Goal: Complete application form: Complete application form

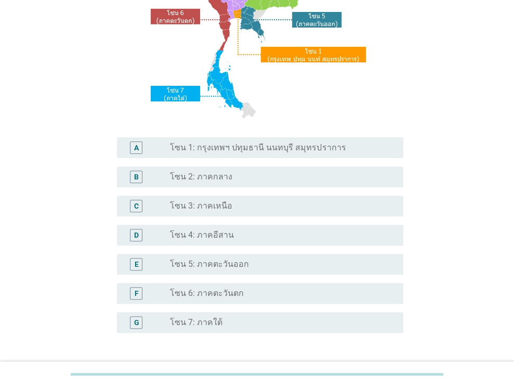
click at [233, 209] on div "radio_button_unchecked โซน 3: ภาคเหนือ" at bounding box center [278, 206] width 217 height 10
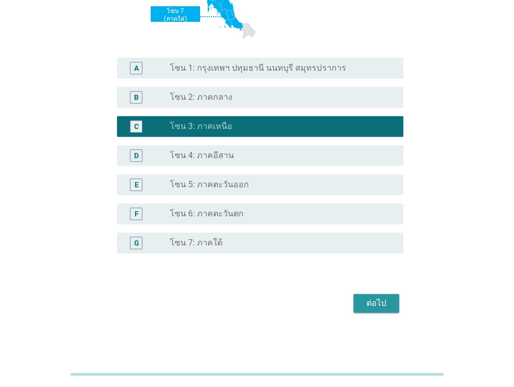
click at [380, 310] on button "ต่อไป" at bounding box center [376, 303] width 46 height 19
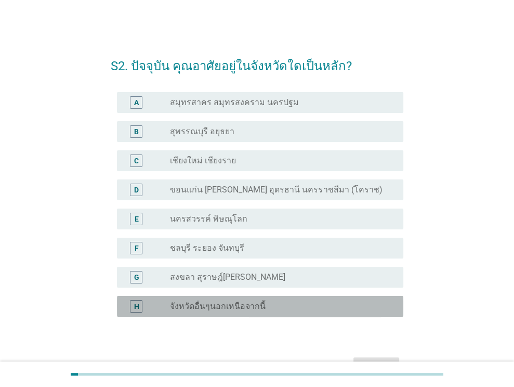
click at [286, 305] on div "radio_button_unchecked จังหวัดอื่นๆนอกเหนือจากนี้" at bounding box center [278, 306] width 217 height 10
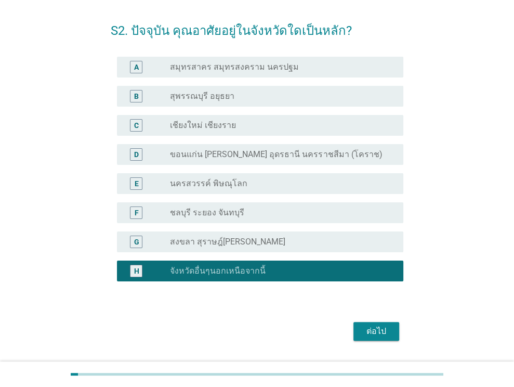
scroll to position [52, 0]
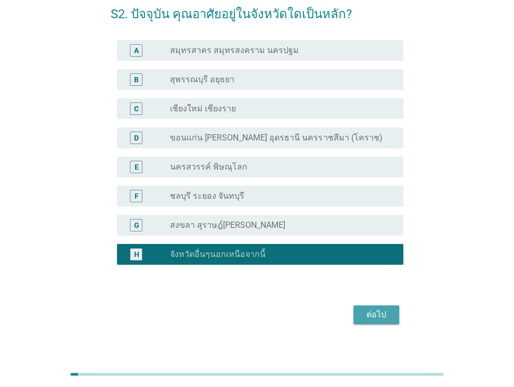
click at [376, 316] on div "ต่อไป" at bounding box center [376, 314] width 29 height 12
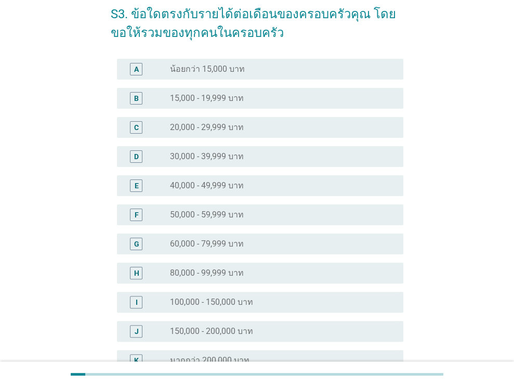
scroll to position [0, 0]
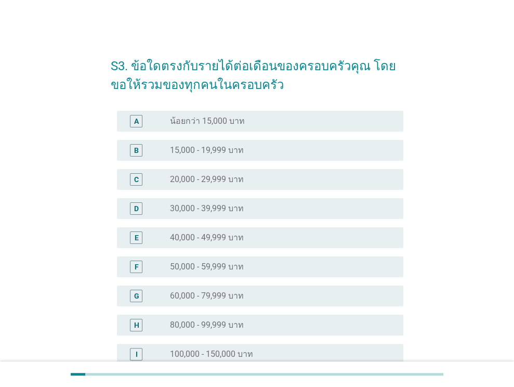
click at [260, 209] on div "radio_button_unchecked 30,000 - 39,999 บาท" at bounding box center [278, 208] width 217 height 10
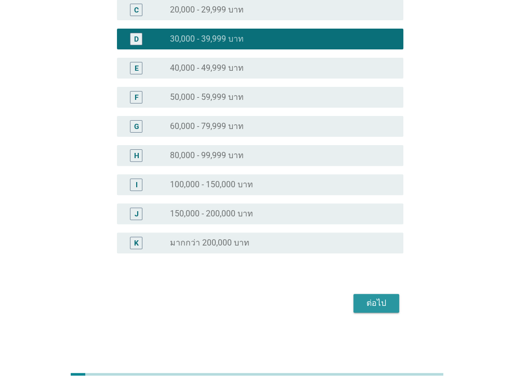
click at [375, 298] on div "ต่อไป" at bounding box center [376, 303] width 29 height 12
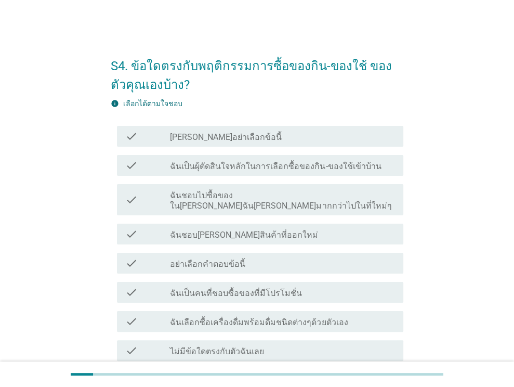
click at [290, 288] on label "ฉันเป็นคนที่ชอบซื้อของที่มีโปรโมชั่น" at bounding box center [236, 293] width 132 height 10
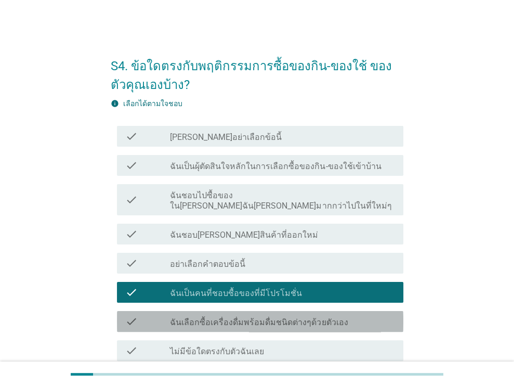
drag, startPoint x: 295, startPoint y: 308, endPoint x: 281, endPoint y: 266, distance: 44.7
click at [294, 317] on label "ฉันเลือกซื้อเครื่องดื่มพร้อมดื่มชนิดต่างๆด้วยตัวเอง" at bounding box center [259, 322] width 178 height 10
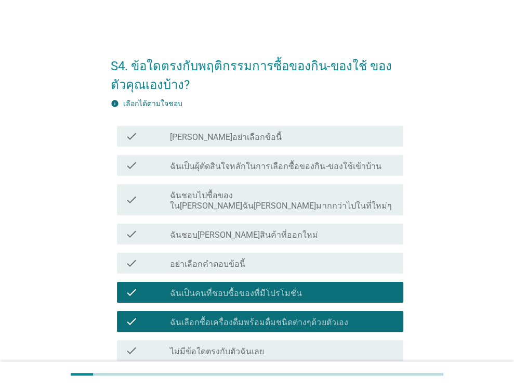
click at [282, 163] on label "ฉันเป็นผุ้ตัดสินใจหลักในการเลือกซื้อของกิน-ของใช้เข้าบ้าน" at bounding box center [275, 166] width 211 height 10
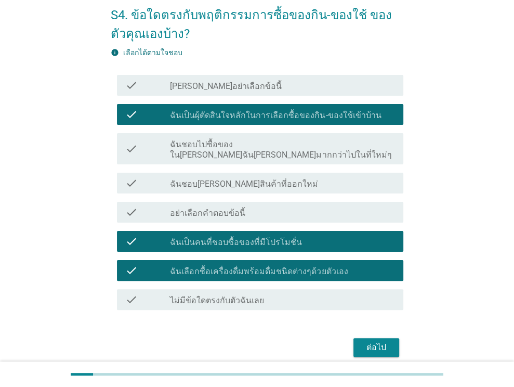
scroll to position [85, 0]
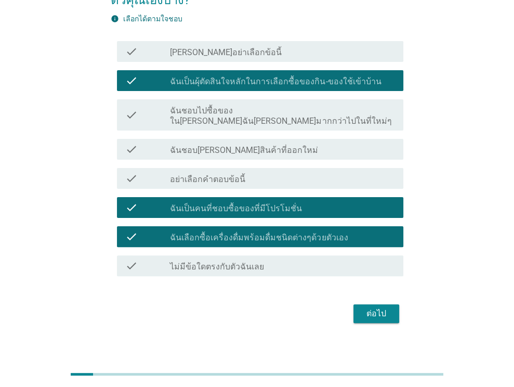
click at [272, 111] on label "ฉันชอบไปซื้อของใน[PERSON_NAME]ฉัน[PERSON_NAME]มากกว่าไปในที่ใหม่ๆ" at bounding box center [282, 116] width 225 height 21
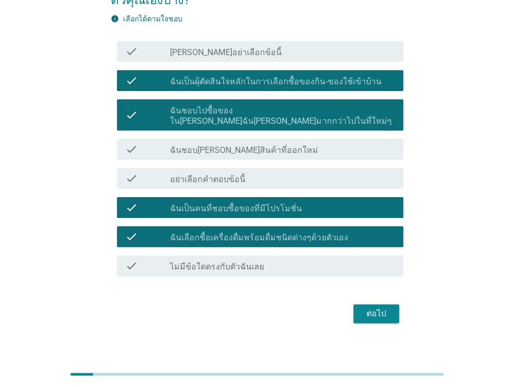
click at [297, 143] on div "check_box_outline_blank ฉันชอบ[PERSON_NAME]สินค้าที่ออกใหม่" at bounding box center [282, 149] width 225 height 12
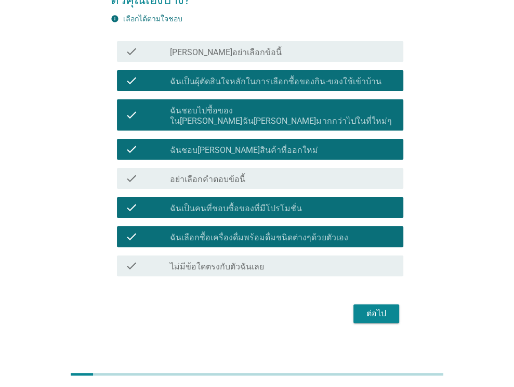
click at [368, 304] on button "ต่อไป" at bounding box center [376, 313] width 46 height 19
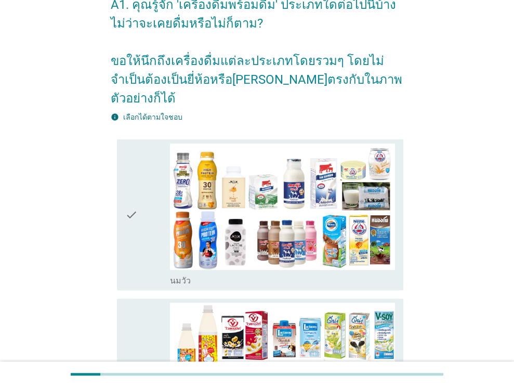
scroll to position [156, 0]
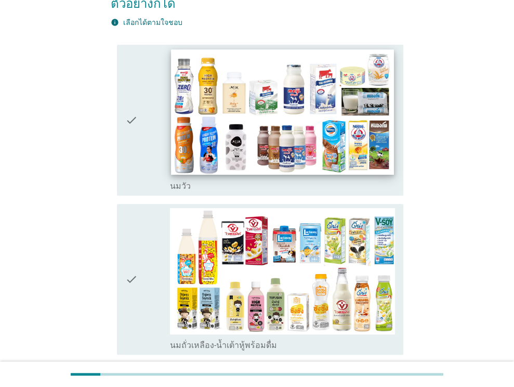
click at [298, 134] on img at bounding box center [283, 111] width 222 height 125
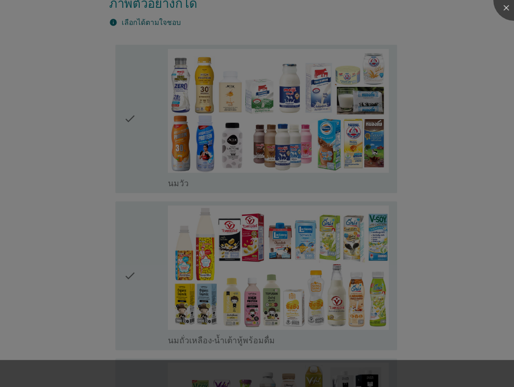
click at [310, 220] on div at bounding box center [257, 193] width 514 height 387
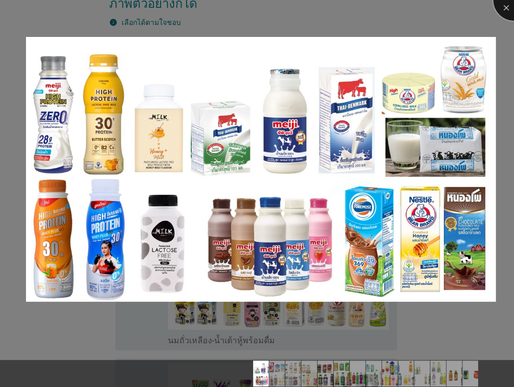
click at [504, 5] on div at bounding box center [514, 0] width 42 height 42
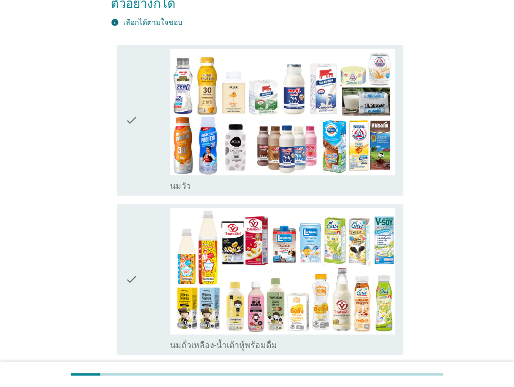
click at [129, 133] on icon "check" at bounding box center [131, 120] width 12 height 142
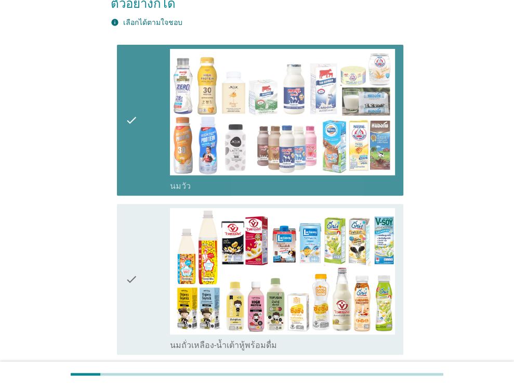
click at [131, 228] on icon "check" at bounding box center [131, 279] width 12 height 142
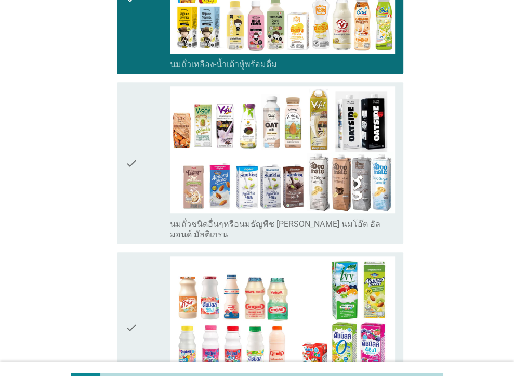
scroll to position [520, 0]
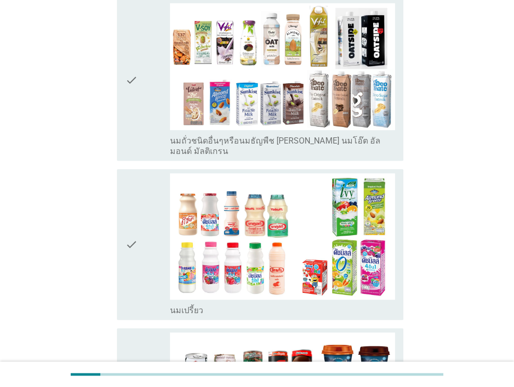
click at [141, 81] on div "check" at bounding box center [147, 79] width 45 height 153
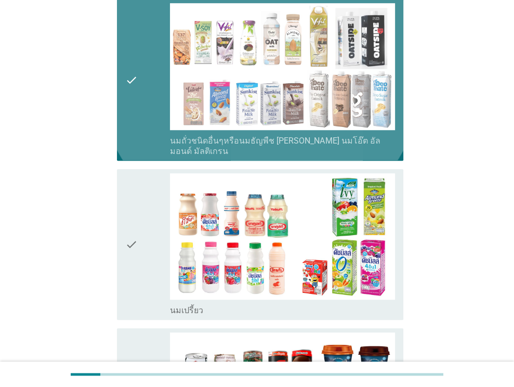
click at [137, 188] on icon "check" at bounding box center [131, 244] width 12 height 142
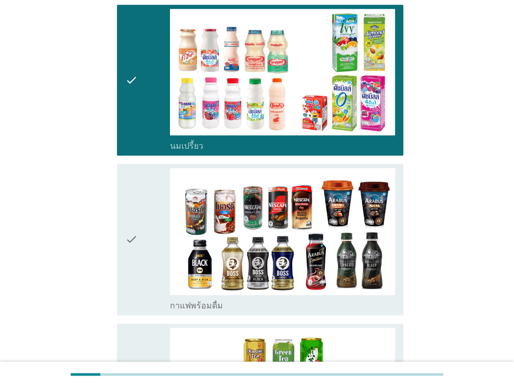
scroll to position [780, 0]
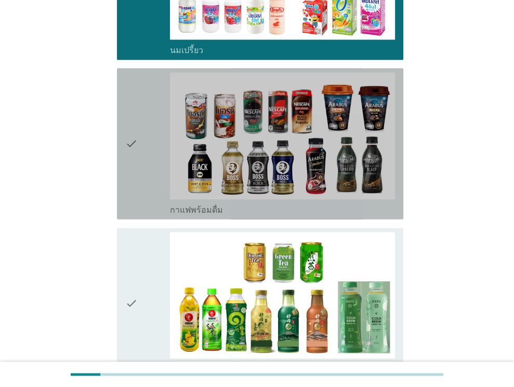
click at [139, 157] on div "check" at bounding box center [147, 143] width 45 height 142
click at [142, 232] on div "check" at bounding box center [147, 303] width 45 height 142
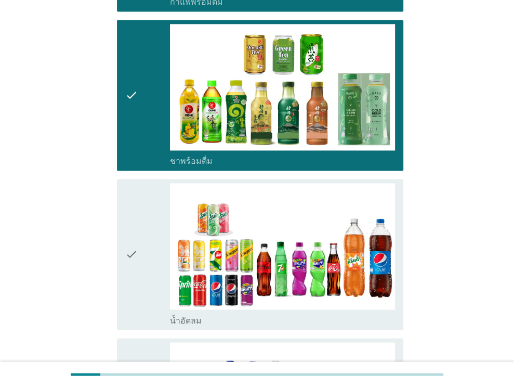
click at [142, 232] on div "check" at bounding box center [147, 254] width 45 height 142
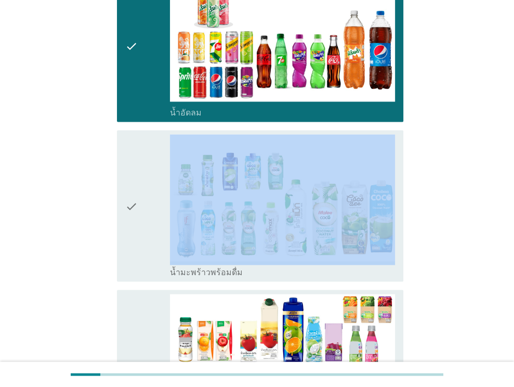
click at [142, 232] on div "check" at bounding box center [147, 205] width 45 height 142
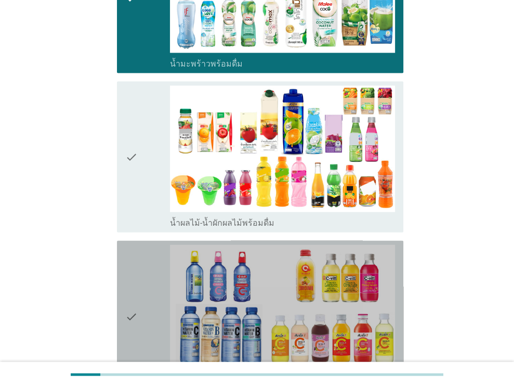
click at [142, 245] on div "check" at bounding box center [147, 316] width 45 height 142
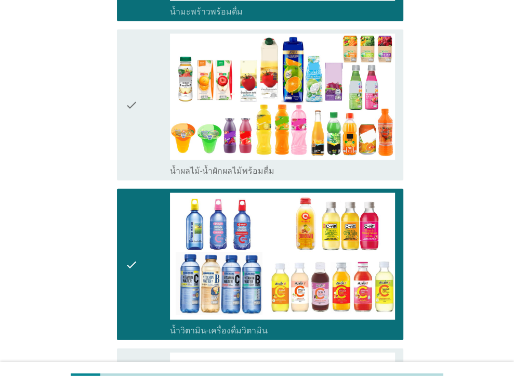
click at [134, 101] on icon "check" at bounding box center [131, 105] width 12 height 142
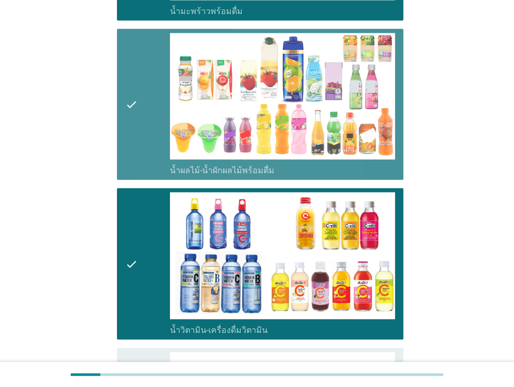
scroll to position [1819, 0]
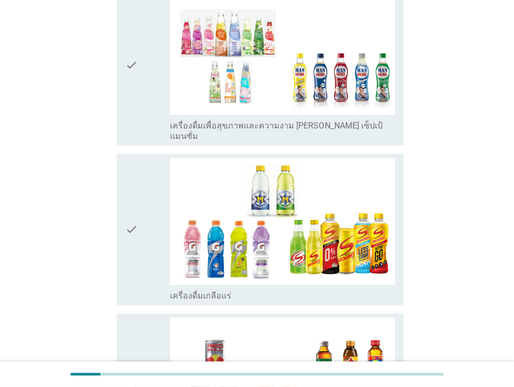
click at [143, 74] on div "check" at bounding box center [147, 65] width 45 height 153
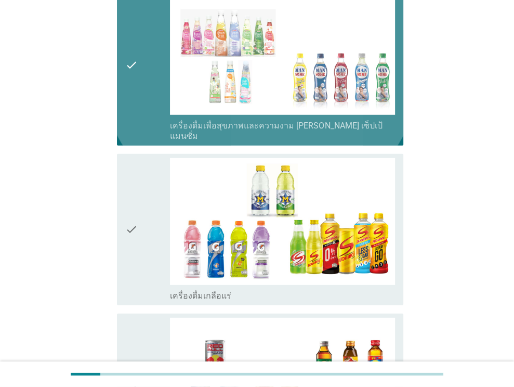
drag, startPoint x: 146, startPoint y: 165, endPoint x: 146, endPoint y: 211, distance: 45.7
click at [146, 168] on div "check" at bounding box center [147, 229] width 45 height 142
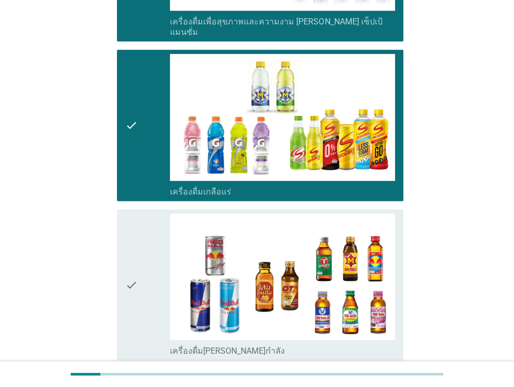
drag, startPoint x: 146, startPoint y: 177, endPoint x: 154, endPoint y: 214, distance: 37.2
click at [148, 214] on div "check" at bounding box center [147, 285] width 45 height 142
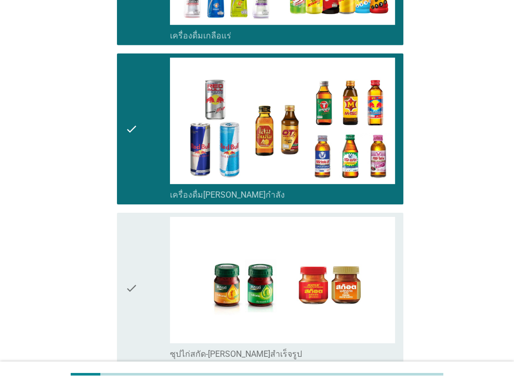
click at [152, 217] on div "check" at bounding box center [147, 288] width 45 height 142
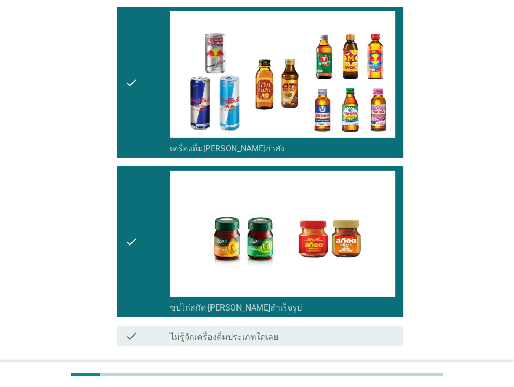
scroll to position [2163, 0]
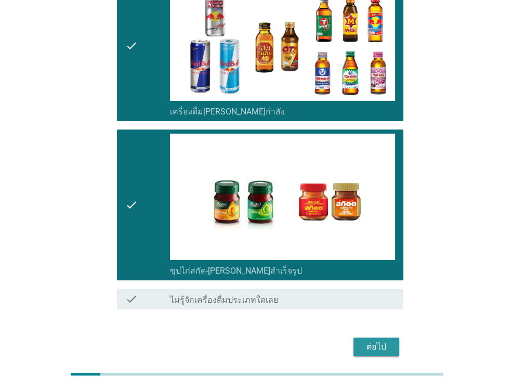
click at [376, 340] on div "ต่อไป" at bounding box center [376, 346] width 29 height 12
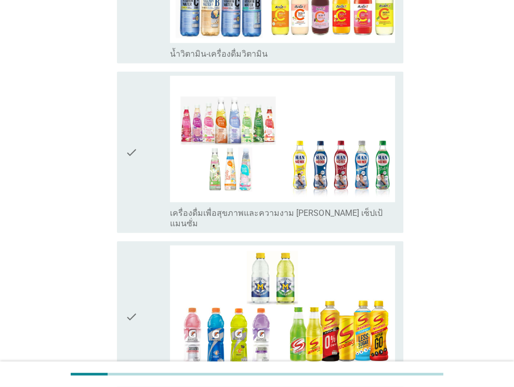
scroll to position [0, 0]
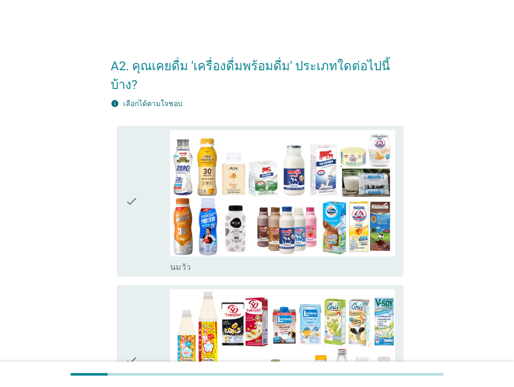
click at [155, 186] on div "check" at bounding box center [147, 201] width 45 height 142
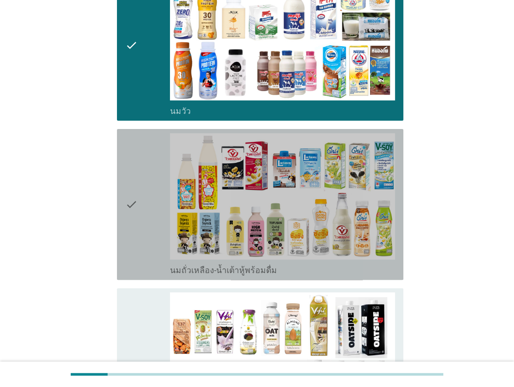
click at [154, 188] on div "check" at bounding box center [147, 204] width 45 height 142
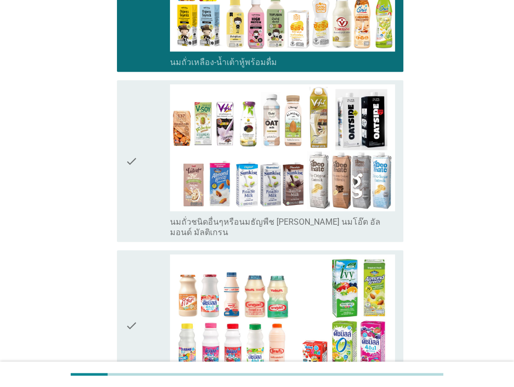
click at [154, 187] on div "check" at bounding box center [147, 160] width 45 height 153
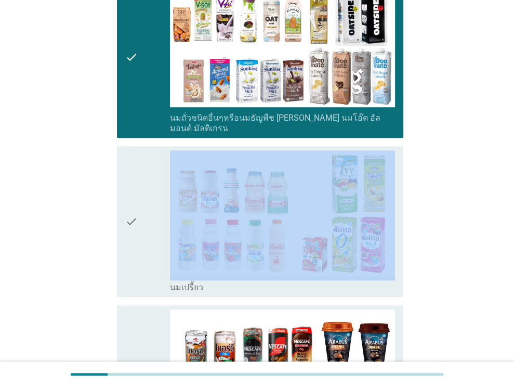
click at [154, 187] on div "check" at bounding box center [147, 221] width 45 height 142
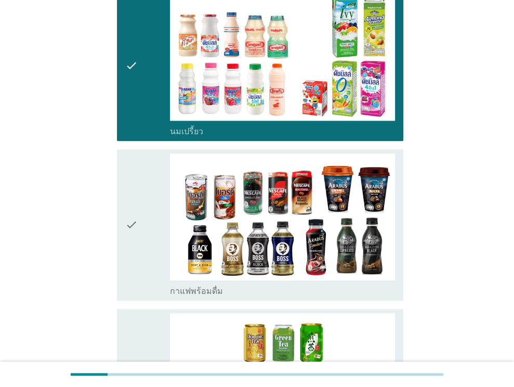
click at [154, 187] on div "check" at bounding box center [147, 224] width 45 height 142
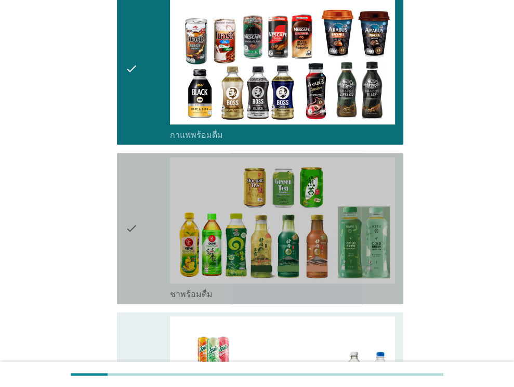
click at [154, 187] on div "check" at bounding box center [147, 228] width 45 height 142
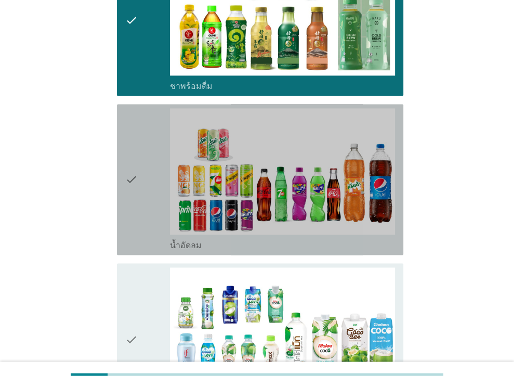
click at [154, 187] on div "check" at bounding box center [147, 179] width 45 height 142
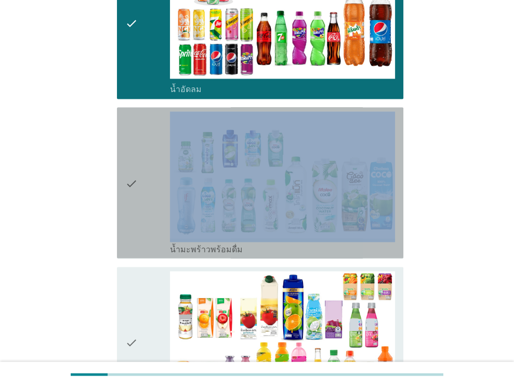
click at [154, 187] on div "check" at bounding box center [147, 182] width 45 height 142
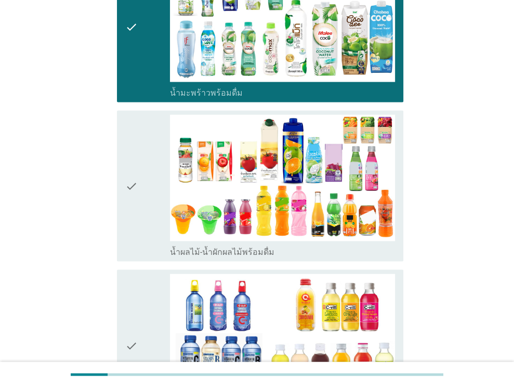
click at [154, 187] on div "check" at bounding box center [147, 186] width 45 height 142
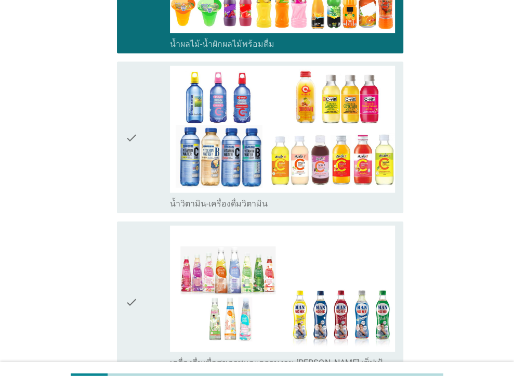
click at [154, 217] on div "check check_box_outline_blank เครื่องดื่มเพื่อสุขภาพและความงาม [PERSON_NAME] เซ…" at bounding box center [257, 301] width 293 height 169
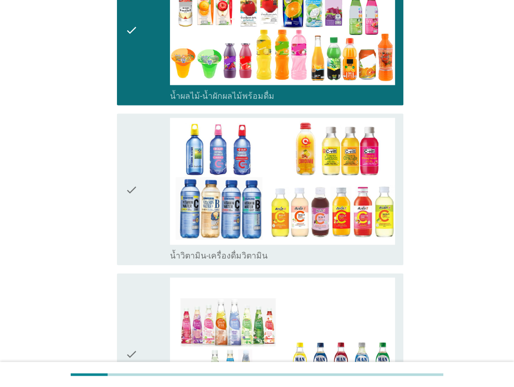
click at [154, 185] on div "check" at bounding box center [147, 189] width 45 height 142
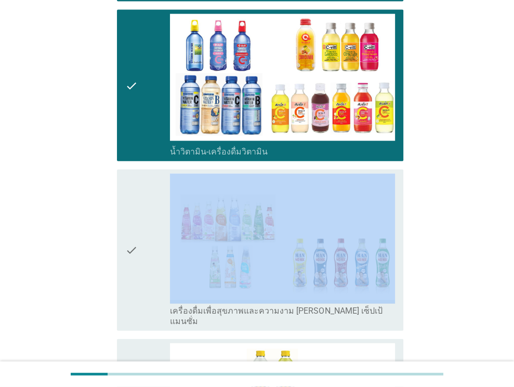
click at [154, 185] on div "check" at bounding box center [147, 250] width 45 height 153
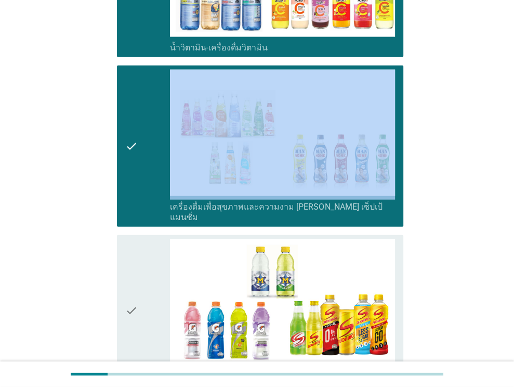
click at [154, 185] on div "check check_box_outline_blank เครื่องดื่มเพื่อสุขภาพและความงาม [PERSON_NAME] เซ…" at bounding box center [257, 145] width 293 height 169
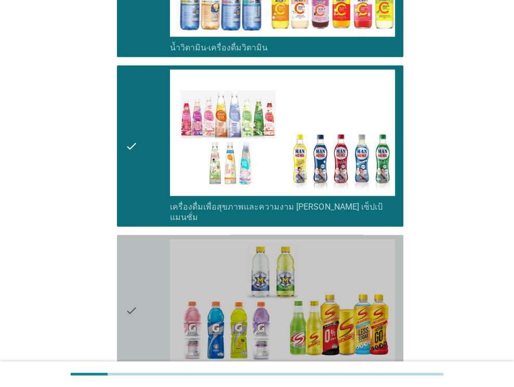
drag, startPoint x: 156, startPoint y: 216, endPoint x: 159, endPoint y: 234, distance: 18.5
click at [156, 239] on div "check" at bounding box center [147, 310] width 45 height 142
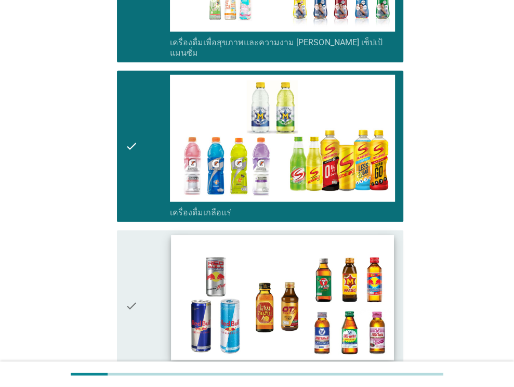
scroll to position [1871, 0]
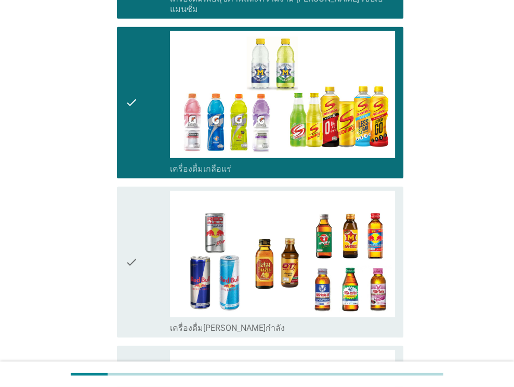
click at [146, 216] on div "check" at bounding box center [147, 262] width 45 height 142
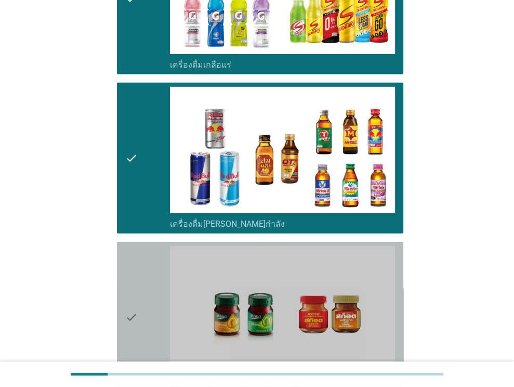
click at [145, 246] on div "check" at bounding box center [147, 317] width 45 height 142
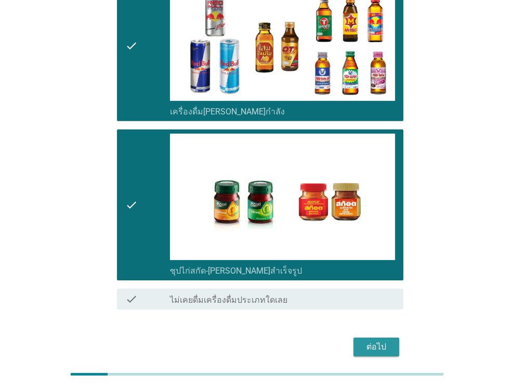
click at [391, 337] on button "ต่อไป" at bounding box center [376, 346] width 46 height 19
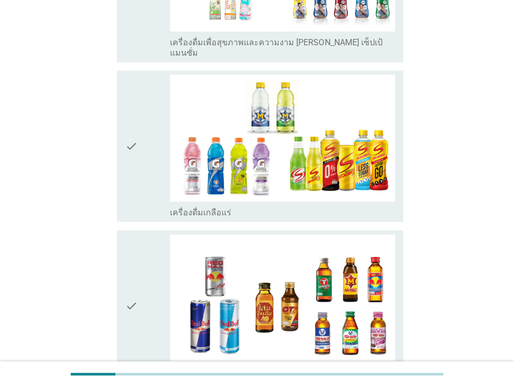
scroll to position [0, 0]
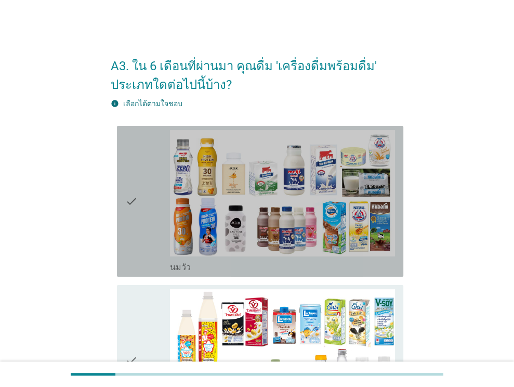
click at [146, 161] on div "check" at bounding box center [147, 201] width 45 height 142
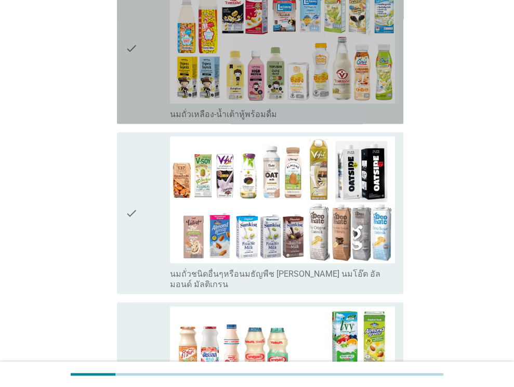
click at [145, 85] on div "check" at bounding box center [147, 48] width 45 height 142
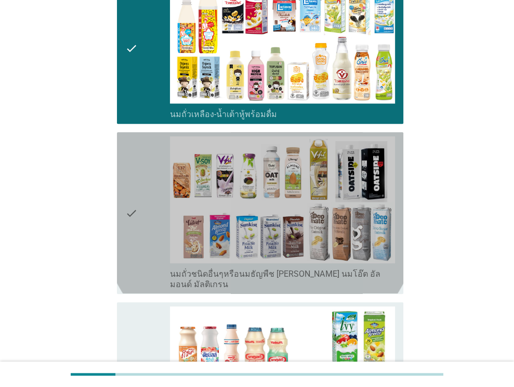
click at [139, 211] on div "check" at bounding box center [147, 212] width 45 height 153
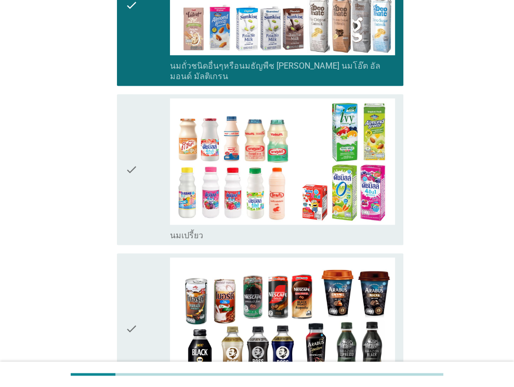
click at [137, 178] on icon "check" at bounding box center [131, 169] width 12 height 142
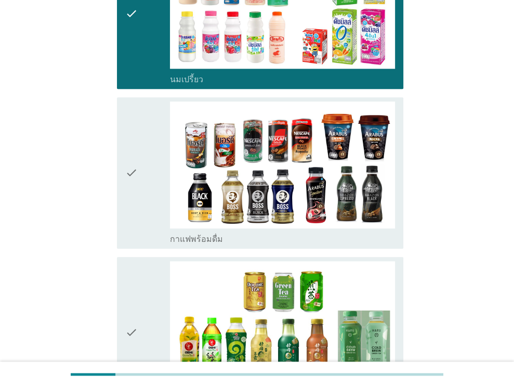
click at [137, 195] on icon "check" at bounding box center [131, 172] width 12 height 142
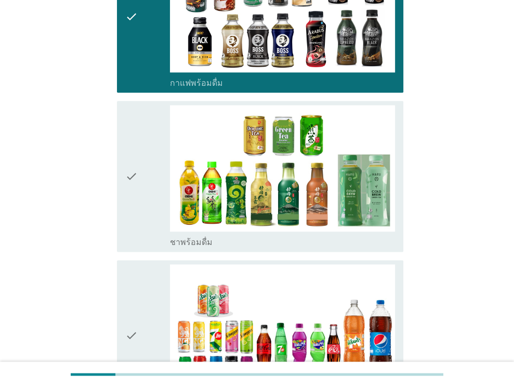
click at [138, 195] on div "check" at bounding box center [147, 176] width 45 height 142
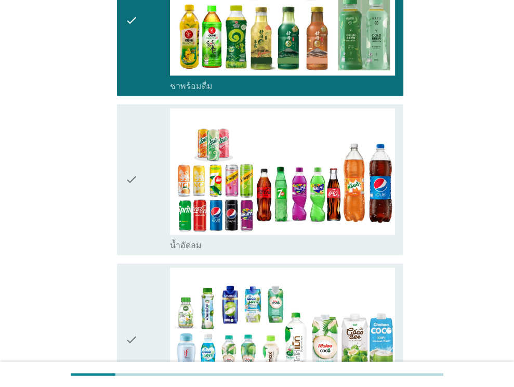
click at [139, 195] on div "check" at bounding box center [147, 179] width 45 height 142
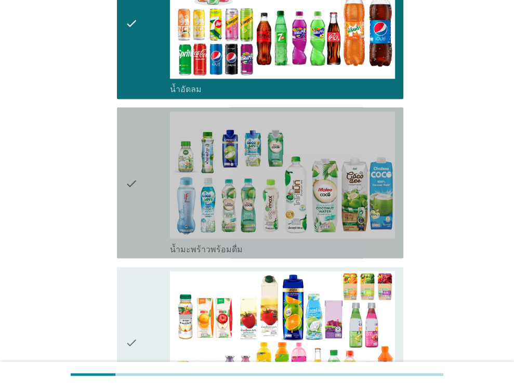
click at [139, 192] on div "check" at bounding box center [147, 182] width 45 height 142
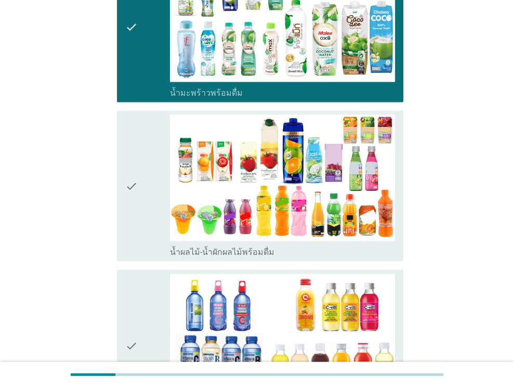
click at [139, 192] on div "check" at bounding box center [147, 186] width 45 height 142
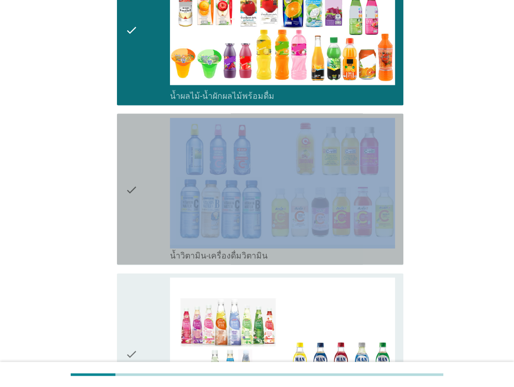
click at [139, 192] on div "check" at bounding box center [147, 189] width 45 height 142
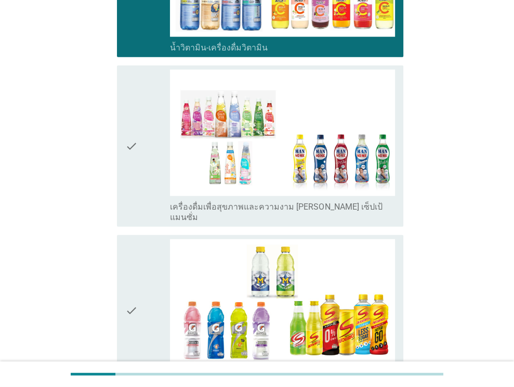
click at [143, 178] on div "check" at bounding box center [147, 146] width 45 height 153
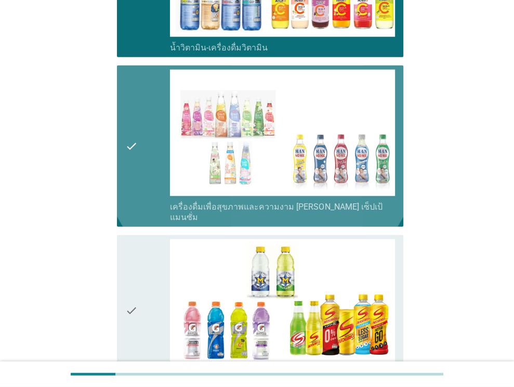
click at [146, 246] on div "check" at bounding box center [147, 310] width 45 height 142
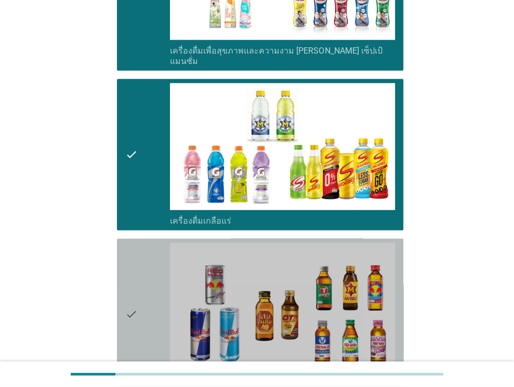
click at [148, 243] on div "check" at bounding box center [147, 314] width 45 height 142
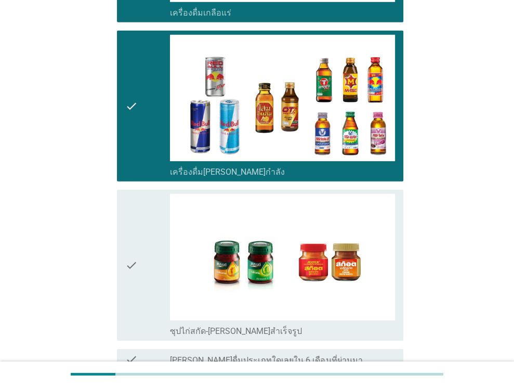
click at [156, 212] on div "check" at bounding box center [147, 265] width 45 height 142
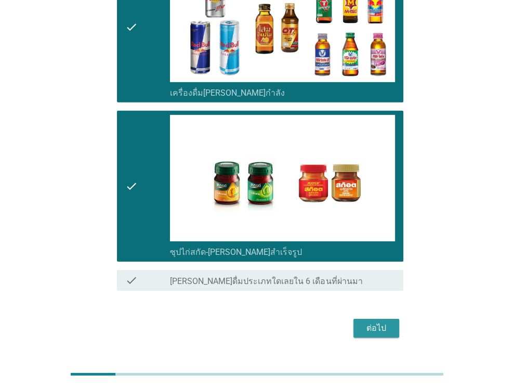
click at [371, 322] on div "ต่อไป" at bounding box center [376, 328] width 29 height 12
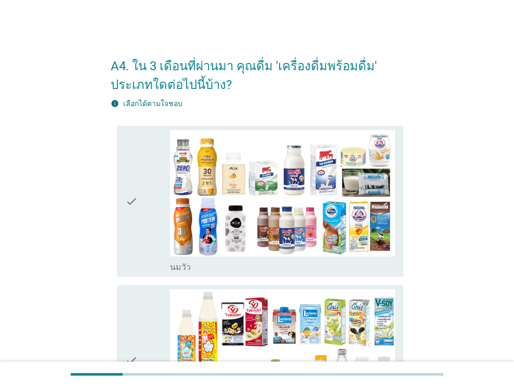
click at [145, 172] on div "check" at bounding box center [147, 201] width 45 height 142
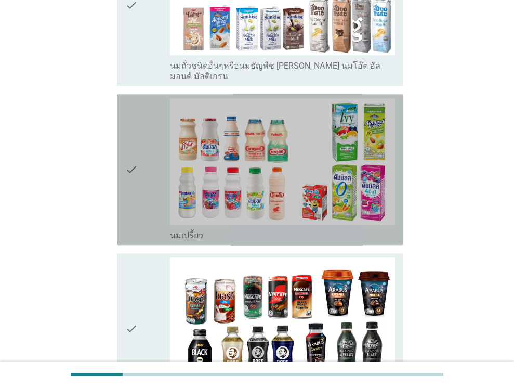
click at [132, 176] on icon "check" at bounding box center [131, 169] width 12 height 142
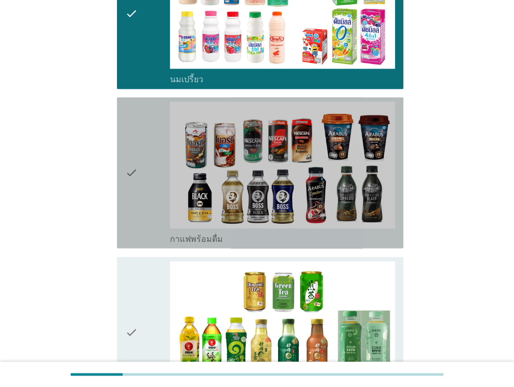
click at [132, 180] on icon "check" at bounding box center [131, 172] width 12 height 142
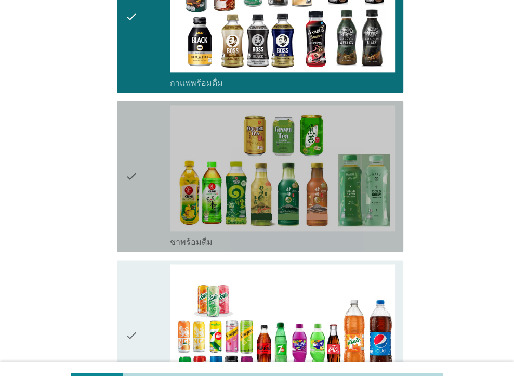
click at [132, 180] on icon "check" at bounding box center [131, 176] width 12 height 142
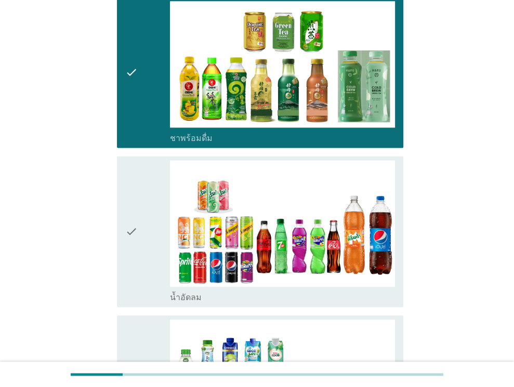
click at [132, 178] on icon "check" at bounding box center [131, 231] width 12 height 142
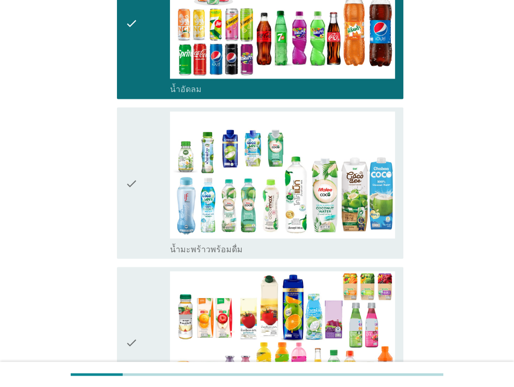
click at [132, 178] on icon "check" at bounding box center [131, 182] width 12 height 142
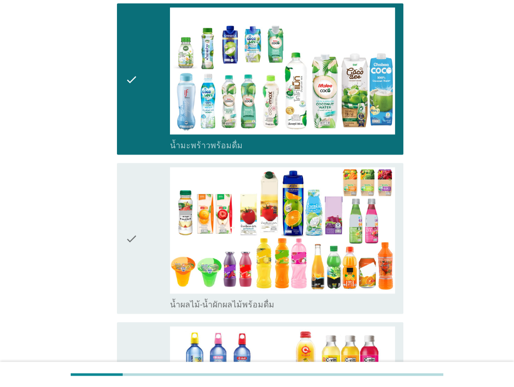
click at [132, 178] on icon "check" at bounding box center [131, 238] width 12 height 142
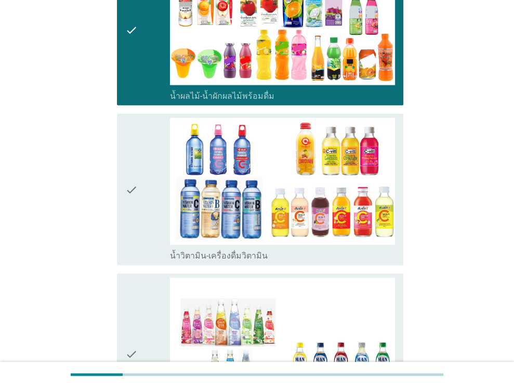
click at [132, 178] on icon "check" at bounding box center [131, 189] width 12 height 142
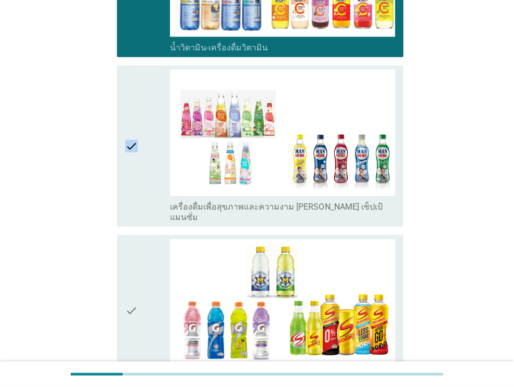
click at [132, 178] on icon "check" at bounding box center [131, 146] width 12 height 153
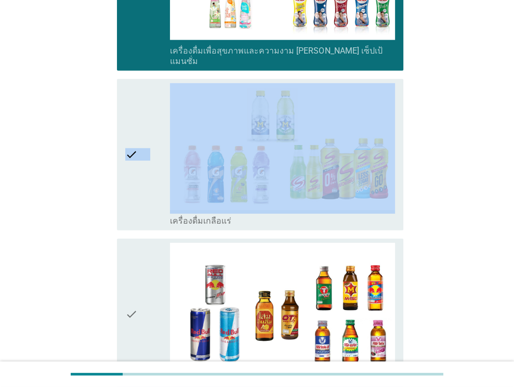
click at [132, 178] on icon "check" at bounding box center [131, 154] width 12 height 142
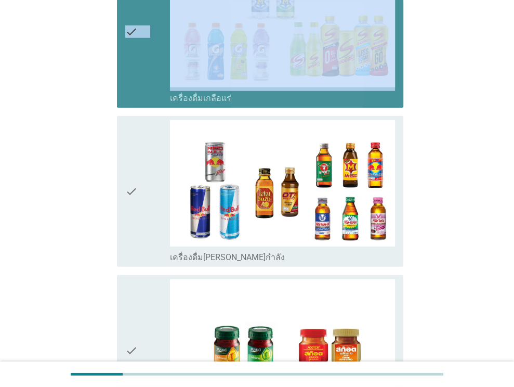
scroll to position [2027, 0]
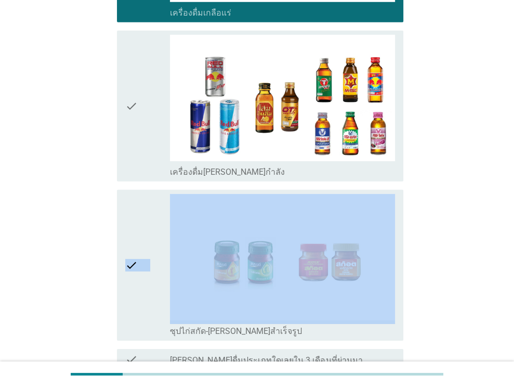
click at [132, 194] on icon "check" at bounding box center [131, 265] width 12 height 142
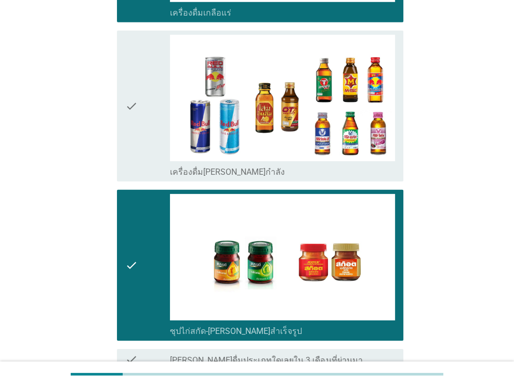
click at [152, 101] on div "check" at bounding box center [147, 106] width 45 height 142
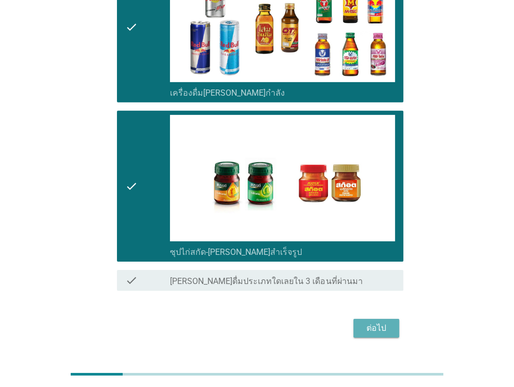
click at [379, 322] on div "ต่อไป" at bounding box center [376, 328] width 29 height 12
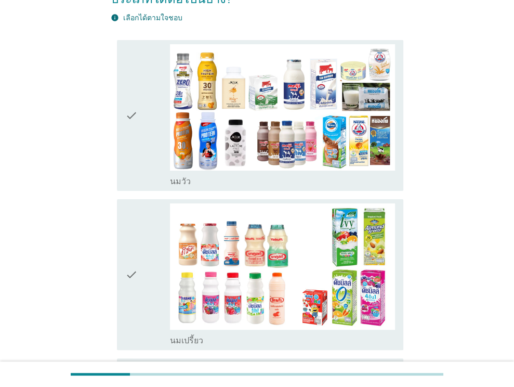
scroll to position [104, 0]
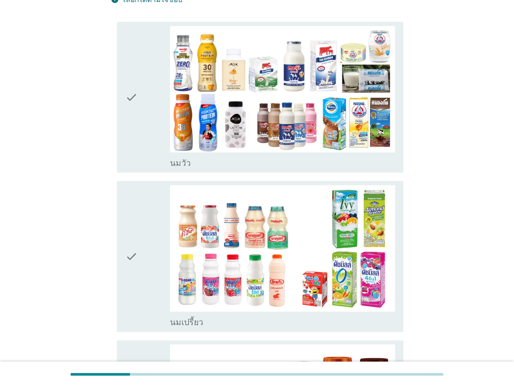
drag, startPoint x: 138, startPoint y: 146, endPoint x: 110, endPoint y: 229, distance: 87.3
click at [138, 146] on div "check" at bounding box center [147, 97] width 45 height 142
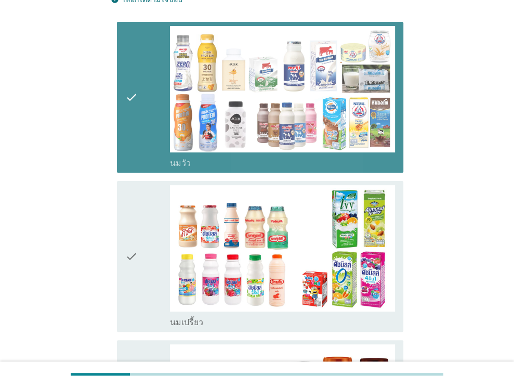
click at [113, 250] on div "check check_box นมเปรี้ยว" at bounding box center [257, 256] width 293 height 159
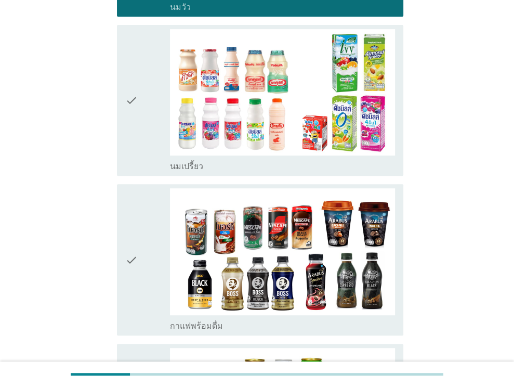
click at [132, 149] on icon "check" at bounding box center [131, 100] width 12 height 142
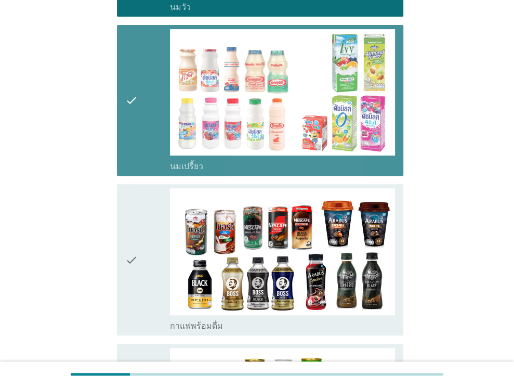
click at [141, 255] on div "check" at bounding box center [147, 259] width 45 height 142
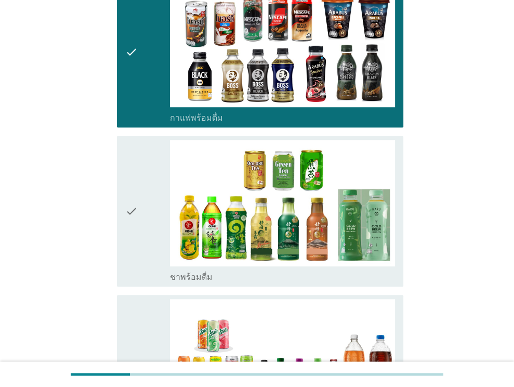
click at [142, 225] on div "check" at bounding box center [147, 211] width 45 height 142
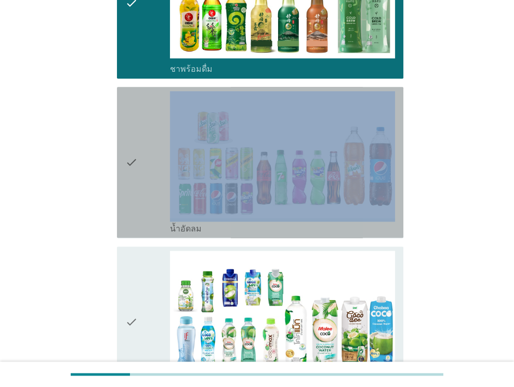
click at [142, 225] on div "check" at bounding box center [147, 162] width 45 height 142
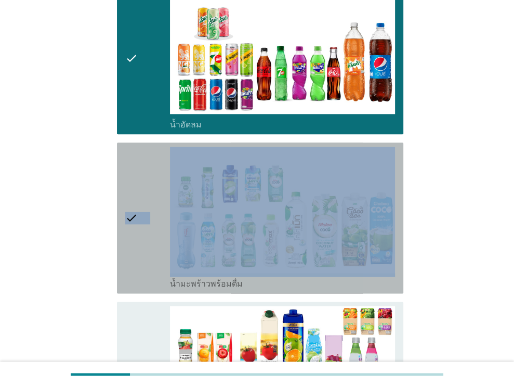
click at [142, 225] on div "check" at bounding box center [147, 218] width 45 height 142
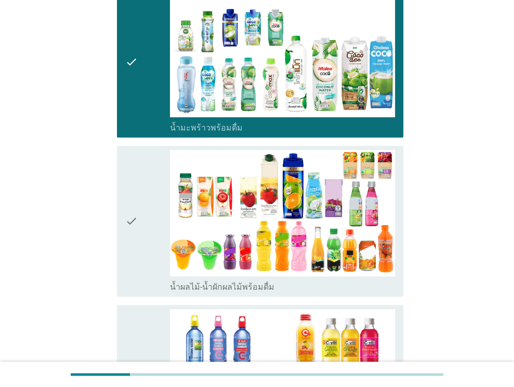
click at [142, 225] on div "check" at bounding box center [147, 221] width 45 height 142
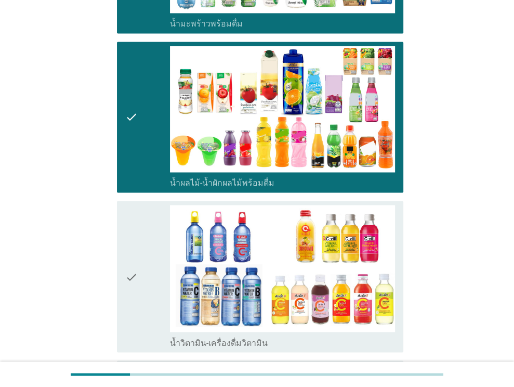
click at [143, 226] on div "check" at bounding box center [147, 276] width 45 height 142
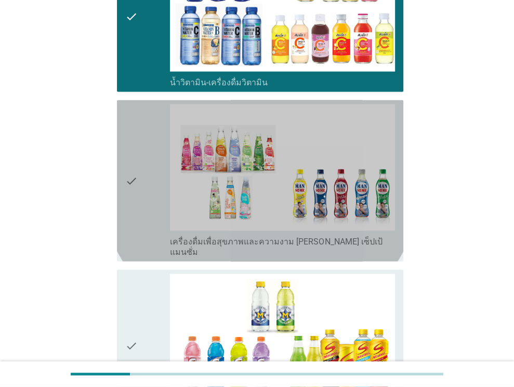
click at [143, 226] on div "check" at bounding box center [147, 180] width 45 height 153
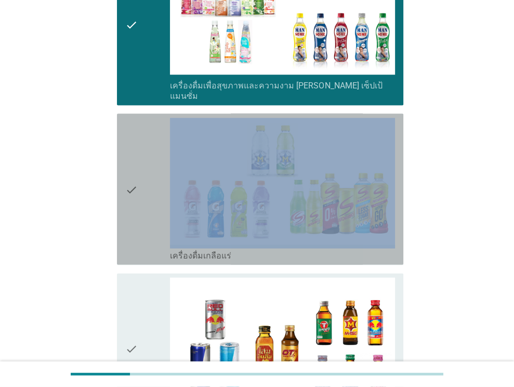
click at [143, 226] on div "check" at bounding box center [147, 189] width 45 height 142
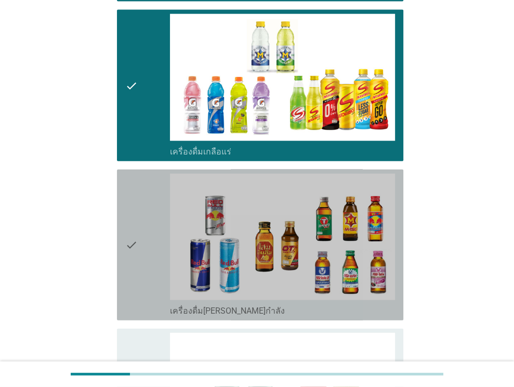
click at [143, 228] on div "check" at bounding box center [147, 245] width 45 height 142
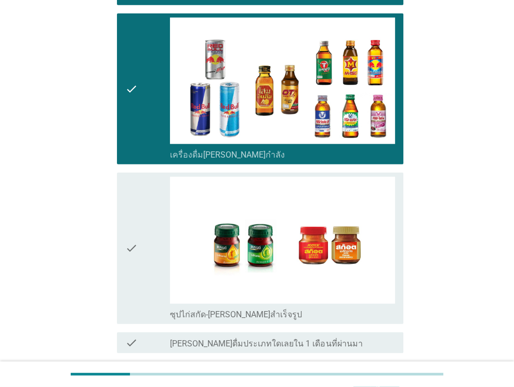
click at [144, 228] on div "check" at bounding box center [147, 248] width 45 height 142
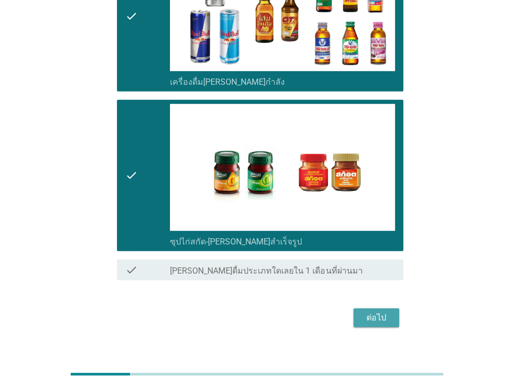
click at [386, 311] on div "ต่อไป" at bounding box center [376, 317] width 29 height 12
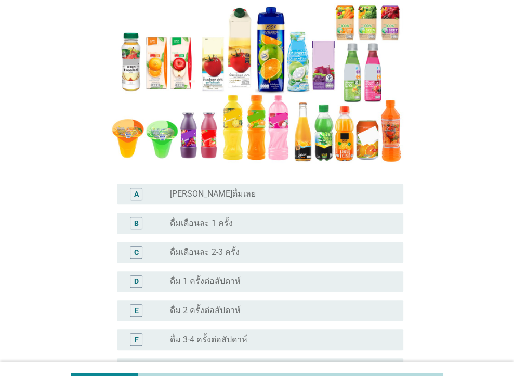
scroll to position [208, 0]
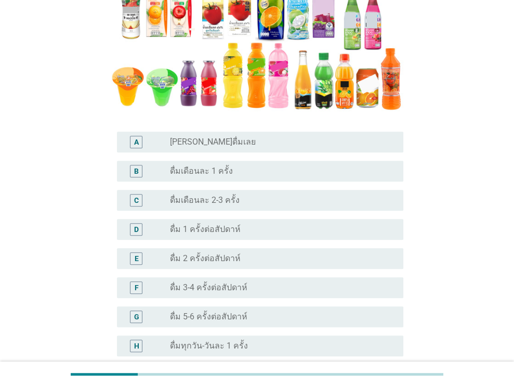
click at [254, 287] on div "radio_button_unchecked ดื่ม 3-4 ครั้งต่อสัปดาห์" at bounding box center [278, 287] width 217 height 10
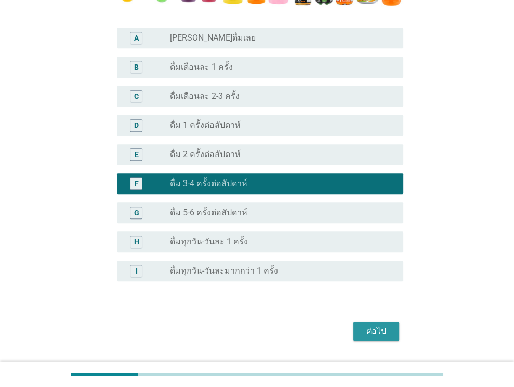
click at [389, 324] on button "ต่อไป" at bounding box center [376, 331] width 46 height 19
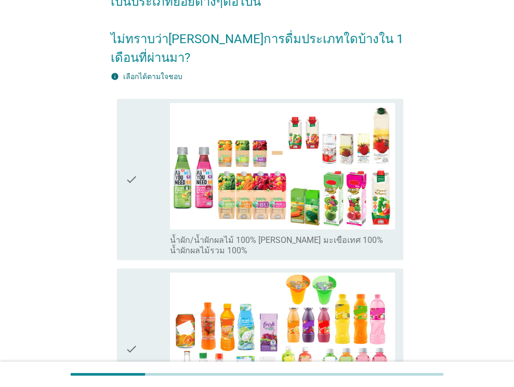
scroll to position [104, 0]
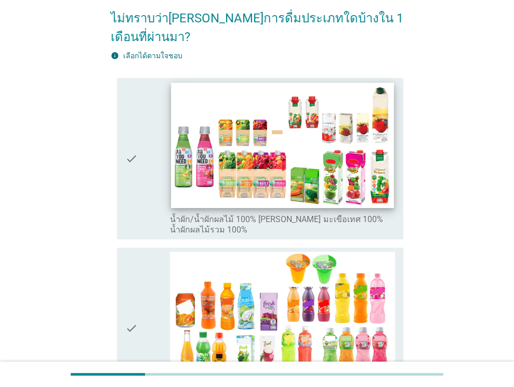
click at [316, 174] on img at bounding box center [283, 145] width 222 height 125
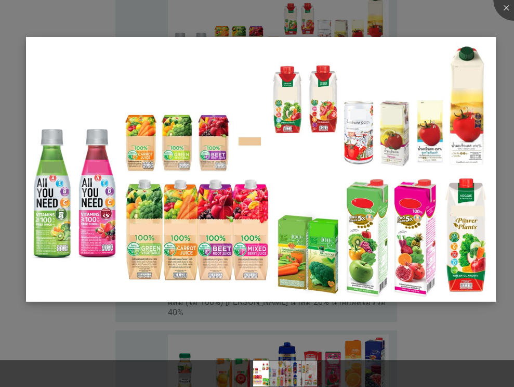
scroll to position [260, 0]
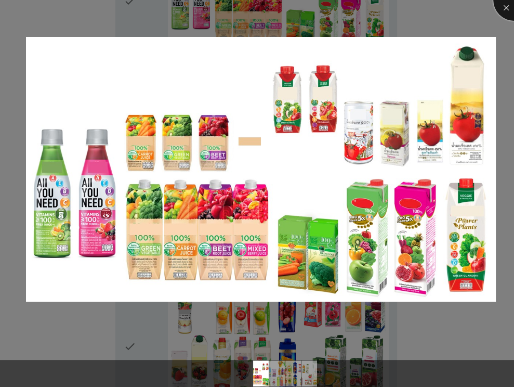
click at [500, 2] on div at bounding box center [514, 0] width 42 height 42
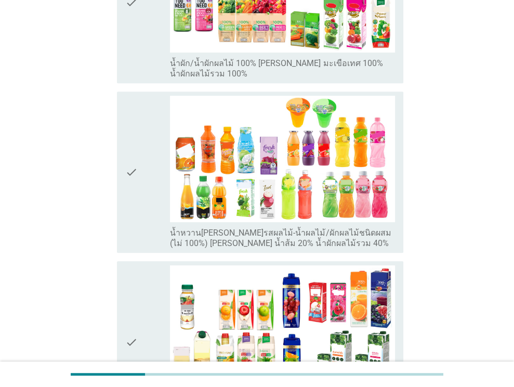
click at [143, 58] on div "check" at bounding box center [147, 2] width 45 height 153
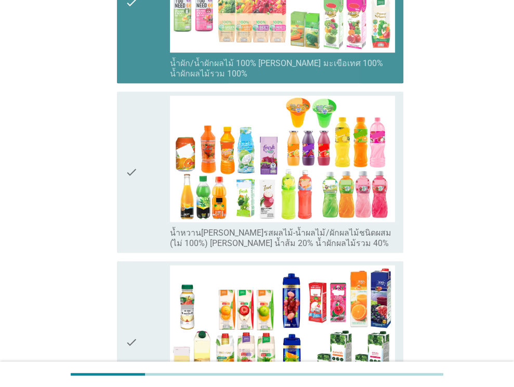
click at [133, 137] on icon "check" at bounding box center [131, 172] width 12 height 153
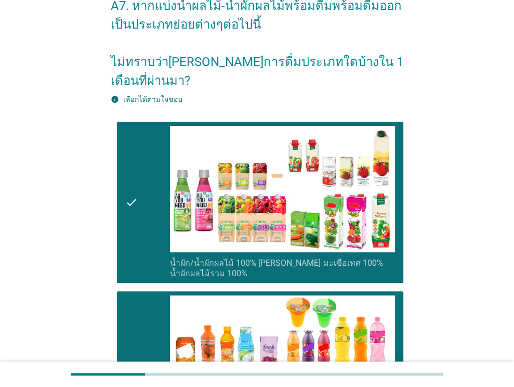
scroll to position [0, 0]
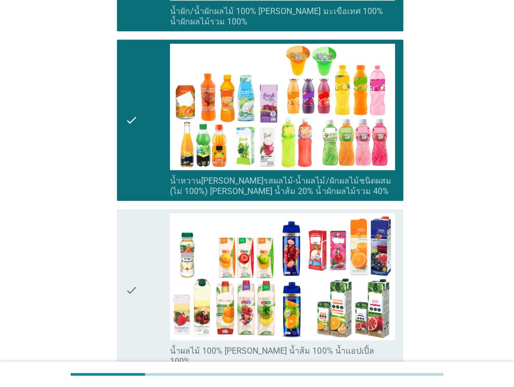
click at [147, 228] on div "check" at bounding box center [147, 289] width 45 height 153
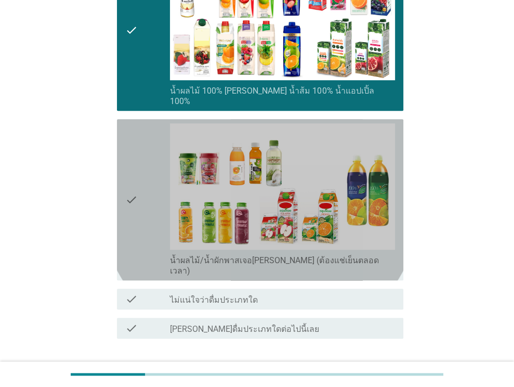
click at [150, 201] on div "check" at bounding box center [147, 199] width 45 height 153
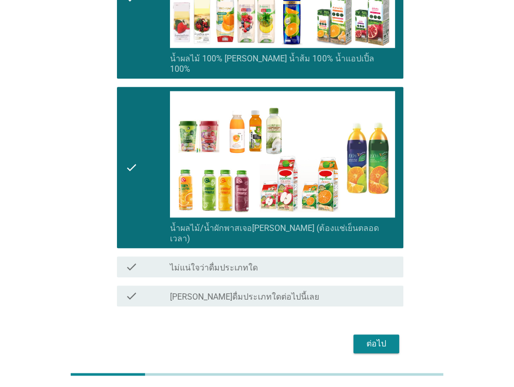
click at [363, 337] on div "ต่อไป" at bounding box center [376, 343] width 29 height 12
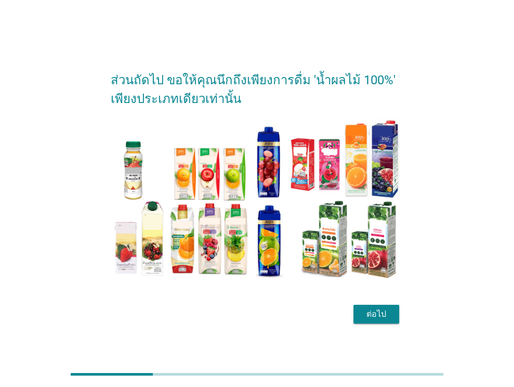
click at [376, 315] on div "ต่อไป" at bounding box center [376, 314] width 29 height 12
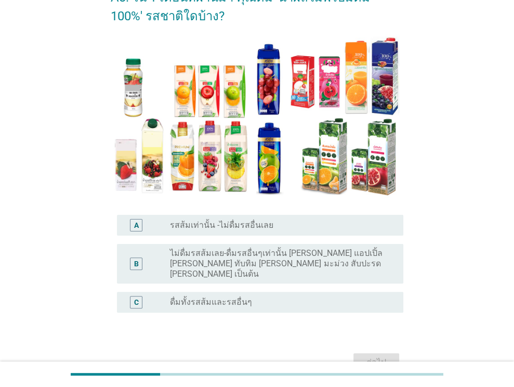
scroll to position [118, 0]
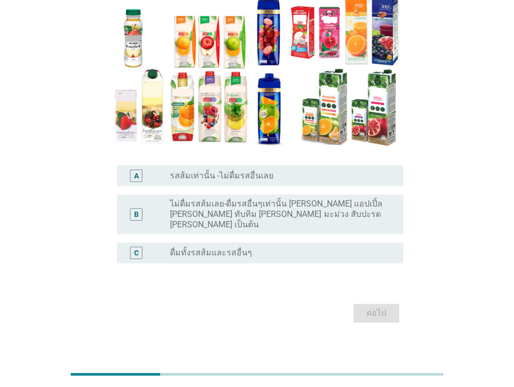
click at [132, 246] on div "C" at bounding box center [136, 252] width 12 height 12
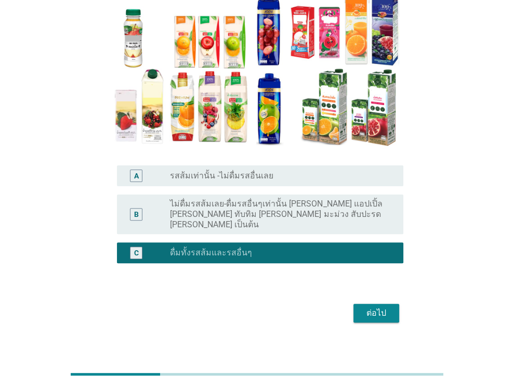
drag, startPoint x: 399, startPoint y: 306, endPoint x: 383, endPoint y: 301, distance: 17.3
click at [399, 305] on div "ต่อไป" at bounding box center [257, 312] width 293 height 25
click at [368, 307] on div "ต่อไป" at bounding box center [376, 313] width 29 height 12
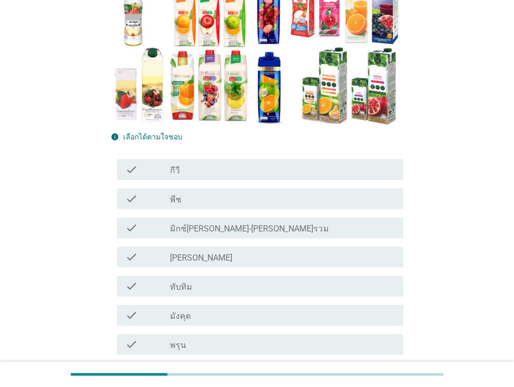
scroll to position [260, 0]
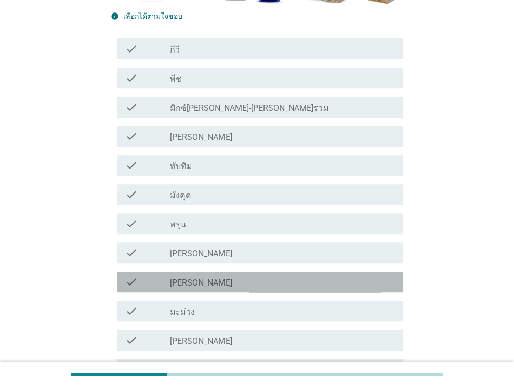
click at [201, 280] on div "check_box_outline_blank [PERSON_NAME]" at bounding box center [282, 282] width 225 height 12
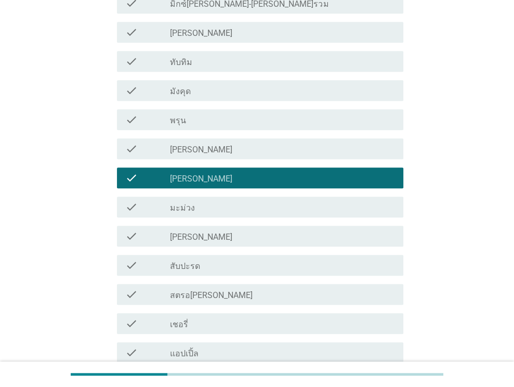
scroll to position [468, 0]
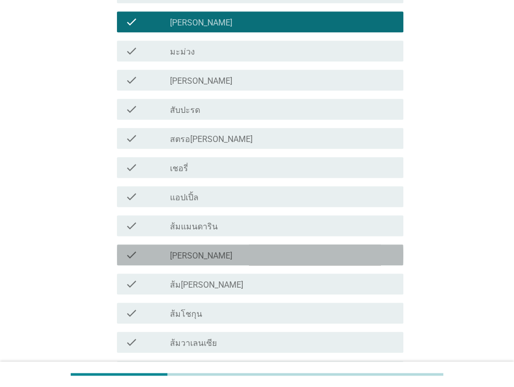
click at [222, 255] on div "check_box_outline_blank [PERSON_NAME]" at bounding box center [282, 254] width 225 height 12
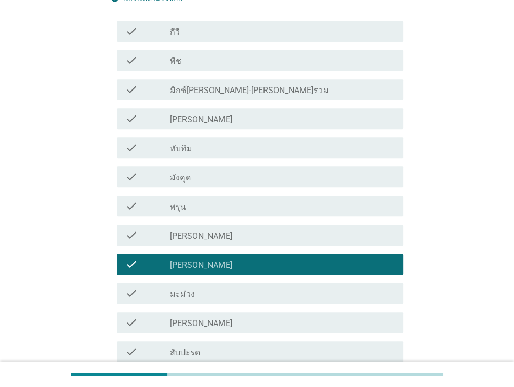
scroll to position [260, 0]
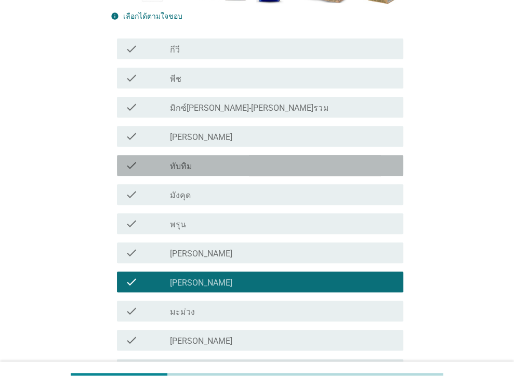
click at [228, 169] on div "check_box_outline_blank ทับทิม" at bounding box center [282, 165] width 225 height 12
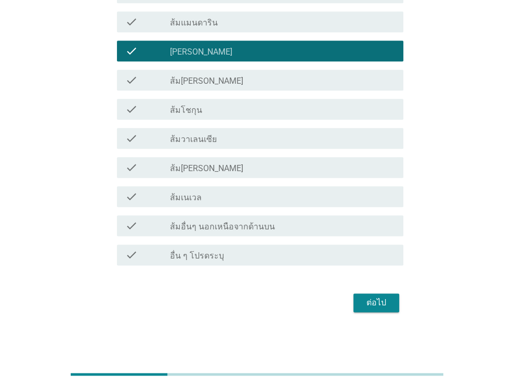
click at [370, 297] on div "ต่อไป" at bounding box center [376, 302] width 29 height 12
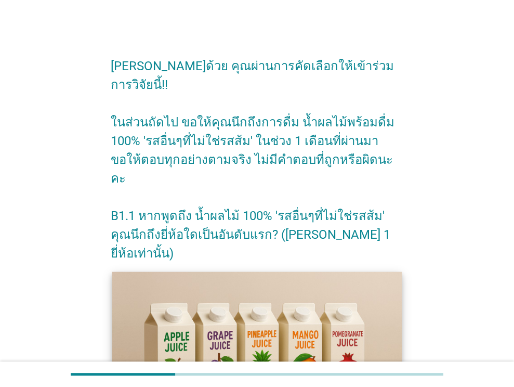
scroll to position [222, 0]
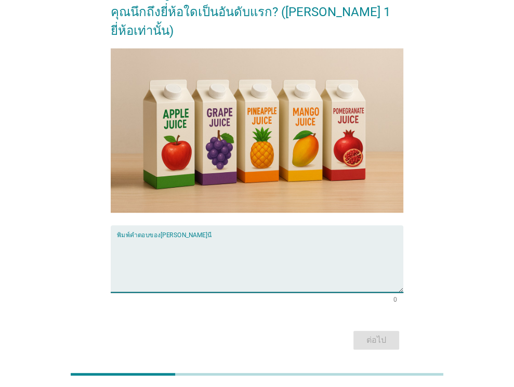
drag, startPoint x: 249, startPoint y: 241, endPoint x: 245, endPoint y: 233, distance: 8.6
click at [247, 238] on textarea "พิมพ์คำตอบของคุณ ที่นี่" at bounding box center [260, 265] width 286 height 55
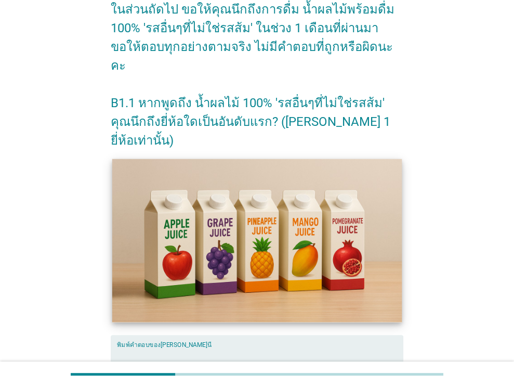
scroll to position [171, 0]
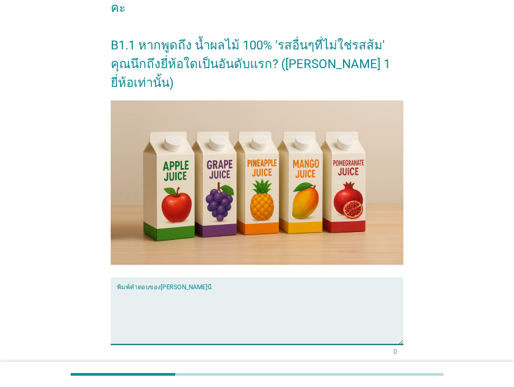
click at [252, 290] on textarea "พิมพ์คำตอบของคุณ ที่นี่" at bounding box center [260, 317] width 286 height 55
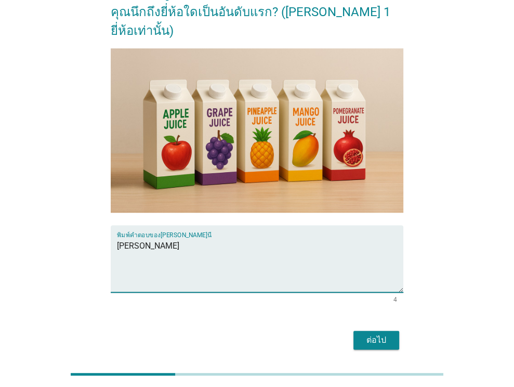
type textarea "[PERSON_NAME]"
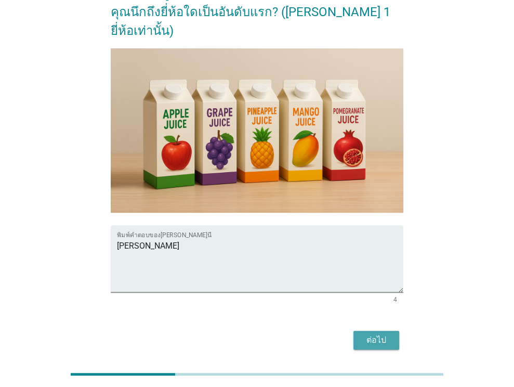
click at [371, 334] on div "ต่อไป" at bounding box center [376, 340] width 29 height 12
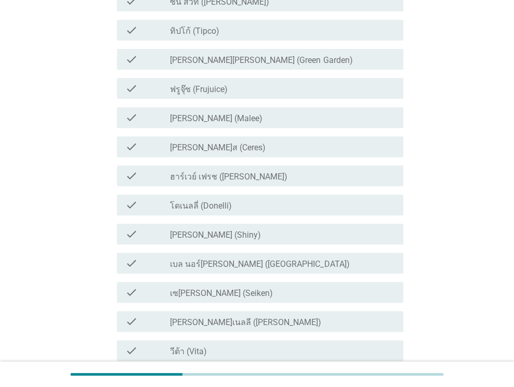
scroll to position [0, 0]
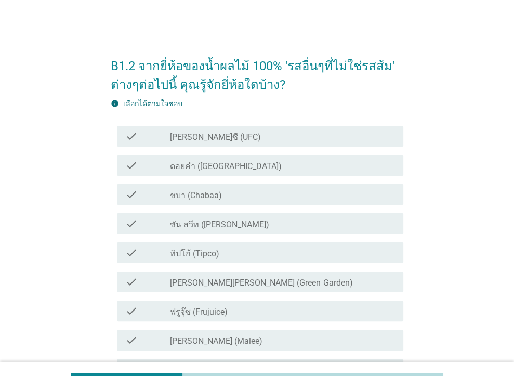
click at [227, 133] on div "check_box_outline_blank [PERSON_NAME]ซี (UFC)" at bounding box center [282, 136] width 225 height 12
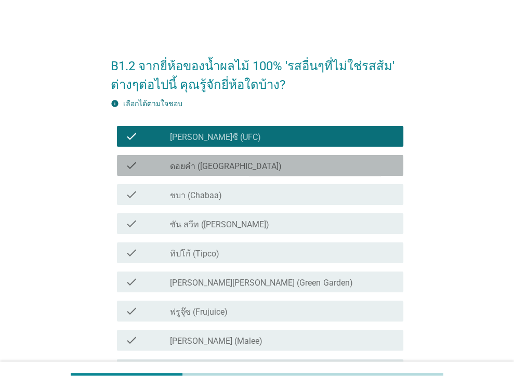
click at [227, 162] on label "ดอยคำ ([GEOGRAPHIC_DATA])" at bounding box center [226, 166] width 112 height 10
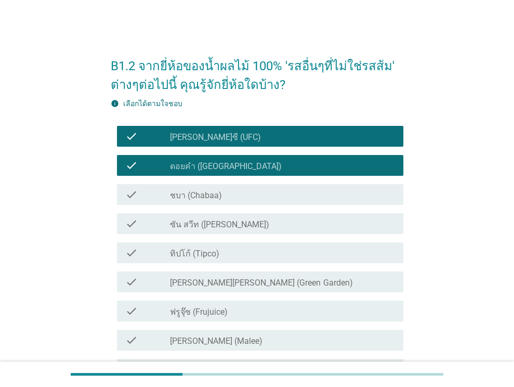
click at [223, 191] on div "check_box_outline_blank ชบา (Chabaa)" at bounding box center [282, 194] width 225 height 12
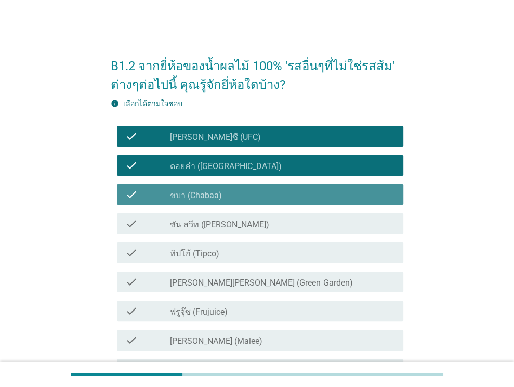
drag, startPoint x: 221, startPoint y: 210, endPoint x: 221, endPoint y: 220, distance: 9.9
click at [221, 213] on div "check check_box_outline_blank ซัน สวีท (Sun sweet)" at bounding box center [257, 223] width 293 height 29
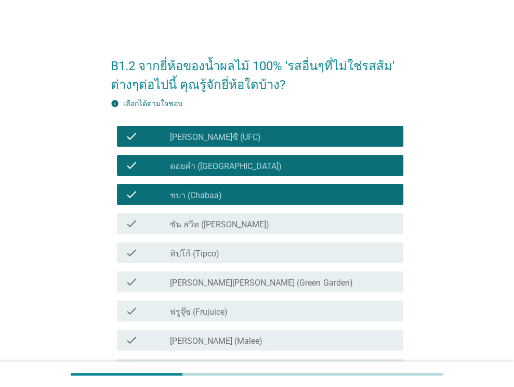
click at [225, 221] on label "ซัน สวีท ([PERSON_NAME])" at bounding box center [219, 224] width 99 height 10
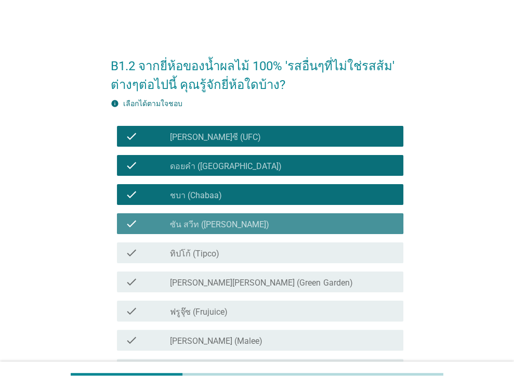
click at [222, 251] on div "check_box_outline_blank ทิปโก้ (Tipco)" at bounding box center [282, 252] width 225 height 12
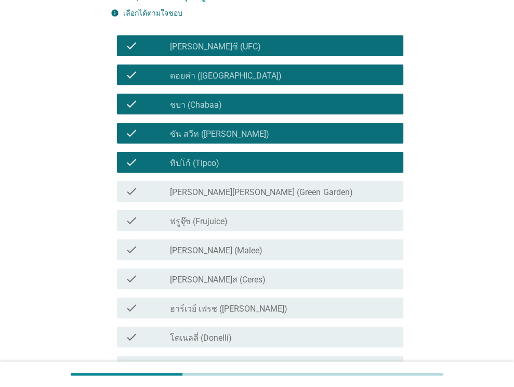
scroll to position [104, 0]
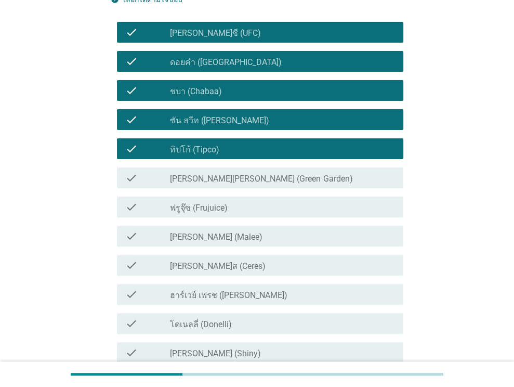
click at [231, 178] on label "[PERSON_NAME][PERSON_NAME] (Green Garden)" at bounding box center [261, 179] width 182 height 10
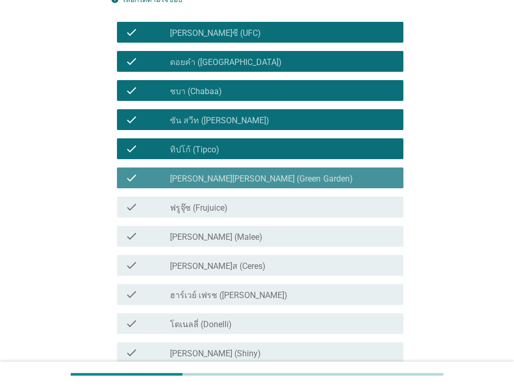
click at [229, 207] on div "check_box_outline_blank ฟรูจุ๊ซ (Frujuice)" at bounding box center [282, 207] width 225 height 12
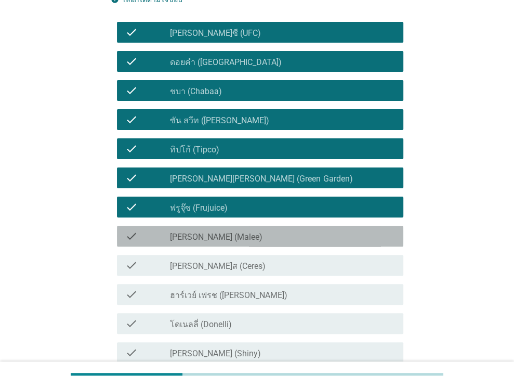
drag, startPoint x: 227, startPoint y: 229, endPoint x: 222, endPoint y: 243, distance: 14.1
click at [227, 230] on div "check_box_outline_blank [PERSON_NAME] (Malee)" at bounding box center [282, 236] width 225 height 12
click at [221, 248] on div "check check_box_outline_blank [PERSON_NAME] (Malee)" at bounding box center [257, 235] width 293 height 29
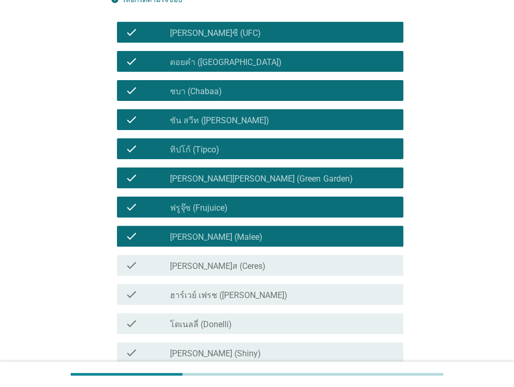
click at [214, 274] on div "check check_box_outline_blank [PERSON_NAME]ส (Ceres)" at bounding box center [260, 265] width 286 height 21
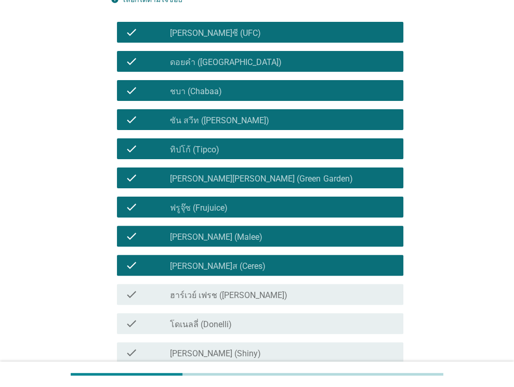
scroll to position [260, 0]
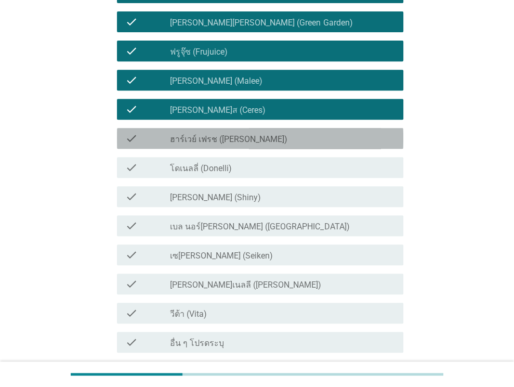
click at [240, 143] on label "ฮาร์เวย์ เฟรช ([PERSON_NAME])" at bounding box center [228, 139] width 117 height 10
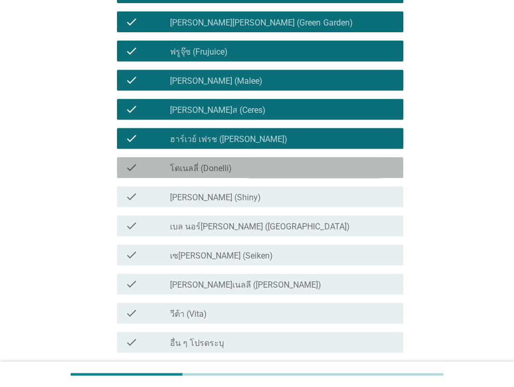
click at [239, 172] on div "check_box_outline_blank โดเนลลี่ (Donelli)" at bounding box center [282, 167] width 225 height 12
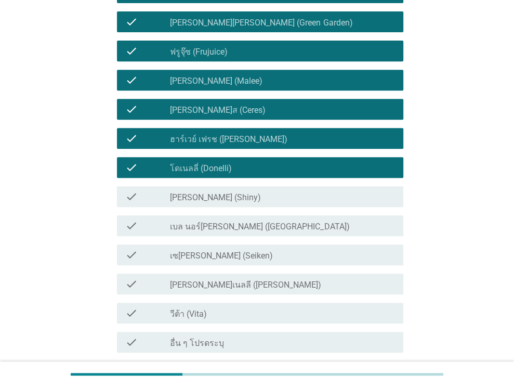
click at [231, 195] on div "check_box_outline_blank [PERSON_NAME] (Shiny)" at bounding box center [282, 196] width 225 height 12
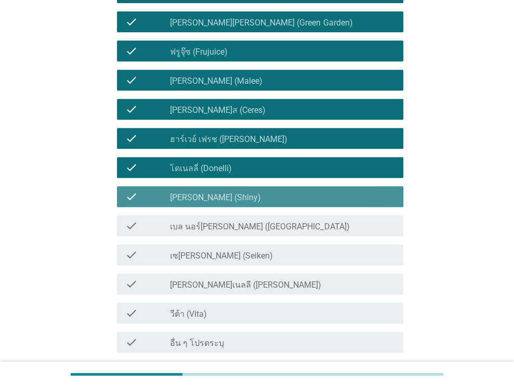
drag, startPoint x: 229, startPoint y: 214, endPoint x: 226, endPoint y: 234, distance: 21.0
click at [229, 215] on div "check check_box_outline_blank เบล นอร์[PERSON_NAME] ([GEOGRAPHIC_DATA])" at bounding box center [257, 225] width 293 height 29
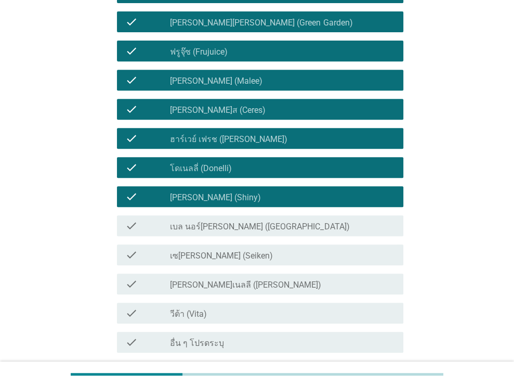
click at [226, 239] on div "check check_box_outline_blank เบล นอร์[PERSON_NAME] ([GEOGRAPHIC_DATA])" at bounding box center [257, 225] width 293 height 29
click at [221, 260] on label "เซ[PERSON_NAME] (Seiken)" at bounding box center [221, 256] width 103 height 10
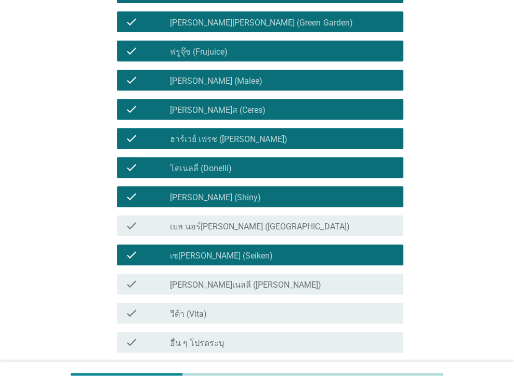
click at [239, 230] on label "เบล นอร์[PERSON_NAME] ([GEOGRAPHIC_DATA])" at bounding box center [259, 226] width 179 height 10
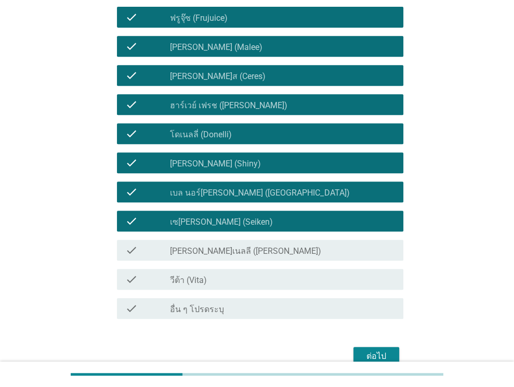
scroll to position [312, 0]
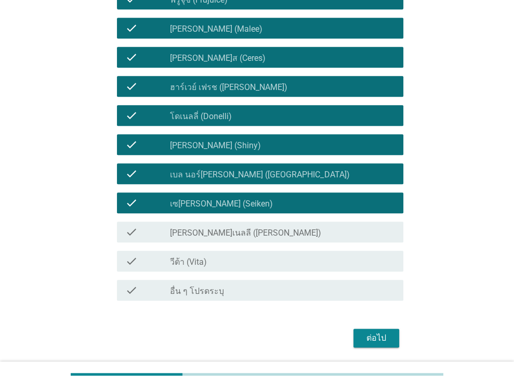
click at [239, 235] on label "[PERSON_NAME]เนลลี ([PERSON_NAME])" at bounding box center [245, 233] width 151 height 10
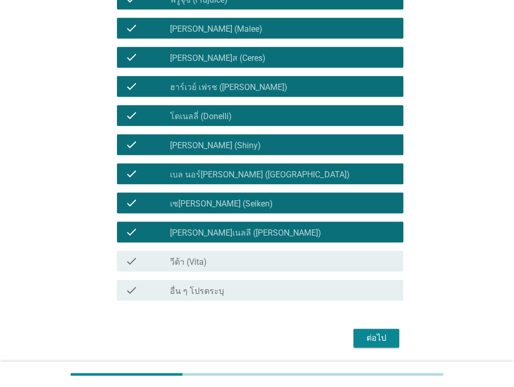
click at [231, 256] on div "check_box_outline_blank วีต้า (Vita)" at bounding box center [282, 261] width 225 height 12
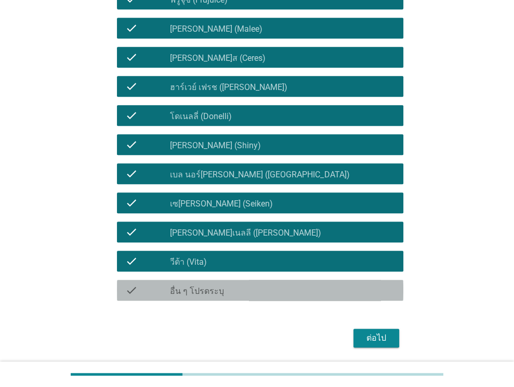
drag, startPoint x: 228, startPoint y: 286, endPoint x: 229, endPoint y: 276, distance: 10.9
click at [229, 285] on div "check_box_outline_blank อื่น ๆ โปรดระบุ" at bounding box center [282, 290] width 225 height 12
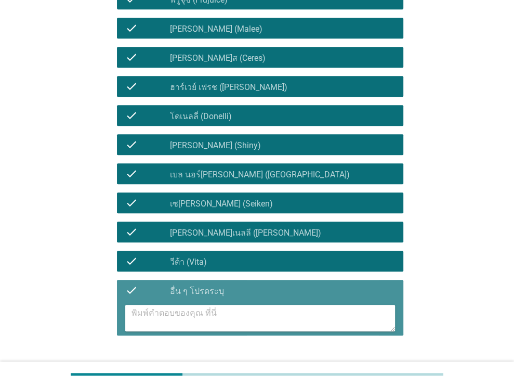
drag, startPoint x: 225, startPoint y: 284, endPoint x: 226, endPoint y: 268, distance: 16.6
click at [225, 284] on div "check_box_outline_blank อื่น ๆ โปรดระบุ" at bounding box center [282, 290] width 225 height 12
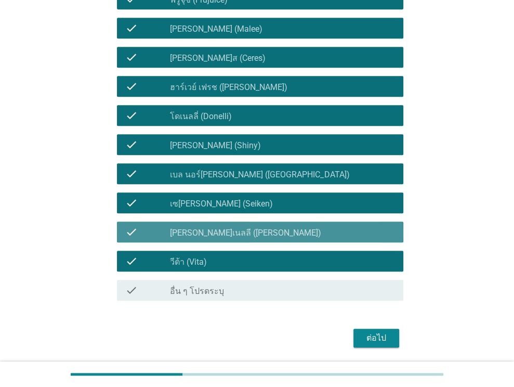
click at [239, 230] on label "[PERSON_NAME]เนลลี ([PERSON_NAME])" at bounding box center [245, 233] width 151 height 10
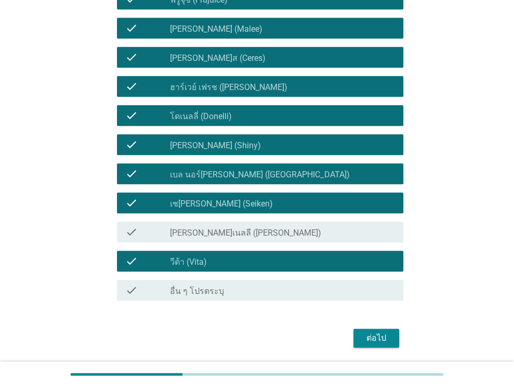
drag, startPoint x: 247, startPoint y: 178, endPoint x: 249, endPoint y: 171, distance: 7.1
click at [247, 177] on label "เบล นอร์[PERSON_NAME] ([GEOGRAPHIC_DATA])" at bounding box center [259, 174] width 179 height 10
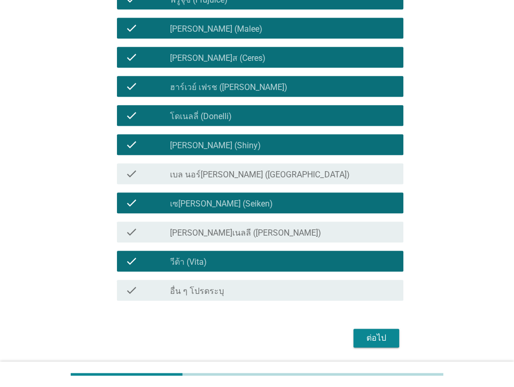
click at [234, 243] on div "check check_box_outline_blank [PERSON_NAME]เนลลี ([PERSON_NAME])" at bounding box center [257, 231] width 293 height 29
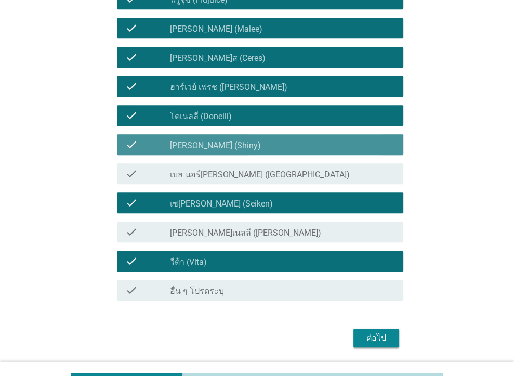
drag, startPoint x: 249, startPoint y: 150, endPoint x: 235, endPoint y: 241, distance: 92.5
click at [250, 150] on div "check_box_outline_blank [PERSON_NAME] (Shiny)" at bounding box center [282, 144] width 225 height 12
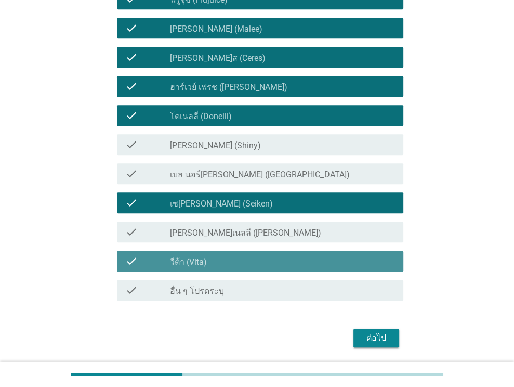
drag, startPoint x: 236, startPoint y: 251, endPoint x: 236, endPoint y: 240, distance: 10.9
click at [236, 249] on div "check check_box_outline_blank วีต้า (Vita)" at bounding box center [257, 260] width 293 height 29
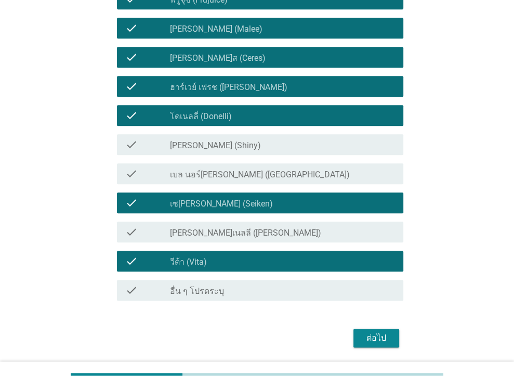
click at [260, 116] on div "check_box_outline_blank โดเนลลี่ (Donelli)" at bounding box center [282, 115] width 225 height 12
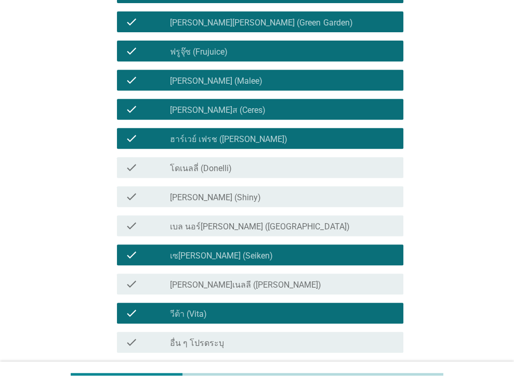
scroll to position [260, 0]
click at [250, 301] on div "check check_box_outline_blank วีต้า (Vita)" at bounding box center [257, 312] width 293 height 29
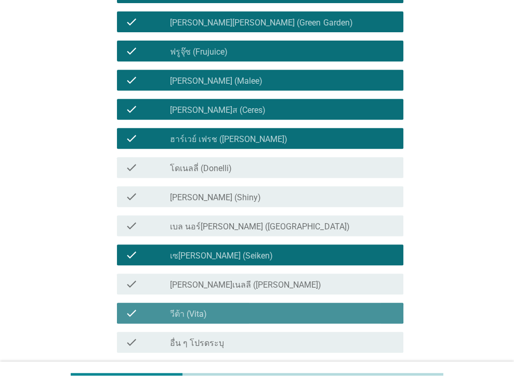
click at [251, 314] on div "check_box_outline_blank วีต้า (Vita)" at bounding box center [282, 313] width 225 height 12
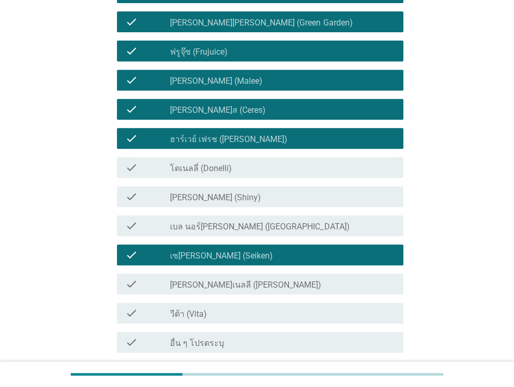
click at [255, 313] on div "check_box_outline_blank วีต้า (Vita)" at bounding box center [282, 313] width 225 height 12
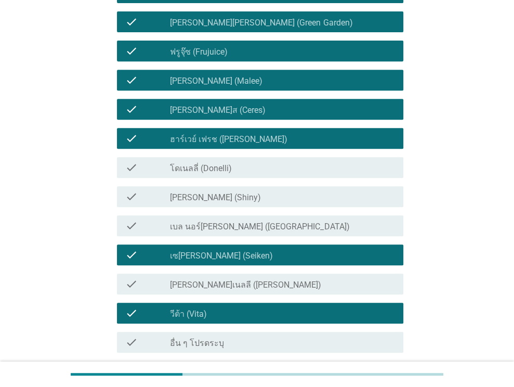
click at [281, 241] on div "check check_box เซ[PERSON_NAME] (Seiken)" at bounding box center [257, 254] width 293 height 29
click at [283, 244] on div "check check_box เซ[PERSON_NAME] (Seiken)" at bounding box center [260, 254] width 286 height 21
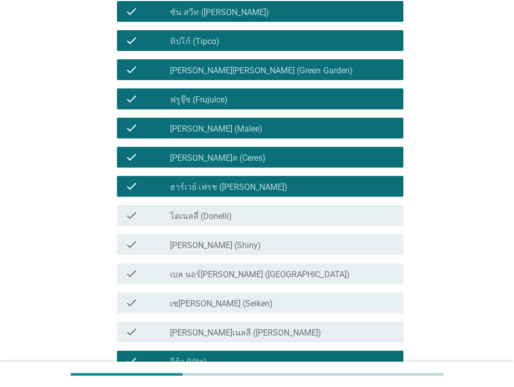
scroll to position [156, 0]
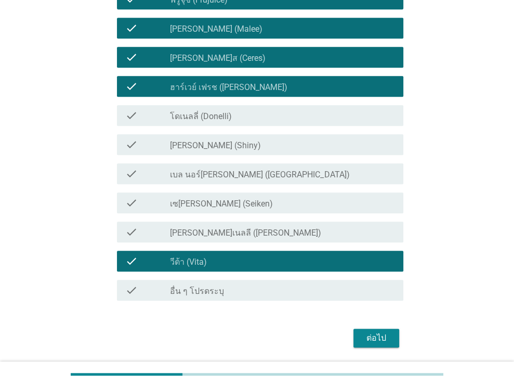
click at [381, 340] on div "ต่อไป" at bounding box center [376, 338] width 29 height 12
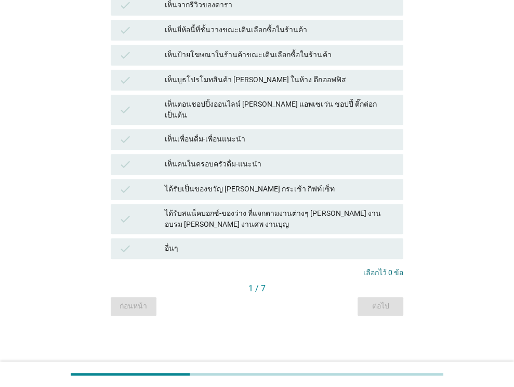
scroll to position [0, 0]
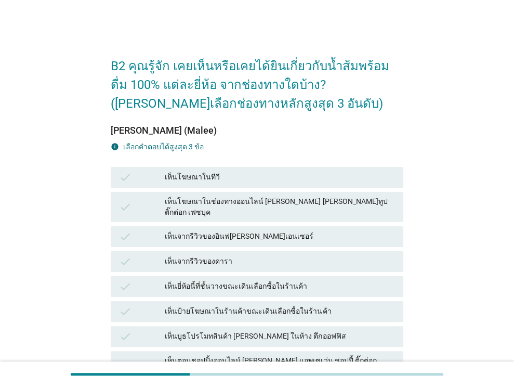
click at [247, 177] on div "เห็นโฆษณาในทีวี" at bounding box center [280, 177] width 230 height 12
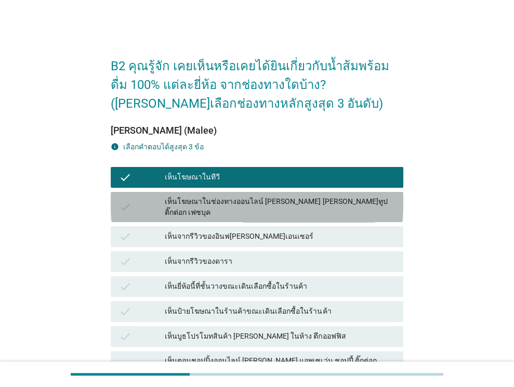
click at [248, 207] on div "เห็นโฆษณาในช่องทางออนไลน์ [PERSON_NAME] [PERSON_NAME]ทูป ติ๊กต่อก เฟซบุค" at bounding box center [280, 207] width 230 height 22
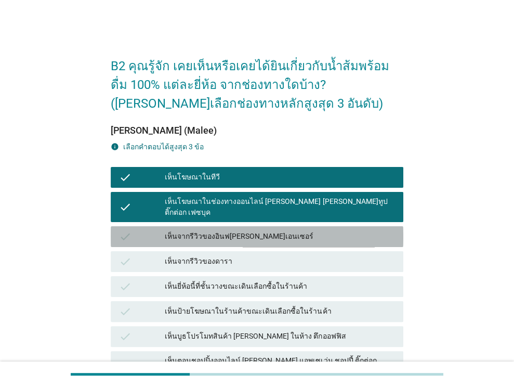
click at [248, 230] on div "เห็นจากรีวิวของอินฟ[PERSON_NAME]เอนเซอร์" at bounding box center [280, 236] width 230 height 12
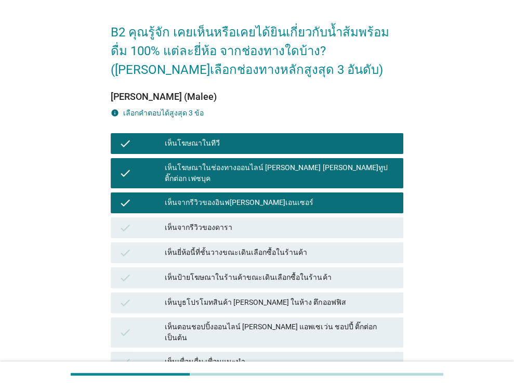
scroll to position [52, 0]
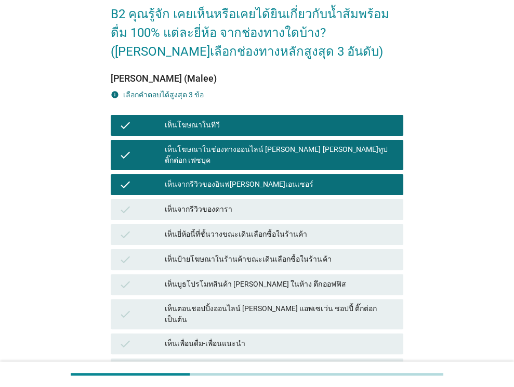
click at [264, 203] on div "เห็นจากรีวิวของดารา" at bounding box center [280, 209] width 230 height 12
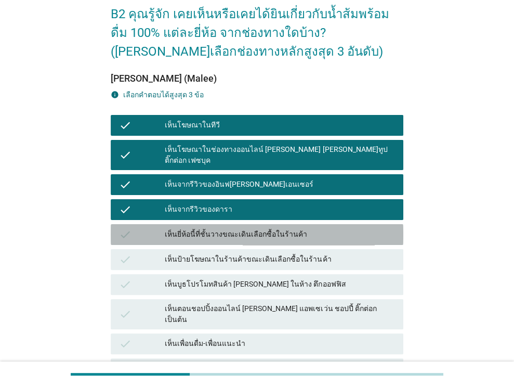
click at [268, 228] on div "เห็นยี่ห้อนี้ที่ชั้นวางขณะเดินเลือกซื้อในร้านค้า" at bounding box center [280, 234] width 230 height 12
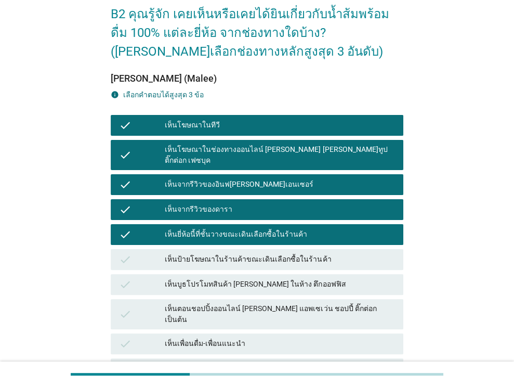
click at [268, 253] on div "เห็นป้ายโฆษณาในร้านค้าขณะเดินเลือกซื้อในร้านค้า" at bounding box center [280, 259] width 230 height 12
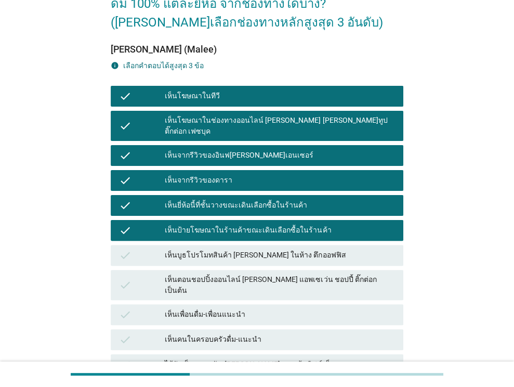
scroll to position [0, 0]
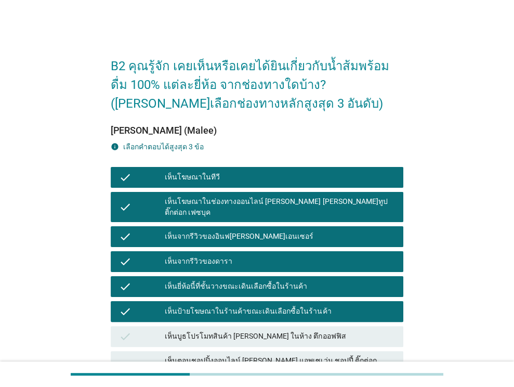
drag, startPoint x: 264, startPoint y: 295, endPoint x: 264, endPoint y: 287, distance: 7.3
click at [264, 301] on div "check เห็นป้ายโฆษณาในร้านค้าขณะเดินเลือกซื้อในร้านค้า" at bounding box center [257, 311] width 293 height 21
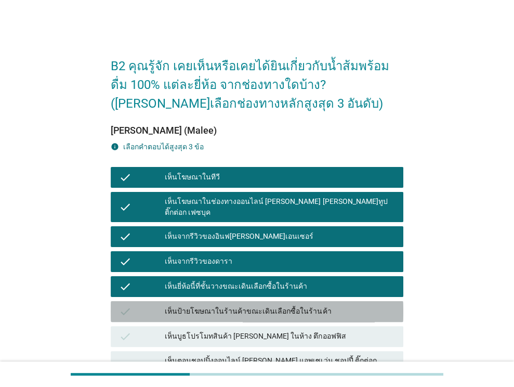
click at [265, 280] on div "เห็นยี่ห้อนี้ที่ชั้นวางขณะเดินเลือกซื้อในร้านค้า" at bounding box center [280, 286] width 230 height 12
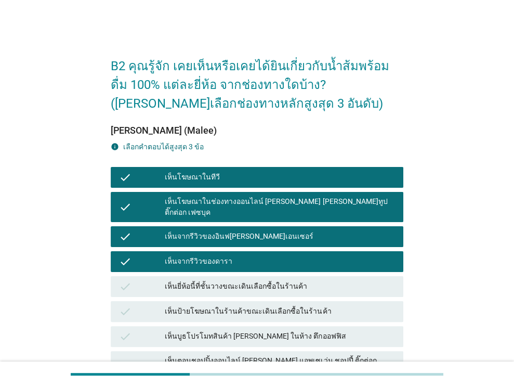
drag, startPoint x: 273, startPoint y: 252, endPoint x: 283, endPoint y: 257, distance: 10.7
click at [274, 255] on div "เห็นจากรีวิวของดารา" at bounding box center [280, 261] width 230 height 12
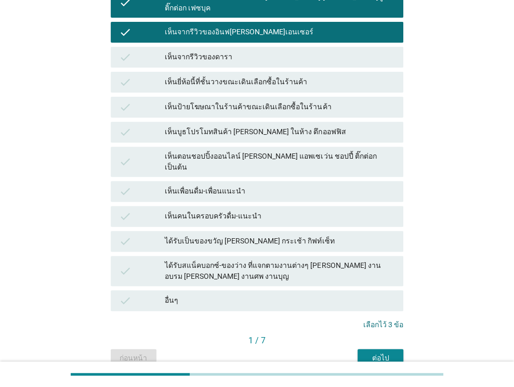
scroll to position [237, 0]
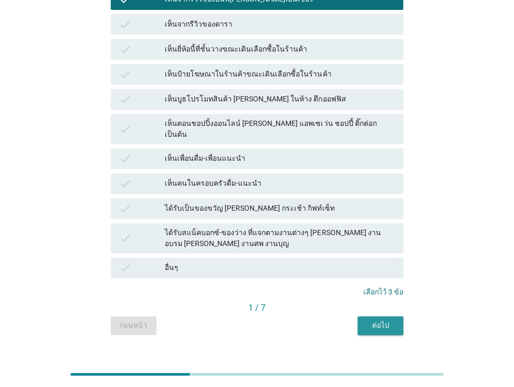
click at [362, 316] on button "ต่อไป" at bounding box center [381, 325] width 46 height 19
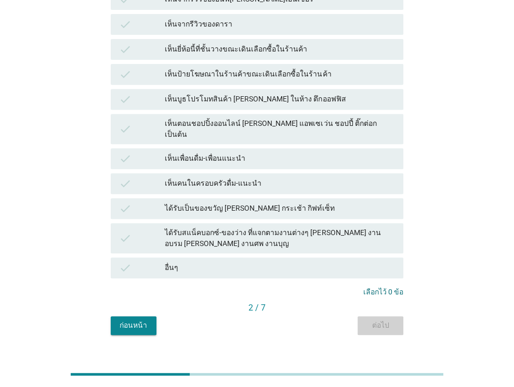
scroll to position [0, 0]
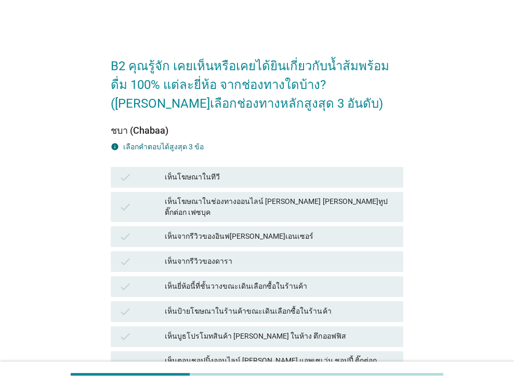
click at [267, 255] on div "เห็นจากรีวิวของดารา" at bounding box center [280, 261] width 230 height 12
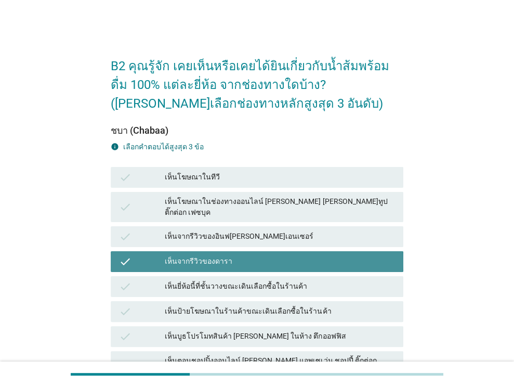
click at [268, 230] on div "เห็นจากรีวิวของอินฟ[PERSON_NAME]เอนเซอร์" at bounding box center [280, 236] width 230 height 12
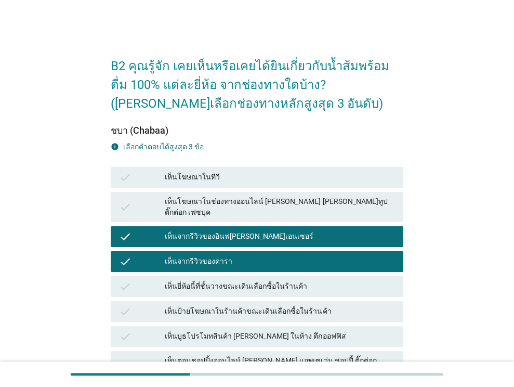
click at [277, 203] on div "เห็นโฆษณาในช่องทางออนไลน์ [PERSON_NAME] [PERSON_NAME]ทูป ติ๊กต่อก เฟซบุค" at bounding box center [280, 207] width 230 height 22
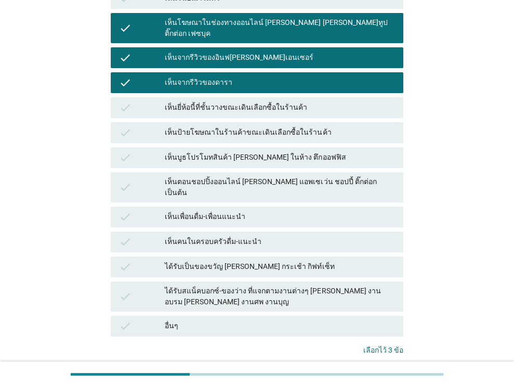
scroll to position [208, 0]
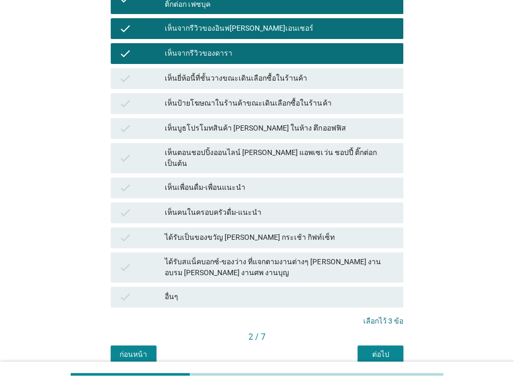
click at [376, 345] on button "ต่อไป" at bounding box center [381, 354] width 46 height 19
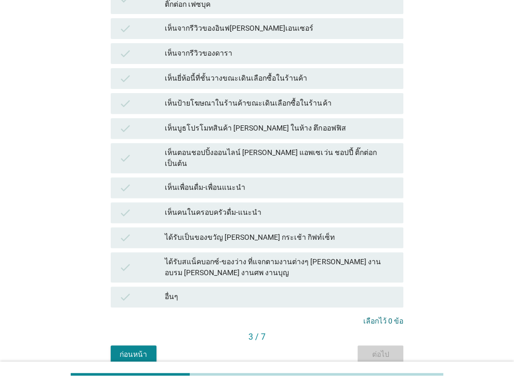
scroll to position [0, 0]
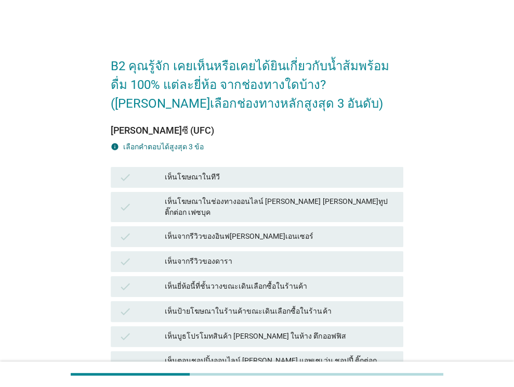
click at [272, 280] on div "เห็นยี่ห้อนี้ที่ชั้นวางขณะเดินเลือกซื้อในร้านค้า" at bounding box center [280, 286] width 230 height 12
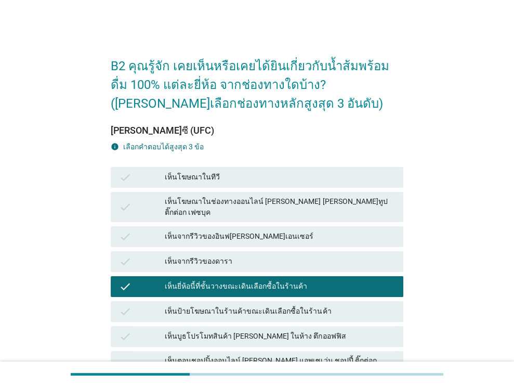
drag, startPoint x: 271, startPoint y: 301, endPoint x: 264, endPoint y: 256, distance: 45.4
click at [271, 305] on div "เห็นป้ายโฆษณาในร้านค้าขณะเดินเลือกซื้อในร้านค้า" at bounding box center [280, 311] width 230 height 12
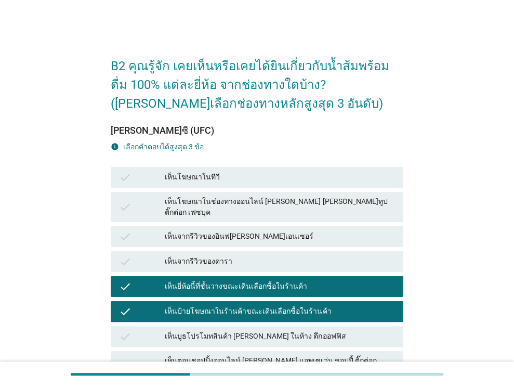
click at [266, 230] on div "เห็นจากรีวิวของอินฟ[PERSON_NAME]เอนเซอร์" at bounding box center [280, 236] width 230 height 12
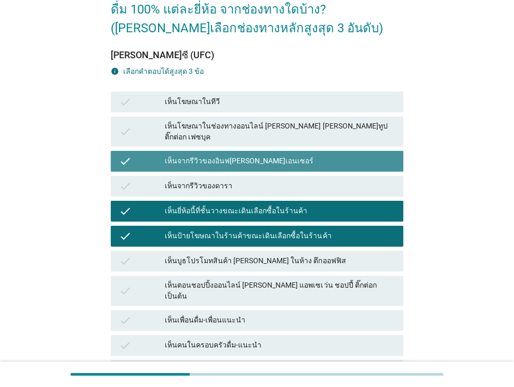
scroll to position [208, 0]
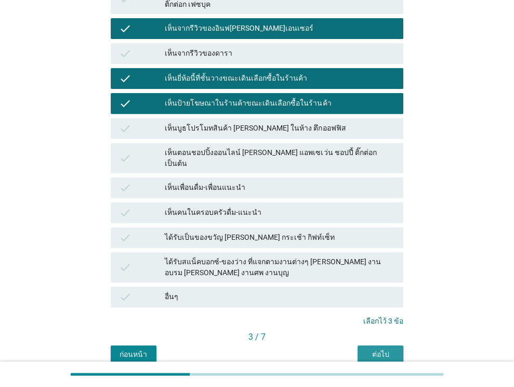
click at [371, 345] on button "ต่อไป" at bounding box center [381, 354] width 46 height 19
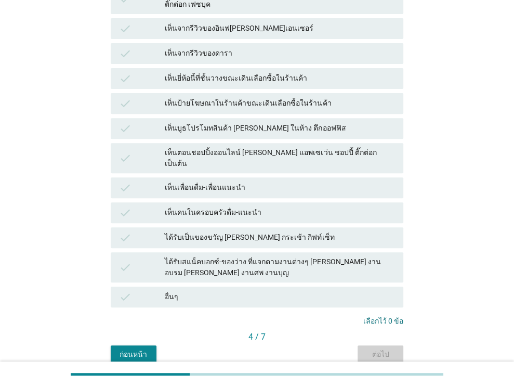
scroll to position [0, 0]
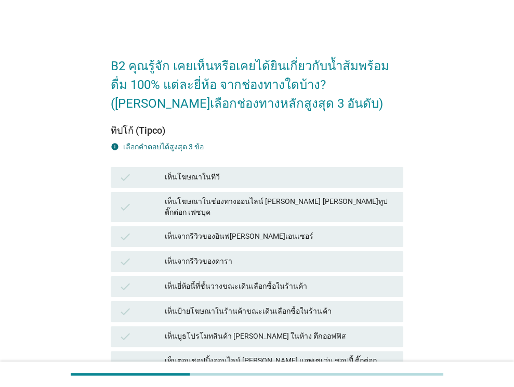
click at [283, 206] on div "เห็นโฆษณาในช่องทางออนไลน์ [PERSON_NAME] [PERSON_NAME]ทูป ติ๊กต่อก เฟซบุค" at bounding box center [280, 207] width 230 height 22
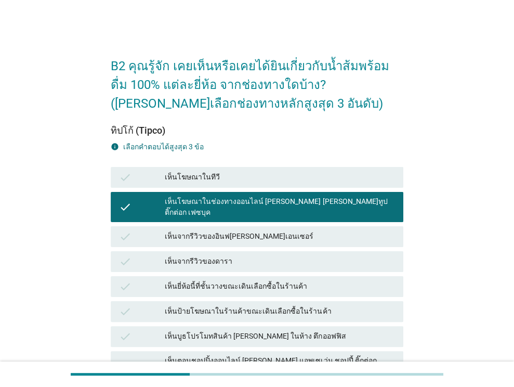
scroll to position [104, 0]
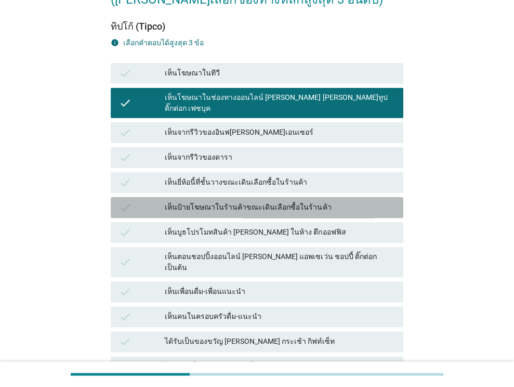
click at [286, 201] on div "เห็นป้ายโฆษณาในร้านค้าขณะเดินเลือกซื้อในร้านค้า" at bounding box center [280, 207] width 230 height 12
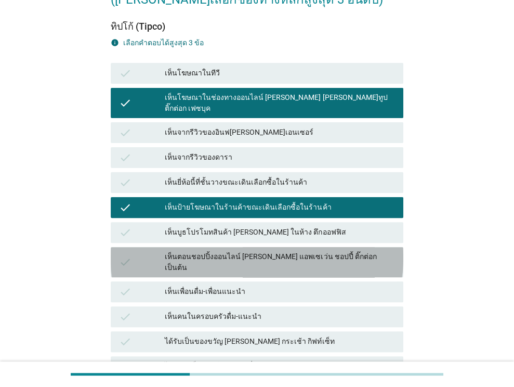
click at [282, 251] on div "เห็นตอนชอปปิ้งออนไลน์ [PERSON_NAME] แอพเซเว่น ชอปปี้ ติ๊กต่อก เป็นต้น" at bounding box center [280, 262] width 230 height 22
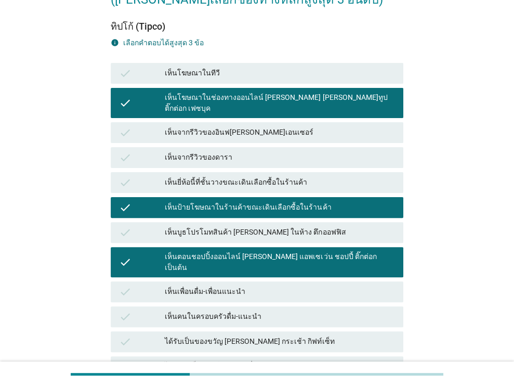
click at [283, 251] on div "เห็นตอนชอปปิ้งออนไลน์ [PERSON_NAME] แอพเซเว่น ชอปปี้ ติ๊กต่อก เป็นต้น" at bounding box center [280, 262] width 230 height 22
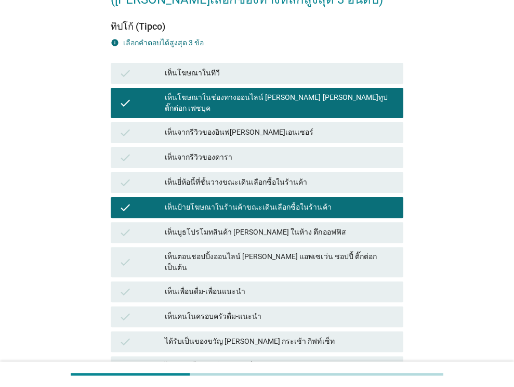
click at [278, 226] on div "เห็นบูธโปรโมทสินค้า [PERSON_NAME] ในห้าง ตึกออฟฟิส" at bounding box center [280, 232] width 230 height 12
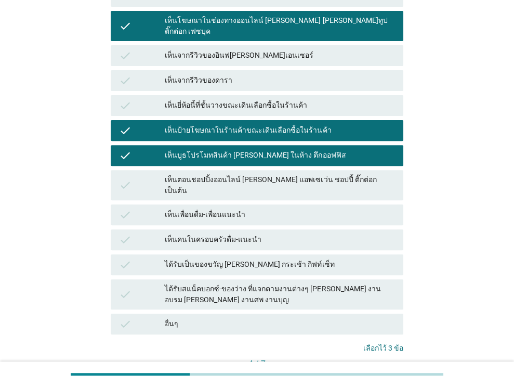
scroll to position [237, 0]
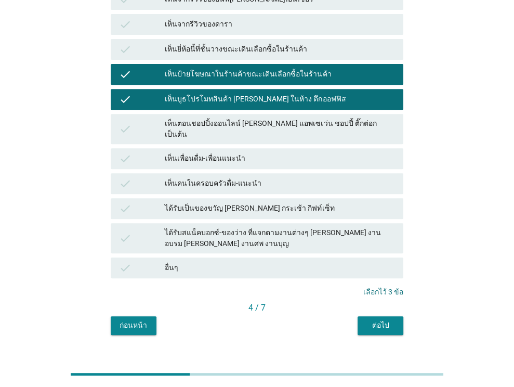
click at [363, 316] on button "ต่อไป" at bounding box center [381, 325] width 46 height 19
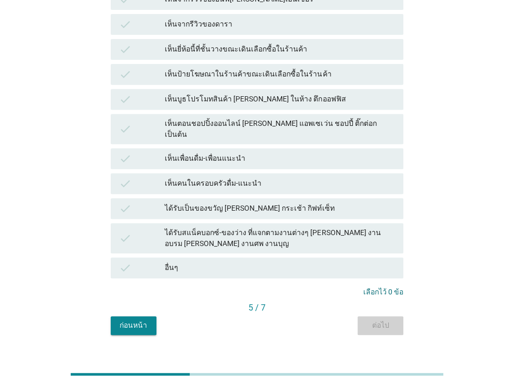
scroll to position [0, 0]
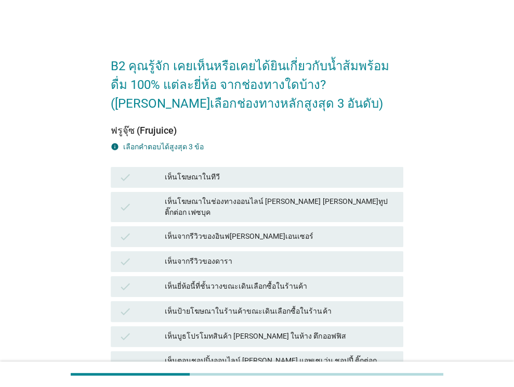
click at [283, 231] on div "เห็นจากรีวิวของอินฟ[PERSON_NAME]เอนเซอร์" at bounding box center [280, 236] width 230 height 12
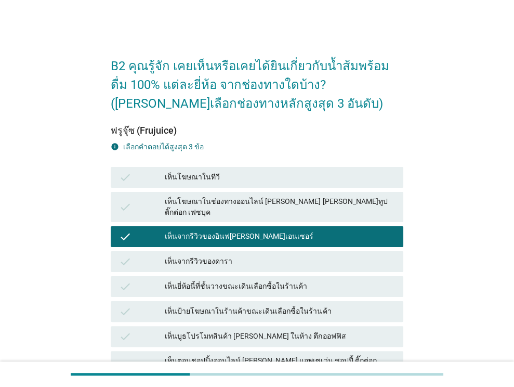
click at [284, 231] on div "เห็นจากรีวิวของอินฟ[PERSON_NAME]เอนเซอร์" at bounding box center [280, 236] width 230 height 12
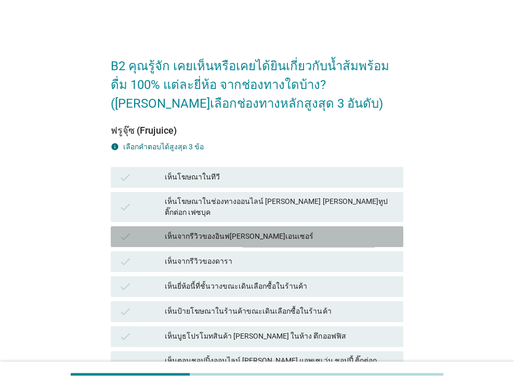
click at [291, 203] on div "เห็นโฆษณาในช่องทางออนไลน์ [PERSON_NAME] [PERSON_NAME]ทูป ติ๊กต่อก เฟซบุค" at bounding box center [280, 207] width 230 height 22
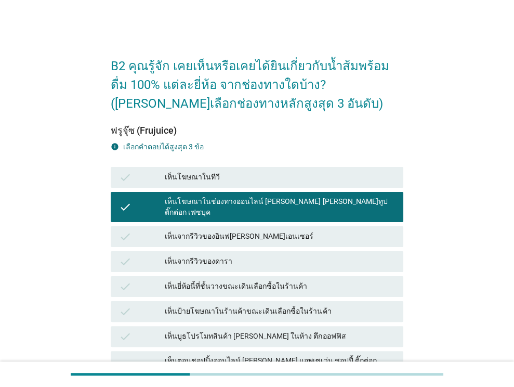
click at [293, 184] on div "check เห็นโฆษณาในทีวี" at bounding box center [257, 177] width 293 height 21
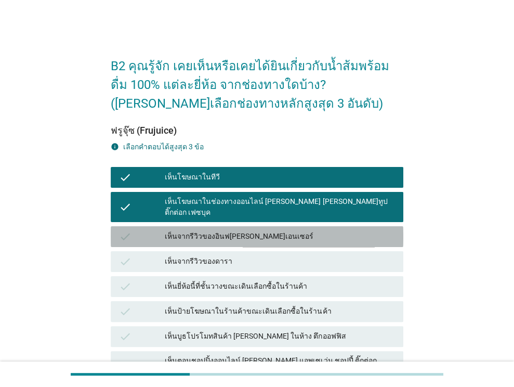
click at [287, 226] on div "check เห็นจากรีวิวของอินฟ[PERSON_NAME]เอนเซอร์" at bounding box center [257, 236] width 293 height 21
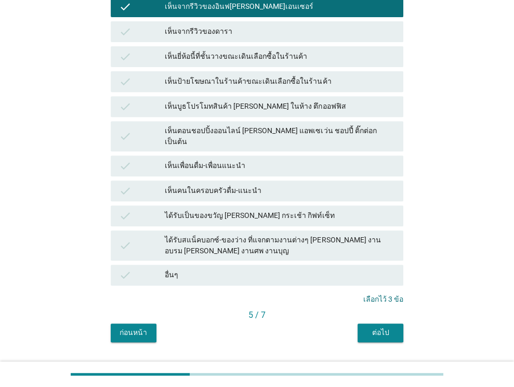
scroll to position [237, 0]
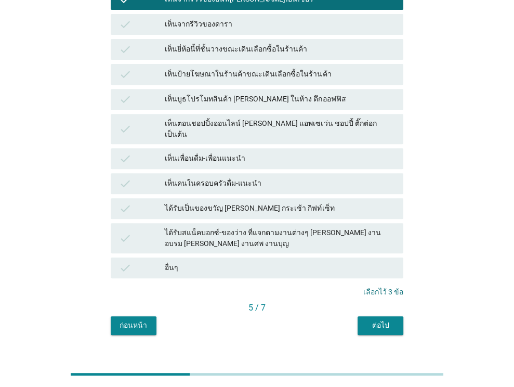
click at [374, 320] on div "ต่อไป" at bounding box center [380, 325] width 29 height 11
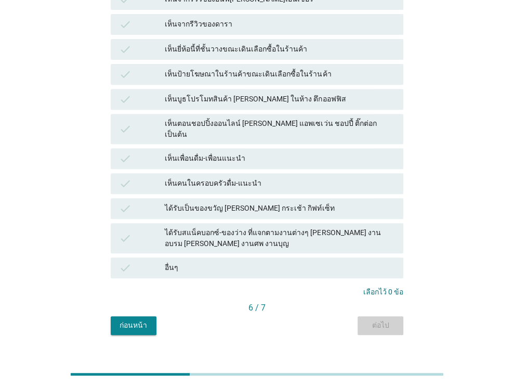
scroll to position [0, 0]
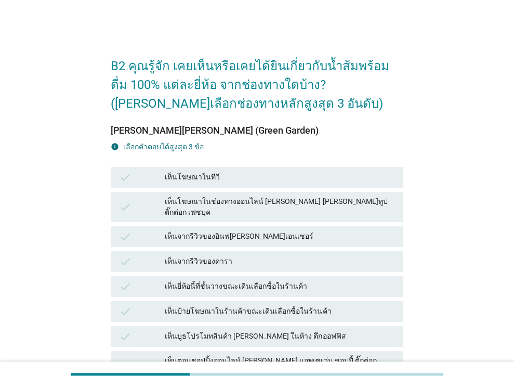
drag, startPoint x: 288, startPoint y: 232, endPoint x: 292, endPoint y: 211, distance: 21.6
click at [288, 231] on div "เห็นจากรีวิวของอินฟ[PERSON_NAME]เอนเซอร์" at bounding box center [280, 236] width 230 height 12
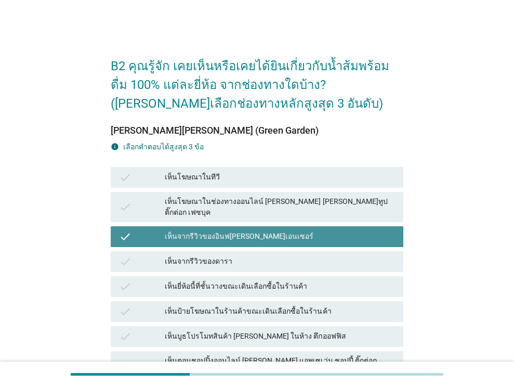
drag, startPoint x: 293, startPoint y: 207, endPoint x: 283, endPoint y: 254, distance: 48.4
click at [293, 208] on div "check เห็นโฆษณาในช่องทางออนไลน์ [PERSON_NAME] [PERSON_NAME]ทูป ติ๊กต่อก เฟซบุค" at bounding box center [257, 207] width 293 height 30
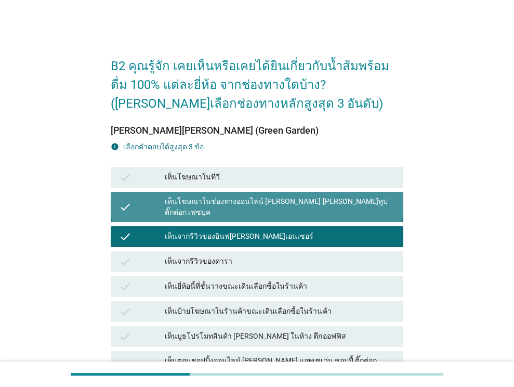
click at [283, 255] on div "เห็นจากรีวิวของดารา" at bounding box center [280, 261] width 230 height 12
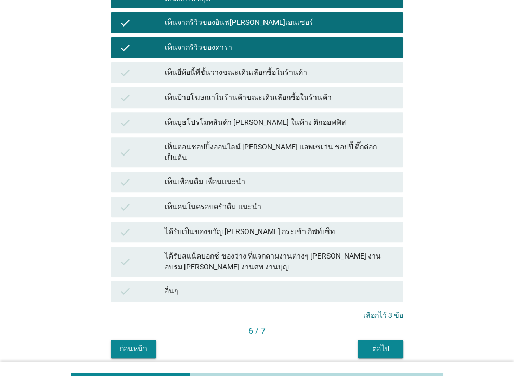
scroll to position [237, 0]
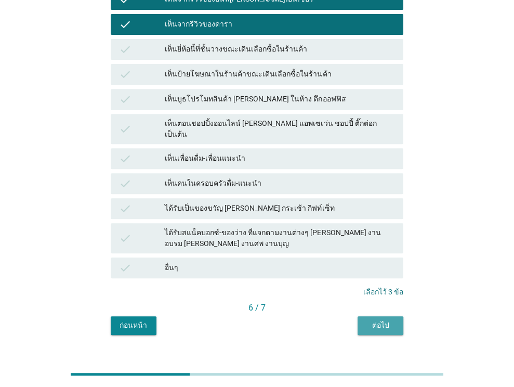
click at [382, 320] on div "ต่อไป" at bounding box center [380, 325] width 29 height 11
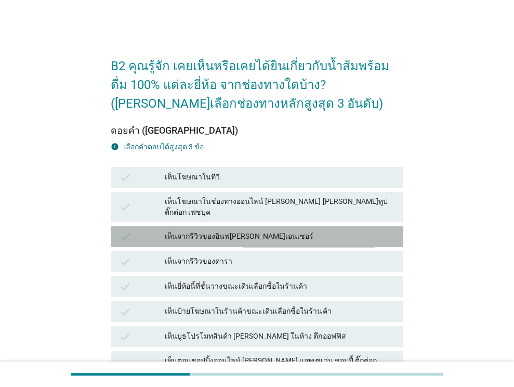
click at [282, 230] on div "เห็นจากรีวิวของอินฟ[PERSON_NAME]เอนเซอร์" at bounding box center [280, 236] width 230 height 12
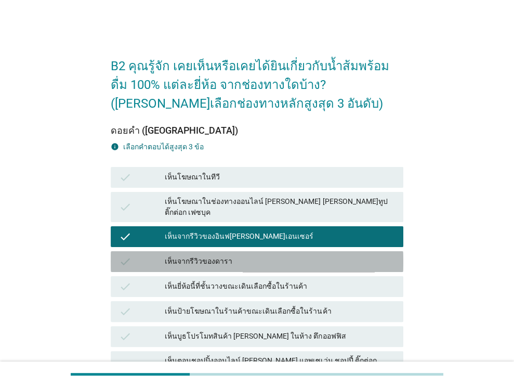
drag, startPoint x: 279, startPoint y: 253, endPoint x: 279, endPoint y: 232, distance: 21.3
click at [279, 255] on div "เห็นจากรีวิวของดารา" at bounding box center [280, 261] width 230 height 12
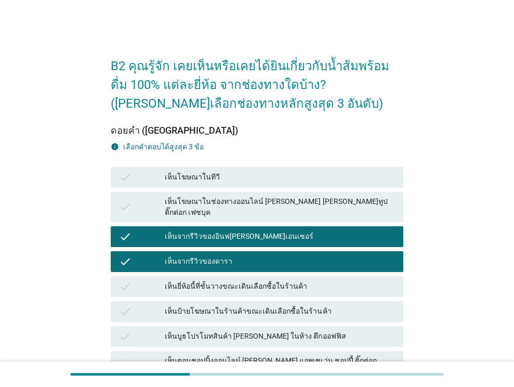
click at [287, 280] on div "เห็นยี่ห้อนี้ที่ชั้นวางขณะเดินเลือกซื้อในร้านค้า" at bounding box center [280, 286] width 230 height 12
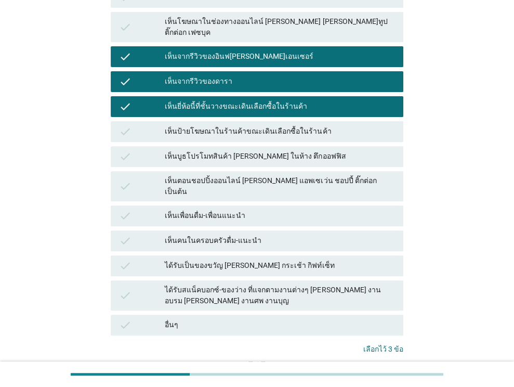
scroll to position [237, 0]
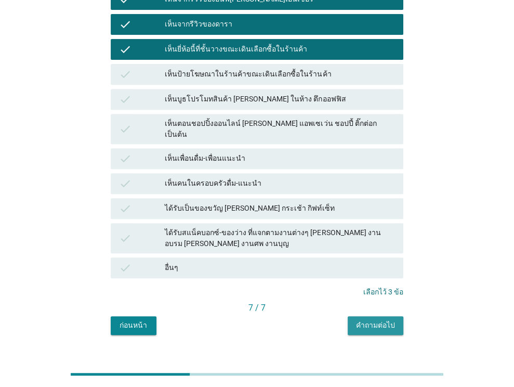
click at [372, 316] on button "คำถามต่อไป" at bounding box center [376, 325] width 56 height 19
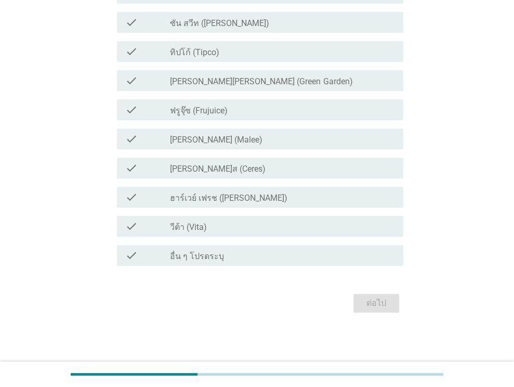
scroll to position [0, 0]
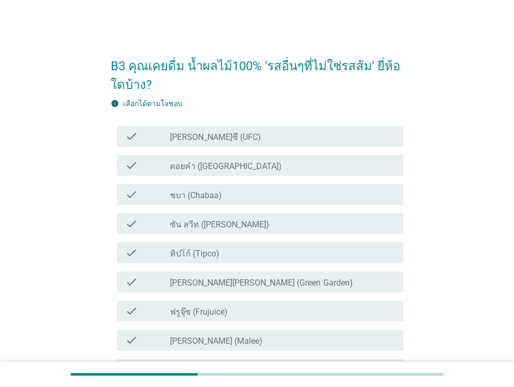
click at [245, 140] on div "check_box_outline_blank [PERSON_NAME]ซี (UFC)" at bounding box center [282, 136] width 225 height 12
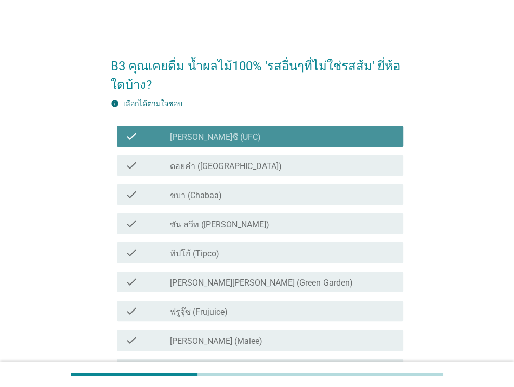
click at [250, 163] on div "check_box_outline_blank ดอยคำ (Doi-Khham)" at bounding box center [282, 165] width 225 height 12
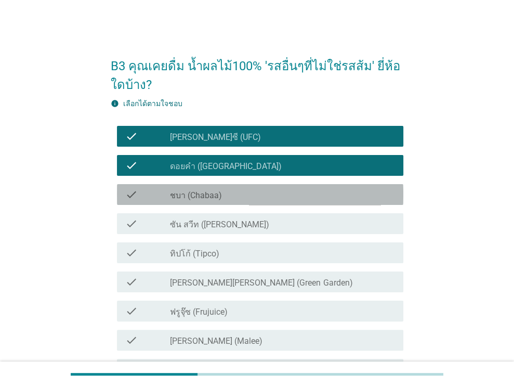
click at [253, 190] on div "check_box_outline_blank ชบา (Chabaa)" at bounding box center [282, 194] width 225 height 12
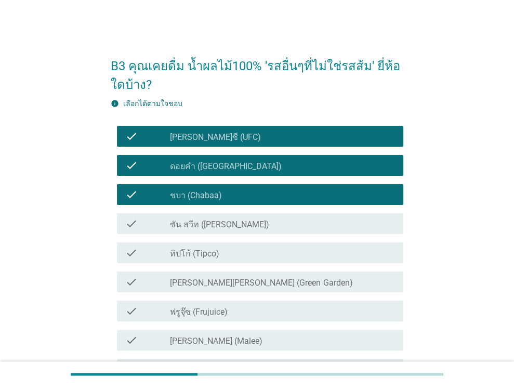
drag, startPoint x: 252, startPoint y: 228, endPoint x: 254, endPoint y: 234, distance: 6.6
click at [253, 230] on div "check check_box_outline_blank ซัน สวีท (Sun sweet)" at bounding box center [260, 223] width 286 height 21
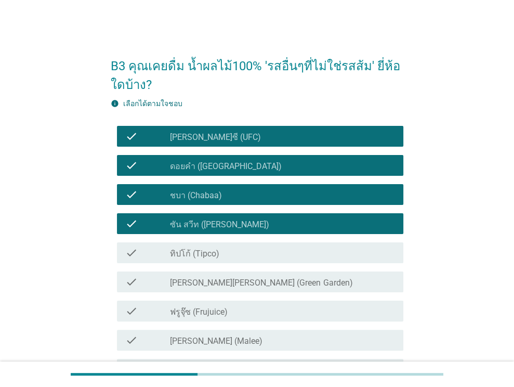
click at [255, 252] on div "check_box_outline_blank ทิปโก้ (Tipco)" at bounding box center [282, 252] width 225 height 12
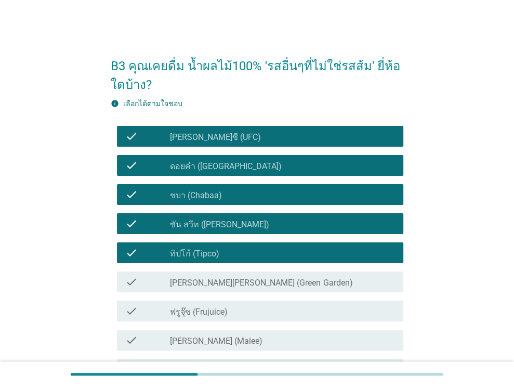
scroll to position [104, 0]
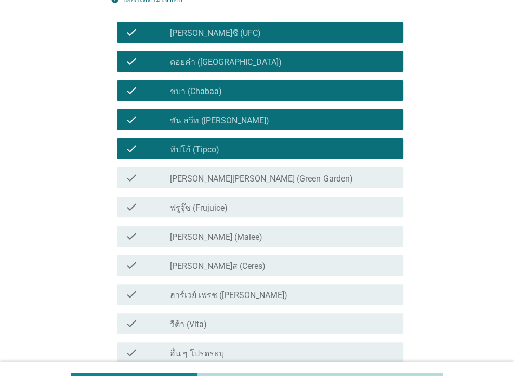
click at [271, 172] on div "check_box_outline_blank [PERSON_NAME][PERSON_NAME] (Green Garden)" at bounding box center [282, 178] width 225 height 12
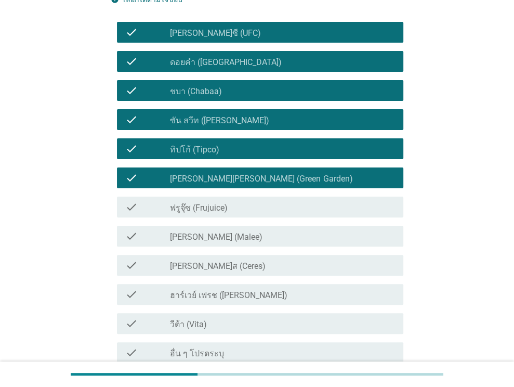
click at [265, 206] on div "check_box_outline_blank ฟรูจุ๊ซ (Frujuice)" at bounding box center [282, 207] width 225 height 12
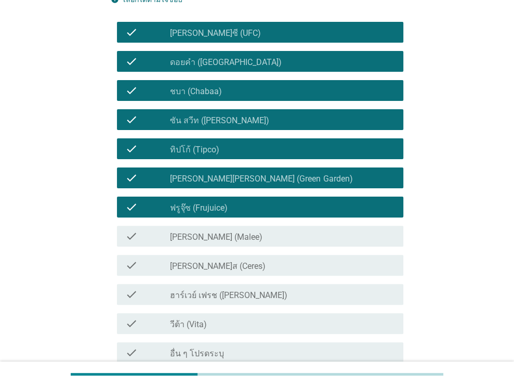
click at [261, 238] on div "check_box_outline_blank [PERSON_NAME] (Malee)" at bounding box center [282, 236] width 225 height 12
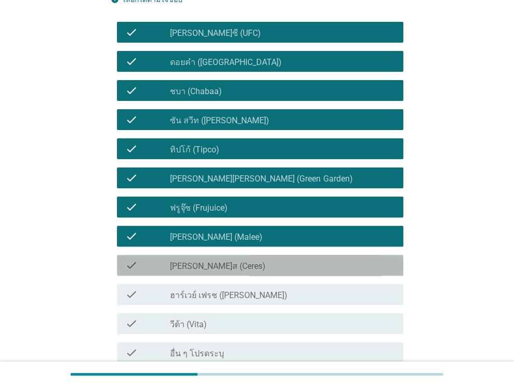
click at [259, 261] on div "check_box_outline_blank [PERSON_NAME]ส (Ceres)" at bounding box center [282, 265] width 225 height 12
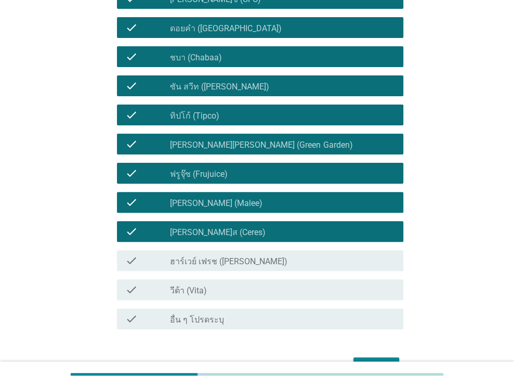
scroll to position [156, 0]
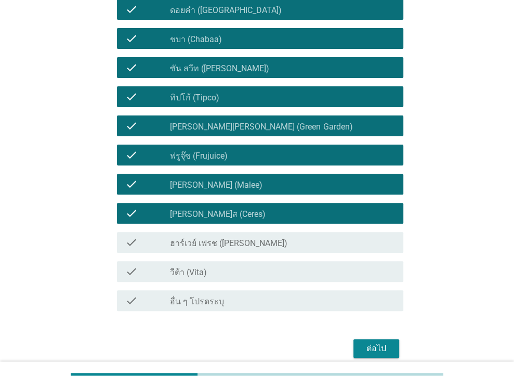
click at [264, 226] on div "check check_box_outline_blank [PERSON_NAME]ส (Ceres)" at bounding box center [257, 213] width 293 height 29
click at [266, 243] on label "ฮาร์เวย์ เฟรช ([PERSON_NAME])" at bounding box center [228, 243] width 117 height 10
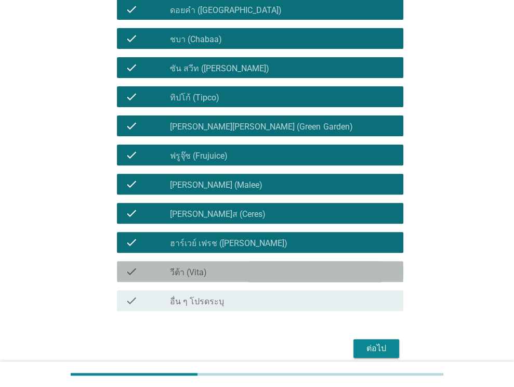
click at [259, 263] on div "check check_box_outline_blank วีต้า (Vita)" at bounding box center [260, 271] width 286 height 21
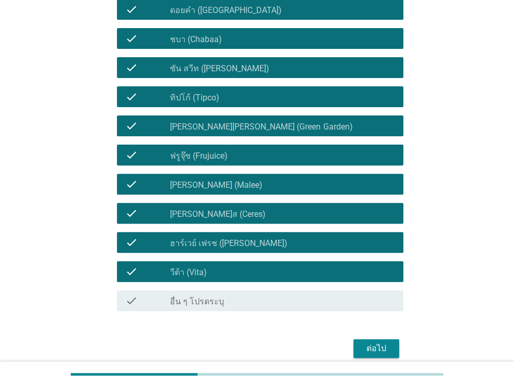
click at [245, 220] on div "check check_box_outline_blank [PERSON_NAME]ส (Ceres)" at bounding box center [260, 213] width 286 height 21
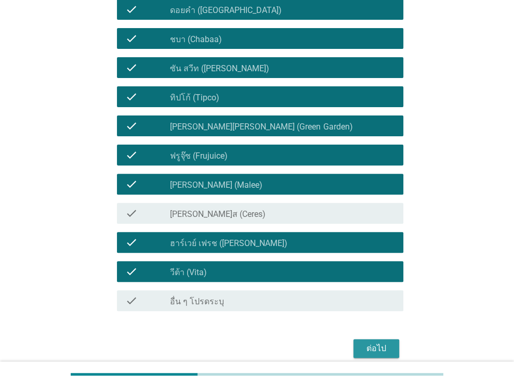
click at [370, 347] on div "ต่อไป" at bounding box center [376, 348] width 29 height 12
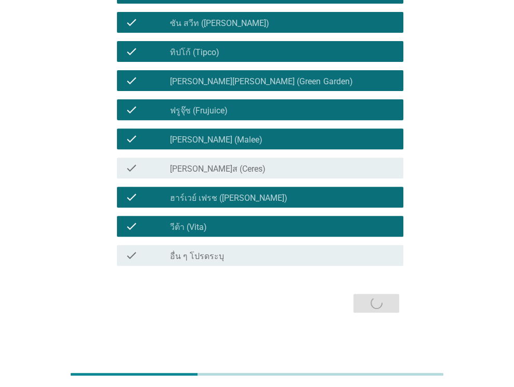
scroll to position [0, 0]
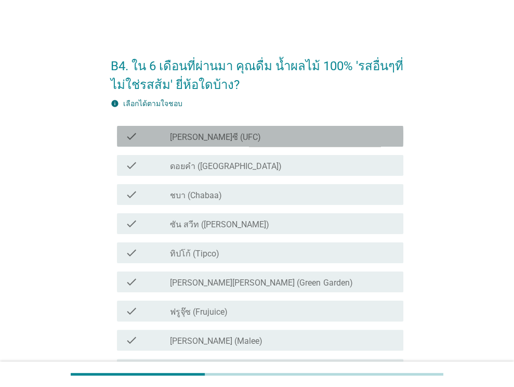
click at [245, 145] on div "check check_box_outline_blank [PERSON_NAME]ซี (UFC)" at bounding box center [260, 136] width 286 height 21
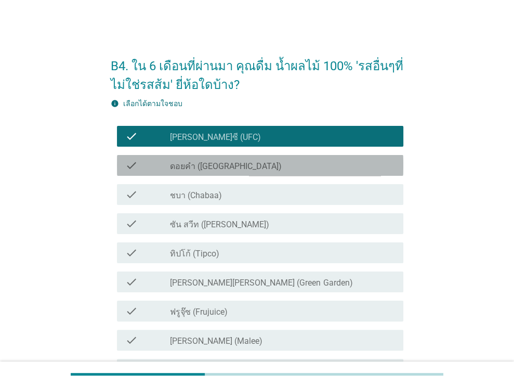
click at [248, 173] on div "check check_box_outline_blank ดอยคำ (Doi-Khham)" at bounding box center [260, 165] width 286 height 21
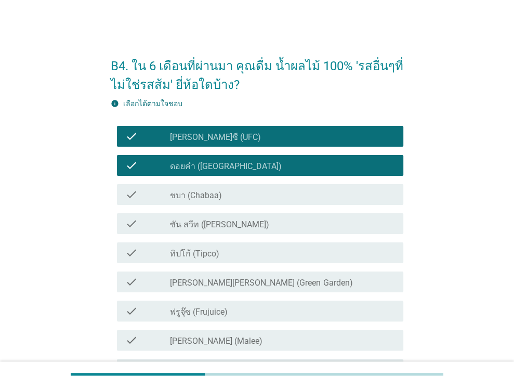
click at [245, 192] on div "check_box_outline_blank ชบา (Chabaa)" at bounding box center [282, 194] width 225 height 12
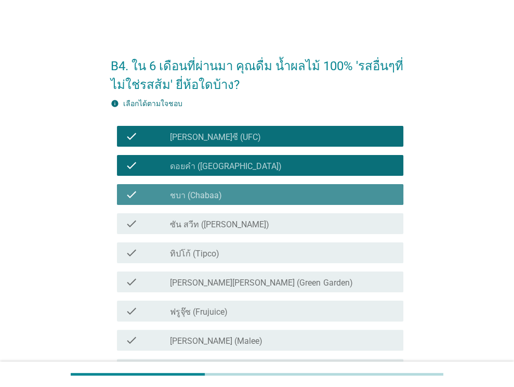
click at [242, 220] on div "check_box_outline_blank ซัน สวีท (Sun sweet)" at bounding box center [282, 223] width 225 height 12
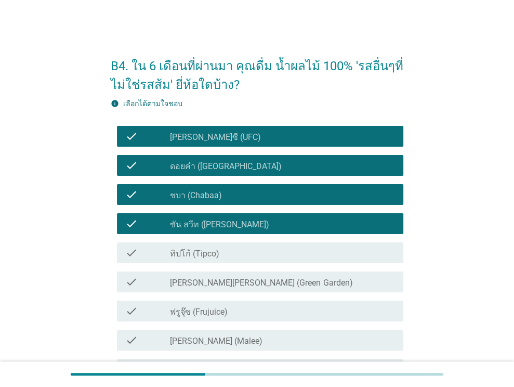
drag, startPoint x: 245, startPoint y: 253, endPoint x: 247, endPoint y: 262, distance: 9.1
click at [245, 253] on div "check_box_outline_blank ทิปโก้ (Tipco)" at bounding box center [282, 252] width 225 height 12
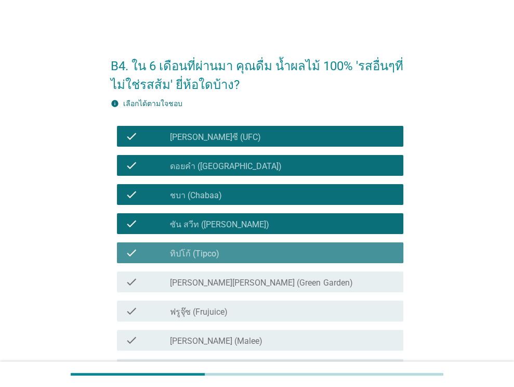
click at [245, 287] on label "[PERSON_NAME][PERSON_NAME] (Green Garden)" at bounding box center [261, 283] width 182 height 10
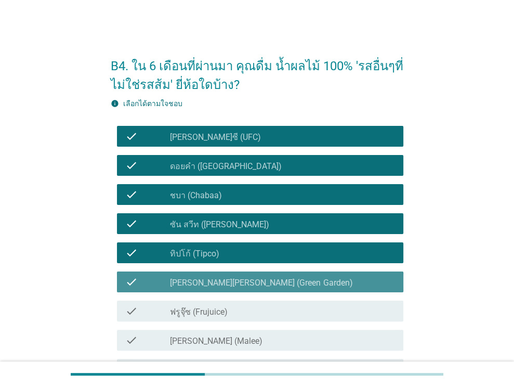
click at [237, 313] on div "check_box_outline_blank ฟรูจุ๊ซ (Frujuice)" at bounding box center [282, 311] width 225 height 12
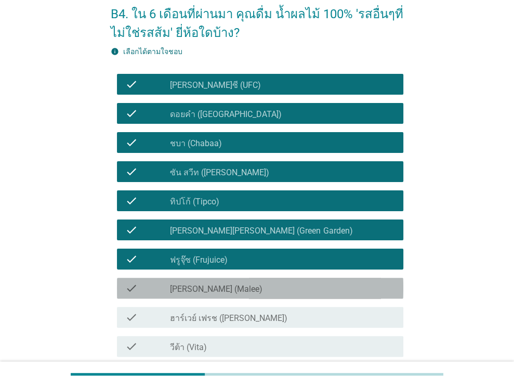
click at [258, 292] on div "check_box_outline_blank [PERSON_NAME] (Malee)" at bounding box center [282, 288] width 225 height 12
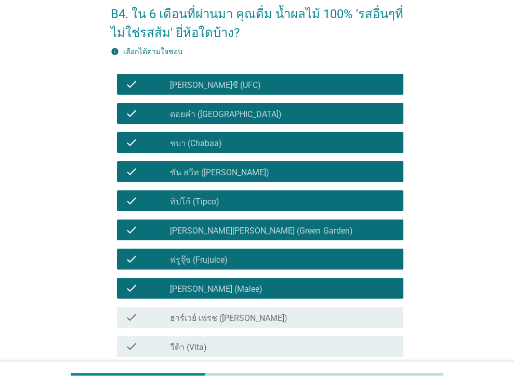
click at [248, 315] on label "ฮาร์เวย์ เฟรช ([PERSON_NAME])" at bounding box center [228, 318] width 117 height 10
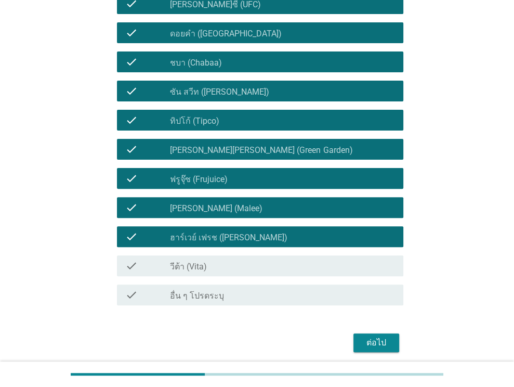
scroll to position [172, 0]
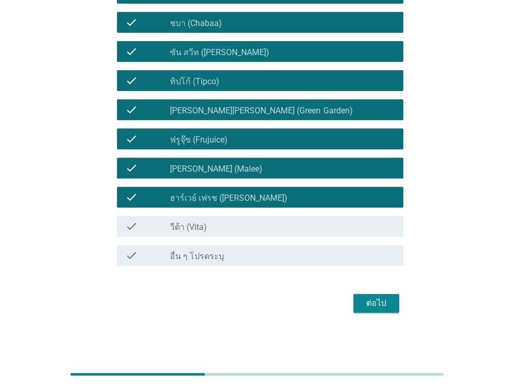
click at [241, 228] on div "check_box วีต้า (Vita)" at bounding box center [282, 226] width 225 height 12
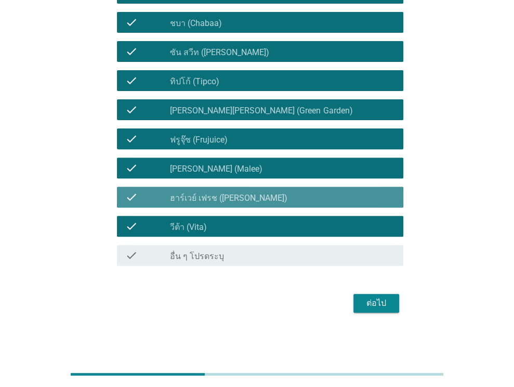
click at [260, 201] on label "ฮาร์เวย์ เฟรช ([PERSON_NAME])" at bounding box center [228, 198] width 117 height 10
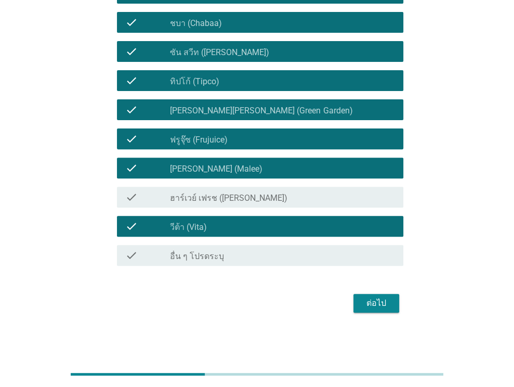
click at [370, 303] on div "ต่อไป" at bounding box center [376, 303] width 29 height 12
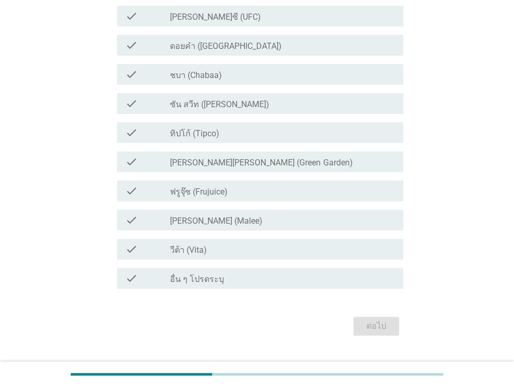
scroll to position [0, 0]
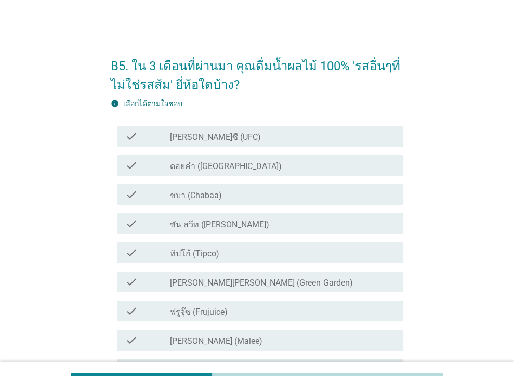
click at [243, 145] on div "check check_box_outline_blank [PERSON_NAME]ซี (UFC)" at bounding box center [260, 136] width 286 height 21
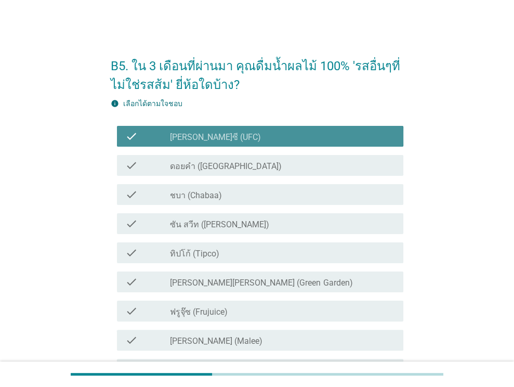
click at [246, 167] on div "check_box_outline_blank ดอยคำ (Doi-Khham)" at bounding box center [282, 165] width 225 height 12
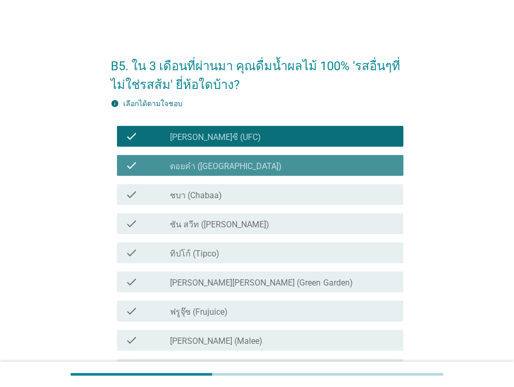
click at [243, 187] on div "check check_box_outline_blank ชบา (Chabaa)" at bounding box center [260, 194] width 286 height 21
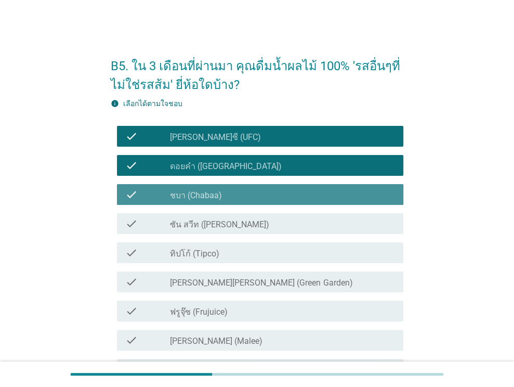
drag, startPoint x: 240, startPoint y: 202, endPoint x: 235, endPoint y: 221, distance: 19.7
click at [240, 203] on div "check check_box_outline_blank ชบา (Chabaa)" at bounding box center [260, 194] width 286 height 21
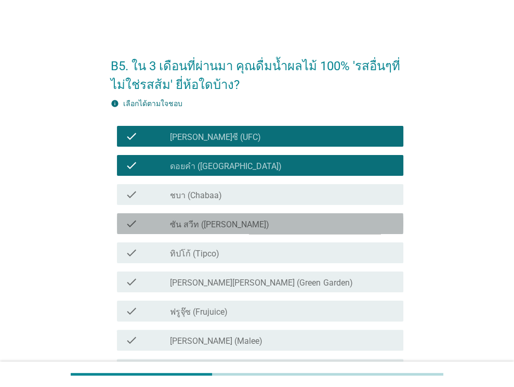
drag, startPoint x: 235, startPoint y: 222, endPoint x: 235, endPoint y: 234, distance: 12.5
click at [236, 224] on label "ซัน สวีท ([PERSON_NAME])" at bounding box center [219, 224] width 99 height 10
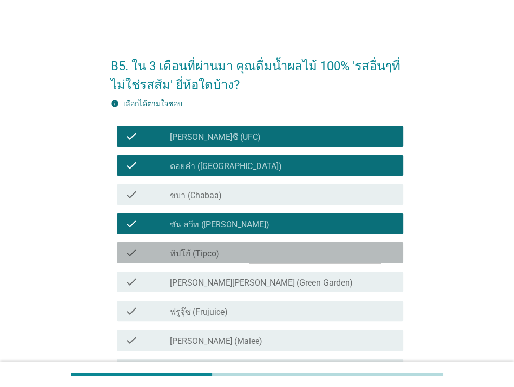
click at [233, 245] on div "check check_box_outline_blank ทิปโก้ (Tipco)" at bounding box center [260, 252] width 286 height 21
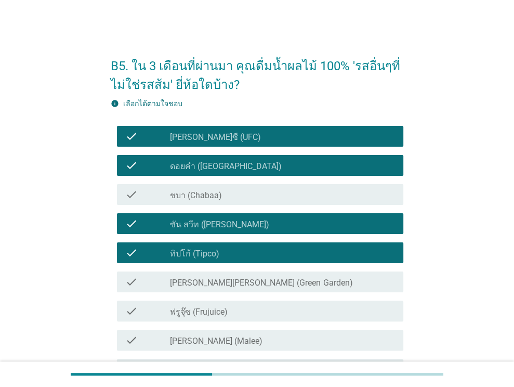
click at [242, 204] on div "check check_box_outline_blank ชบา (Chabaa)" at bounding box center [260, 194] width 286 height 21
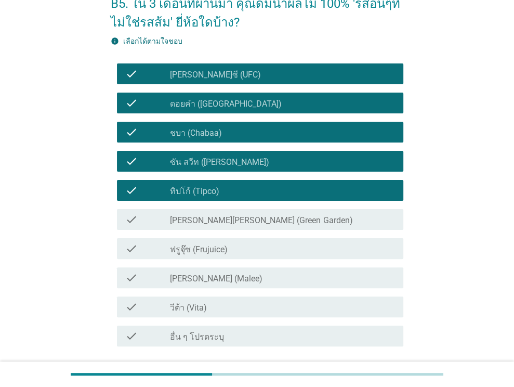
scroll to position [104, 0]
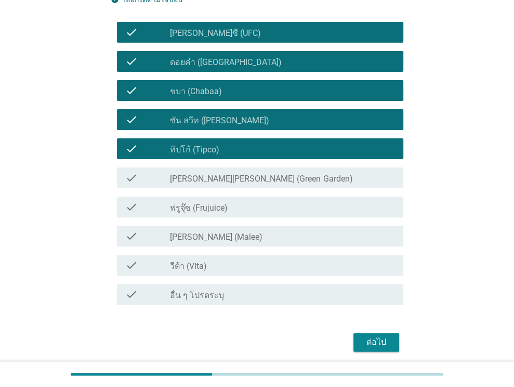
click at [243, 174] on label "[PERSON_NAME][PERSON_NAME] (Green Garden)" at bounding box center [261, 179] width 182 height 10
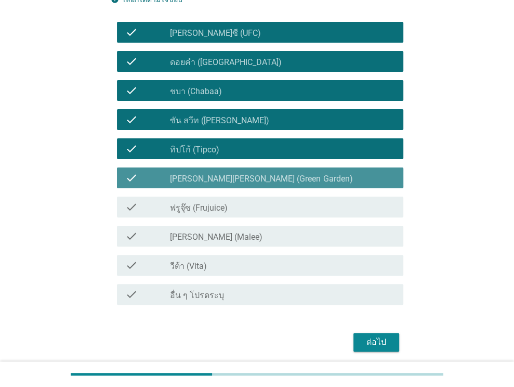
click at [240, 207] on div "check_box_outline_blank ฟรูจุ๊ซ (Frujuice)" at bounding box center [282, 207] width 225 height 12
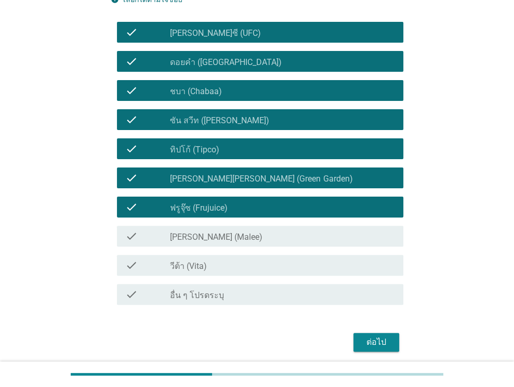
click at [239, 229] on div "check check_box_outline_blank [PERSON_NAME] (Malee)" at bounding box center [260, 236] width 286 height 21
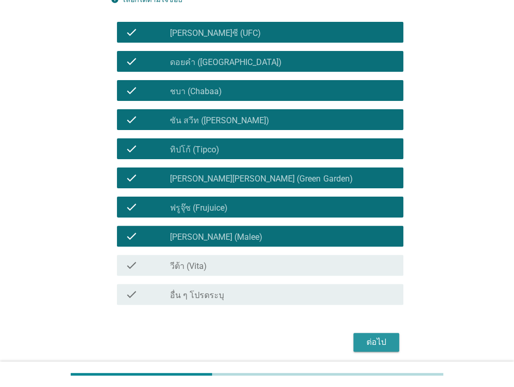
click at [375, 335] on button "ต่อไป" at bounding box center [376, 342] width 46 height 19
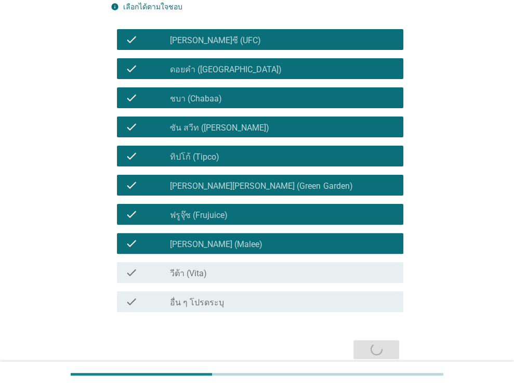
scroll to position [0, 0]
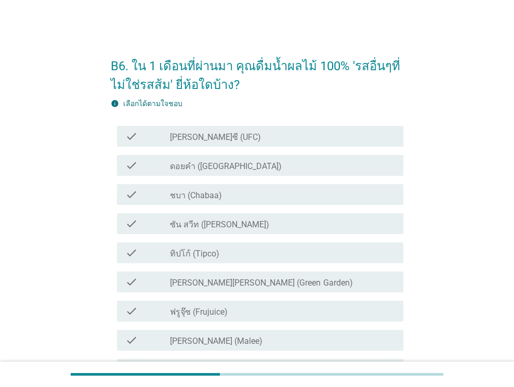
click at [229, 141] on div "check_box_outline_blank [PERSON_NAME]ซี (UFC)" at bounding box center [282, 136] width 225 height 12
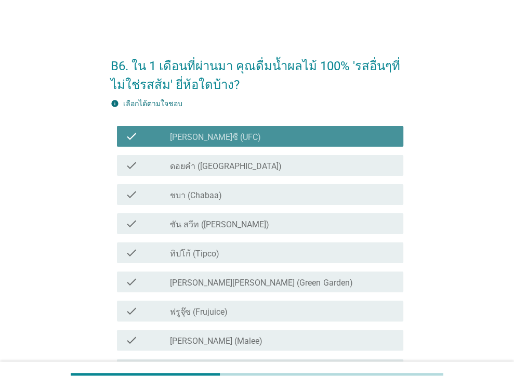
click at [230, 164] on label "ดอยคำ ([GEOGRAPHIC_DATA])" at bounding box center [226, 166] width 112 height 10
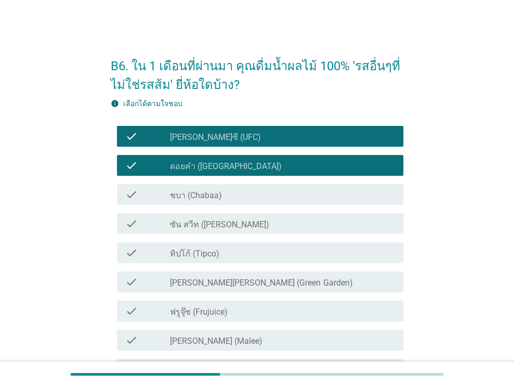
click at [226, 180] on div "check check_box_outline_blank ชบา (Chabaa)" at bounding box center [257, 194] width 293 height 29
click at [220, 200] on label "ชบา (Chabaa)" at bounding box center [196, 195] width 52 height 10
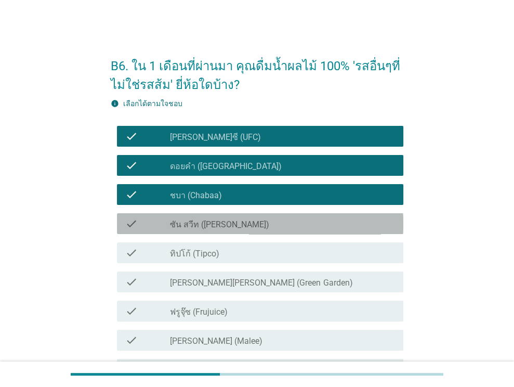
drag, startPoint x: 223, startPoint y: 224, endPoint x: 225, endPoint y: 230, distance: 6.9
click at [223, 224] on label "ซัน สวีท ([PERSON_NAME])" at bounding box center [219, 224] width 99 height 10
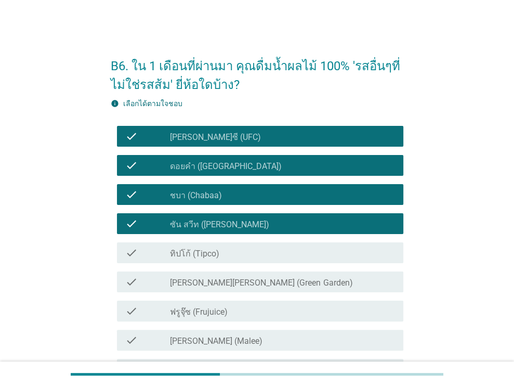
drag, startPoint x: 225, startPoint y: 239, endPoint x: 223, endPoint y: 257, distance: 18.3
click at [226, 241] on div "check check_box_outline_blank ทิปโก้ (Tipco)" at bounding box center [257, 252] width 293 height 29
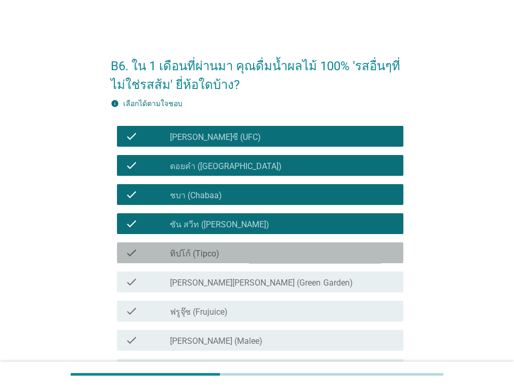
drag, startPoint x: 223, startPoint y: 257, endPoint x: 223, endPoint y: 273, distance: 16.1
click at [223, 259] on div "check check_box_outline_blank ทิปโก้ (Tipco)" at bounding box center [260, 252] width 286 height 21
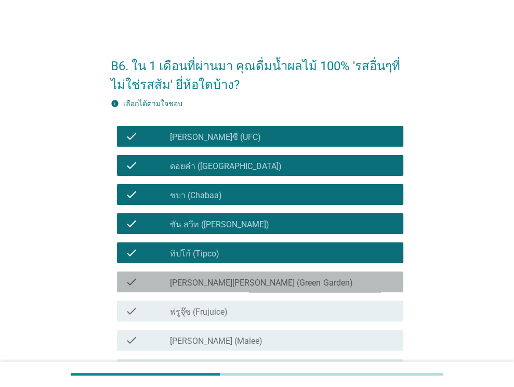
drag, startPoint x: 223, startPoint y: 274, endPoint x: 224, endPoint y: 282, distance: 7.8
click at [224, 275] on div "check check_box_outline_blank [PERSON_NAME][PERSON_NAME] (Green Garden)" at bounding box center [260, 281] width 286 height 21
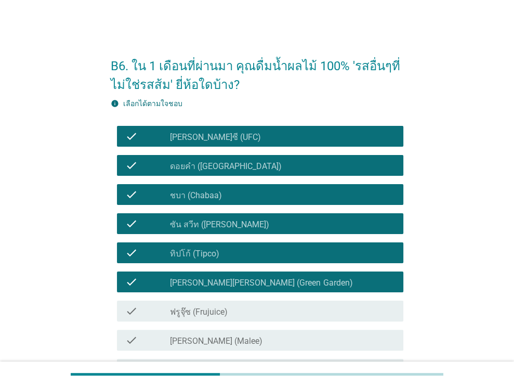
drag, startPoint x: 217, startPoint y: 302, endPoint x: 213, endPoint y: 313, distance: 12.2
click at [217, 305] on div "check check_box_outline_blank ฟรูจุ๊ซ (Frujuice)" at bounding box center [260, 310] width 286 height 21
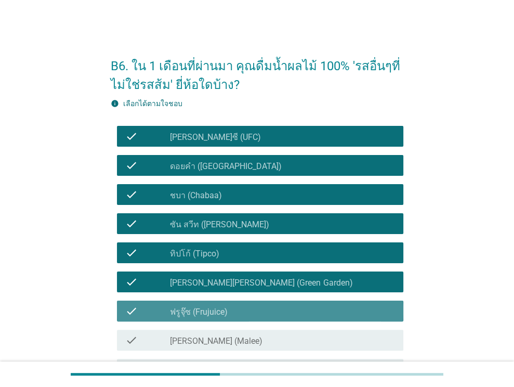
click at [207, 332] on div "check check_box_outline_blank [PERSON_NAME] (Malee)" at bounding box center [260, 340] width 286 height 21
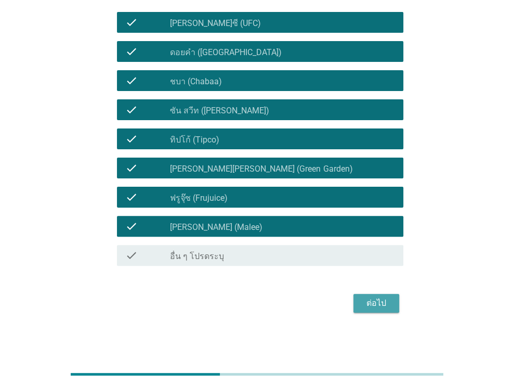
click at [371, 302] on div "ต่อไป" at bounding box center [376, 303] width 29 height 12
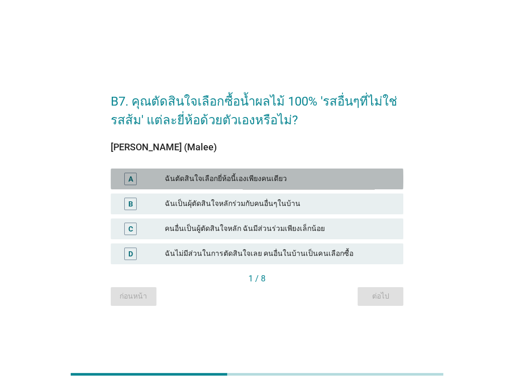
click at [229, 174] on div "ฉันตัดสินใจเลือกยี่ห้อนี้เองเพียงคนเดียว" at bounding box center [280, 179] width 230 height 12
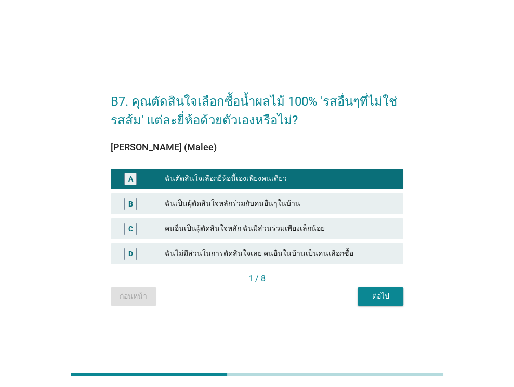
click at [372, 298] on div "ต่อไป" at bounding box center [380, 296] width 29 height 11
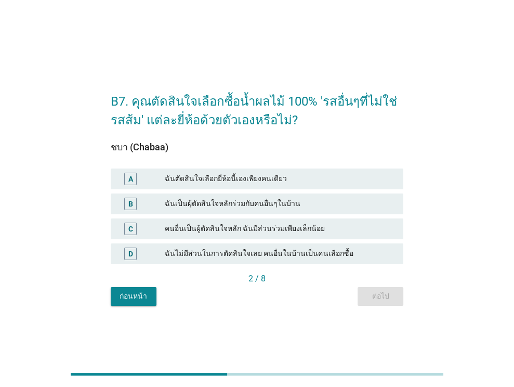
drag, startPoint x: 272, startPoint y: 180, endPoint x: 281, endPoint y: 189, distance: 12.1
click at [272, 180] on div "ฉันตัดสินใจเลือกยี่ห้อนี้เองเพียงคนเดียว" at bounding box center [280, 179] width 230 height 12
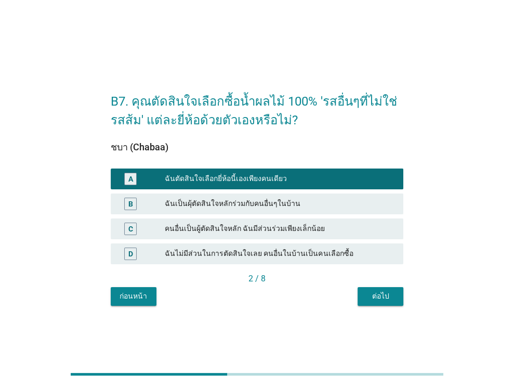
click at [365, 298] on button "ต่อไป" at bounding box center [381, 296] width 46 height 19
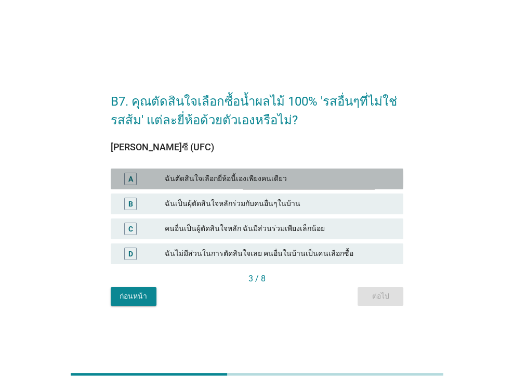
click at [307, 188] on div "A ฉันตัดสินใจเลือกยี่ห้อนี้เองเพียงคนเดียว" at bounding box center [257, 178] width 293 height 21
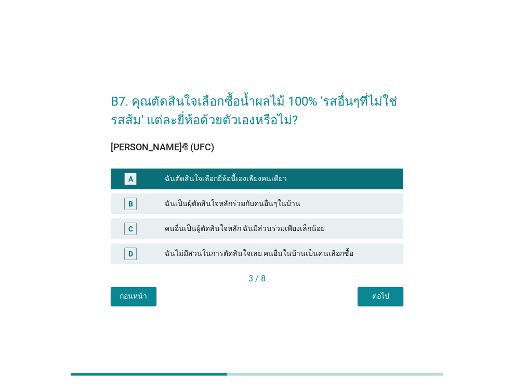
click at [376, 293] on div "ต่อไป" at bounding box center [380, 296] width 29 height 11
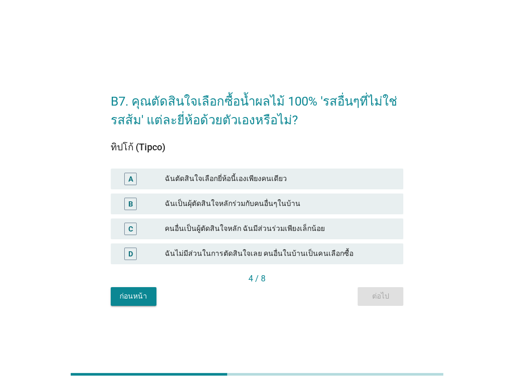
click at [313, 177] on div "ฉันตัดสินใจเลือกยี่ห้อนี้เองเพียงคนเดียว" at bounding box center [280, 179] width 230 height 12
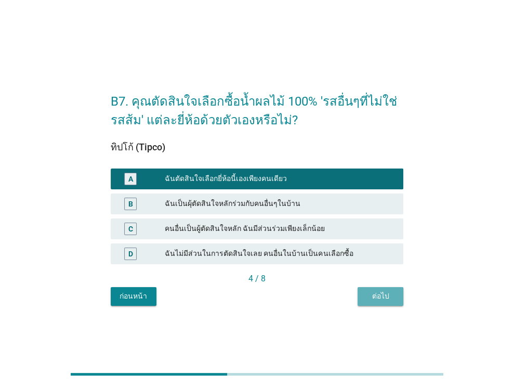
drag, startPoint x: 382, startPoint y: 292, endPoint x: 360, endPoint y: 276, distance: 27.1
click at [382, 291] on div "ต่อไป" at bounding box center [380, 296] width 29 height 11
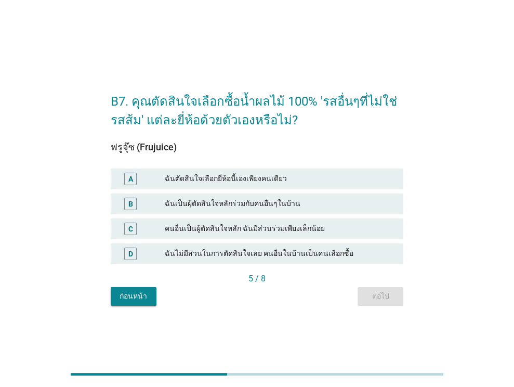
click at [306, 180] on div "ฉันตัดสินใจเลือกยี่ห้อนี้เองเพียงคนเดียว" at bounding box center [280, 179] width 230 height 12
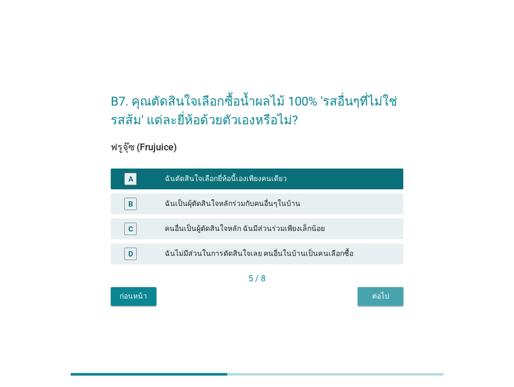
click at [380, 295] on div "ต่อไป" at bounding box center [380, 296] width 29 height 11
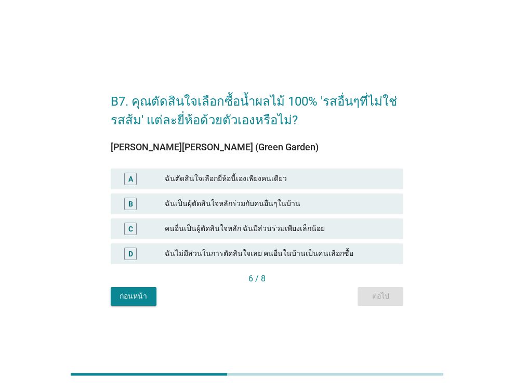
drag, startPoint x: 298, startPoint y: 177, endPoint x: 317, endPoint y: 199, distance: 29.2
click at [299, 177] on div "ฉันตัดสินใจเลือกยี่ห้อนี้เองเพียงคนเดียว" at bounding box center [280, 179] width 230 height 12
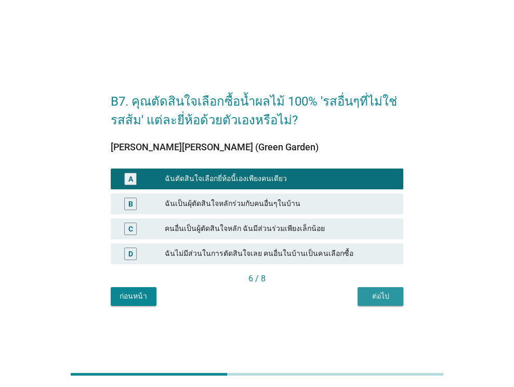
click at [389, 294] on div "ต่อไป" at bounding box center [380, 296] width 29 height 11
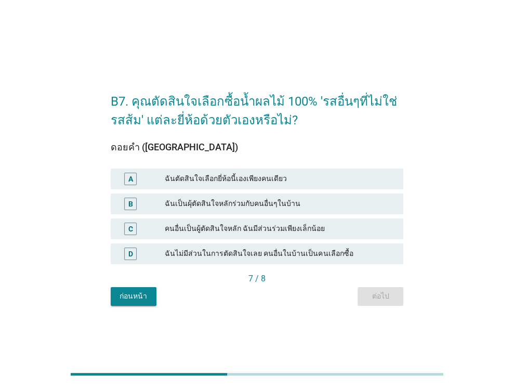
click at [304, 184] on div "ฉันตัดสินใจเลือกยี่ห้อนี้เองเพียงคนเดียว" at bounding box center [280, 179] width 230 height 12
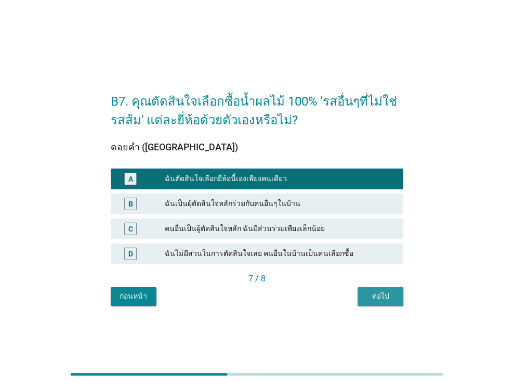
click at [382, 296] on div "ต่อไป" at bounding box center [380, 296] width 29 height 11
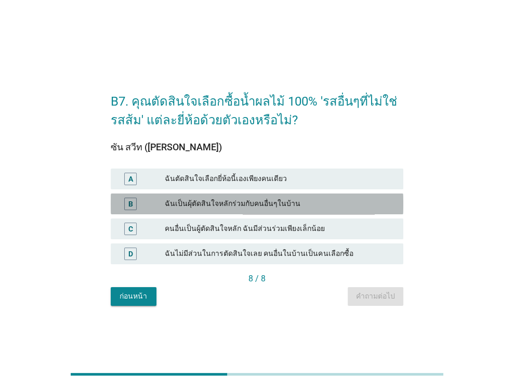
click at [333, 196] on div "B ฉันเป็นผุ้ตัดสินใจหลักร่วมกับคนอื่นๆในบ้าน" at bounding box center [257, 203] width 293 height 21
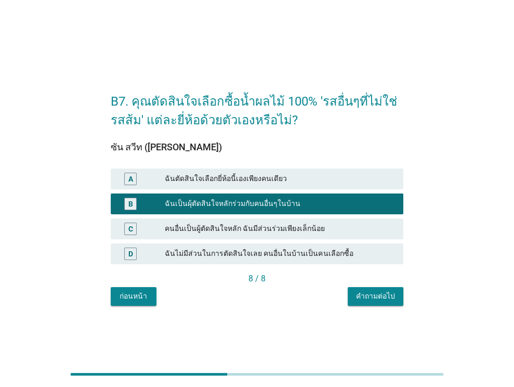
click at [340, 180] on div "ฉันตัดสินใจเลือกยี่ห้อนี้เองเพียงคนเดียว" at bounding box center [280, 179] width 230 height 12
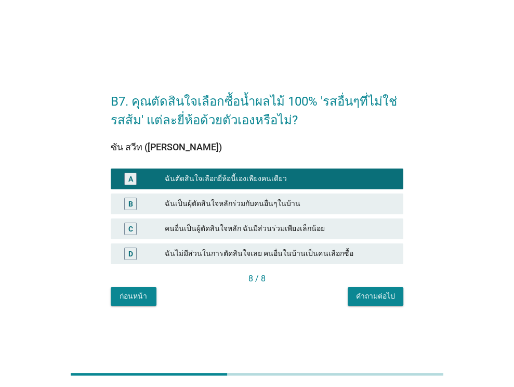
click at [372, 297] on div "คำถามต่อไป" at bounding box center [375, 296] width 39 height 11
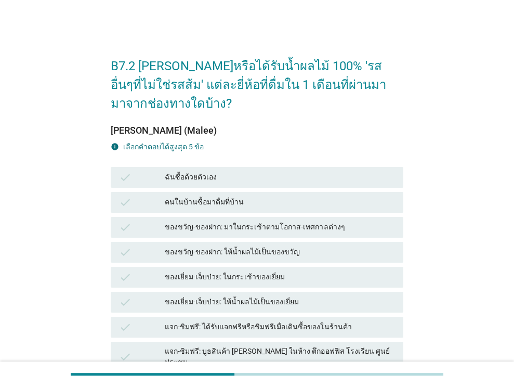
click at [263, 178] on div "ฉันซื้อด้วยตัวเอง" at bounding box center [280, 177] width 230 height 12
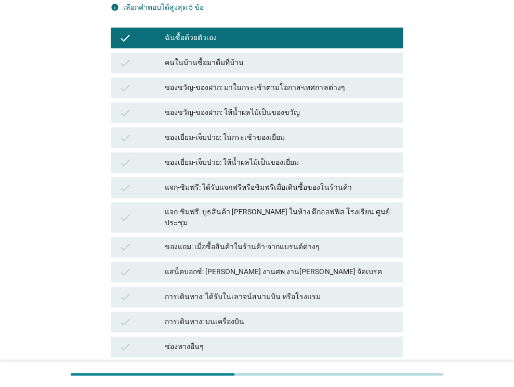
scroll to position [208, 0]
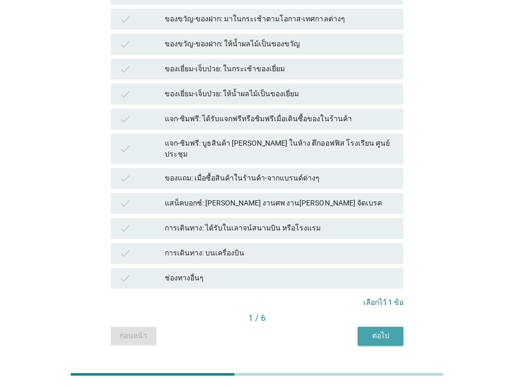
click at [361, 326] on button "ต่อไป" at bounding box center [381, 335] width 46 height 19
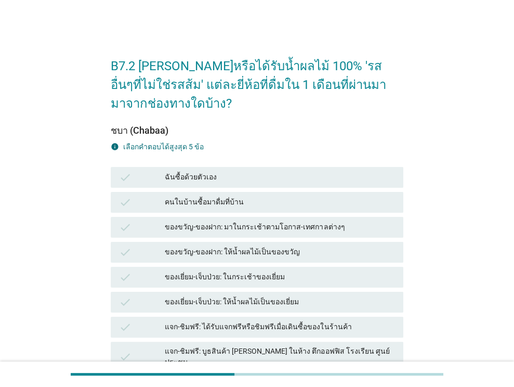
click at [266, 180] on div "ฉันซื้อด้วยตัวเอง" at bounding box center [280, 177] width 230 height 12
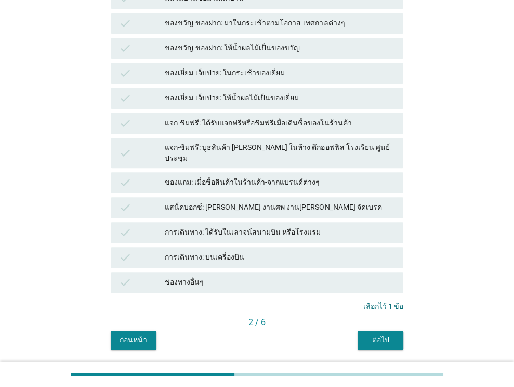
scroll to position [228, 0]
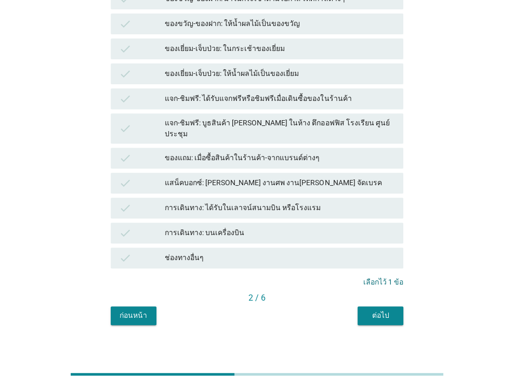
click at [387, 310] on div "ต่อไป" at bounding box center [380, 315] width 29 height 11
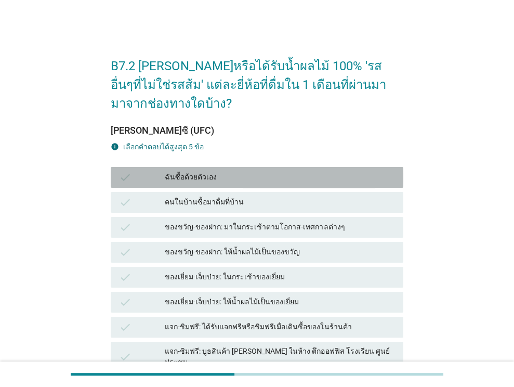
click at [263, 174] on div "ฉันซื้อด้วยตัวเอง" at bounding box center [280, 177] width 230 height 12
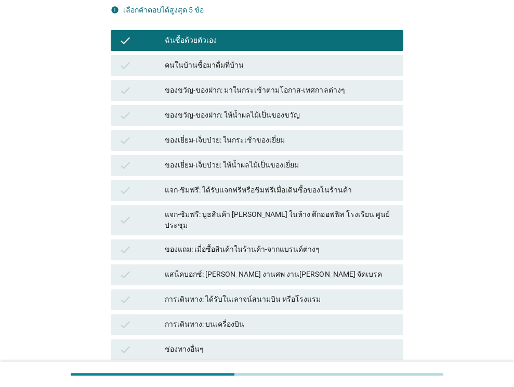
scroll to position [228, 0]
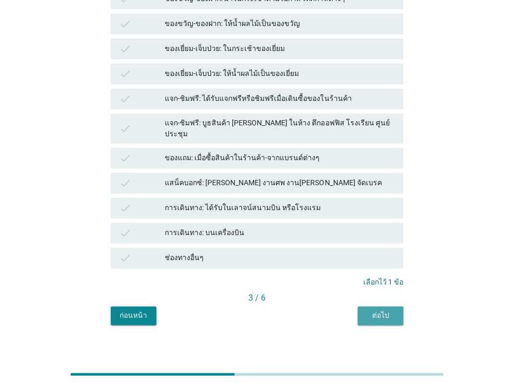
click at [378, 310] on div "ต่อไป" at bounding box center [380, 315] width 29 height 11
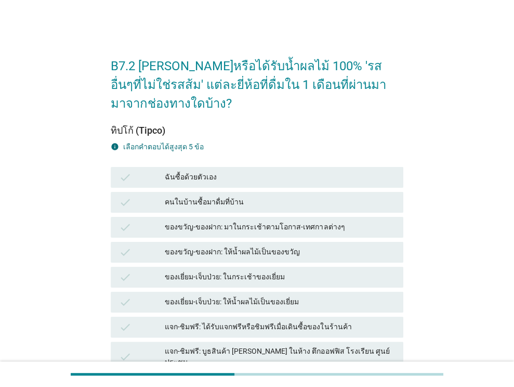
click at [268, 174] on div "ฉันซื้อด้วยตัวเอง" at bounding box center [280, 177] width 230 height 12
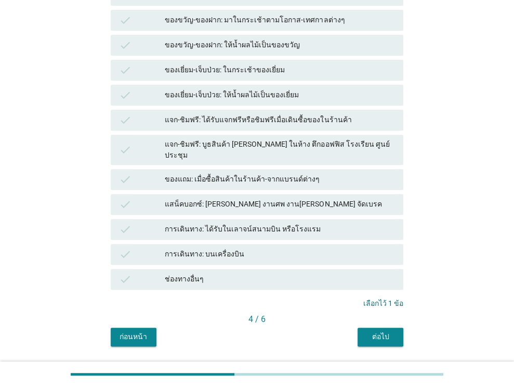
scroll to position [228, 0]
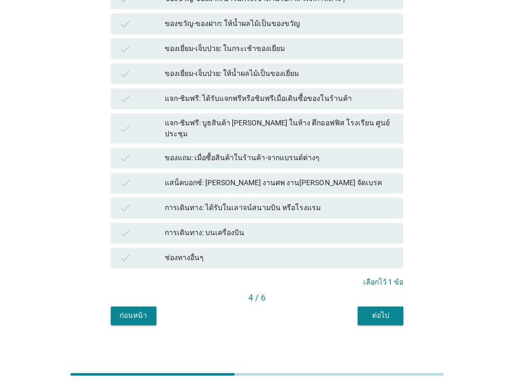
click at [374, 310] on div "ต่อไป" at bounding box center [380, 315] width 29 height 11
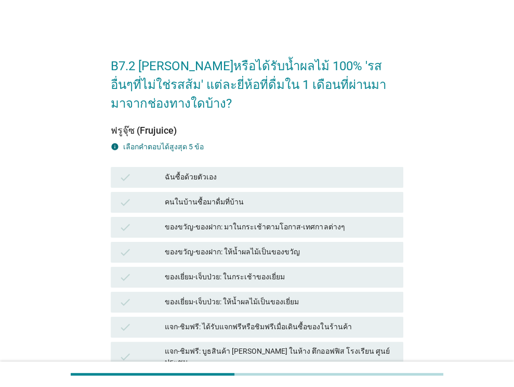
click at [286, 173] on div "ฉันซื้อด้วยตัวเอง" at bounding box center [280, 177] width 230 height 12
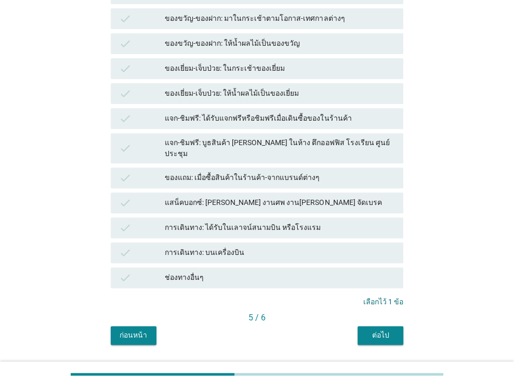
scroll to position [228, 0]
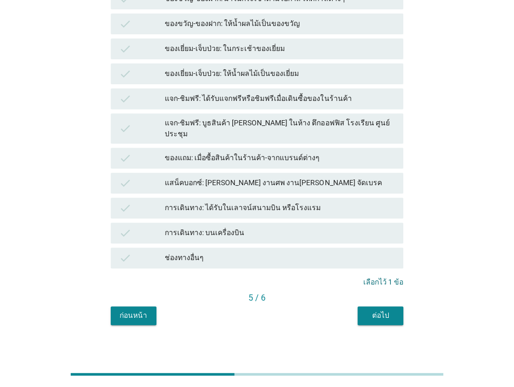
click at [376, 310] on div "ต่อไป" at bounding box center [380, 315] width 29 height 11
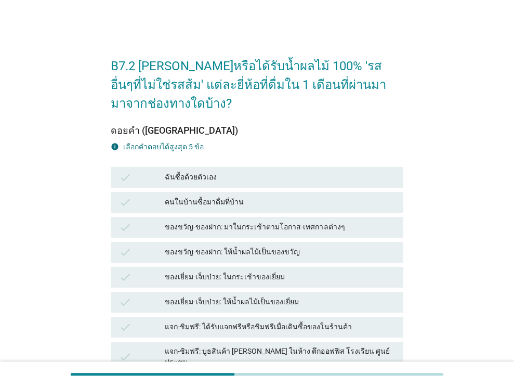
click at [294, 175] on div "ฉันซื้อด้วยตัวเอง" at bounding box center [280, 177] width 230 height 12
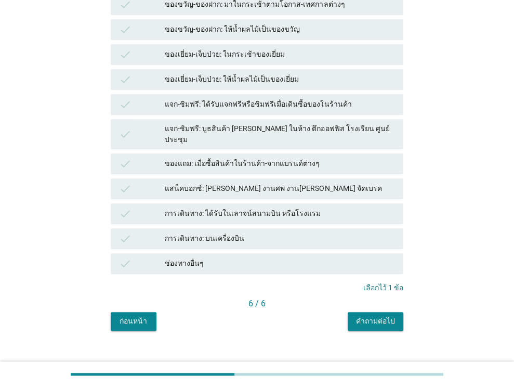
scroll to position [228, 0]
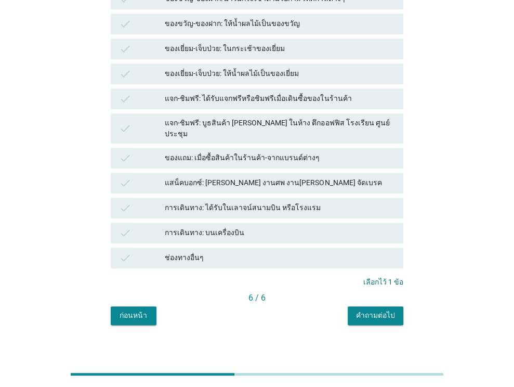
click at [375, 310] on div "คำถามต่อไป" at bounding box center [375, 315] width 39 height 11
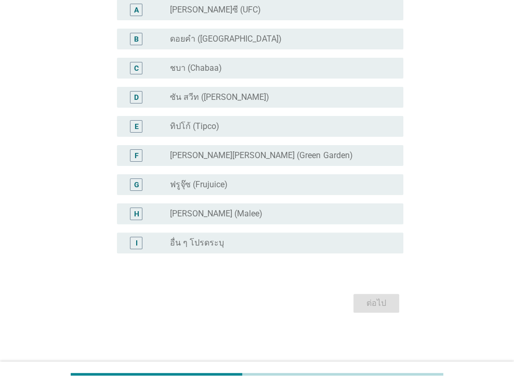
scroll to position [0, 0]
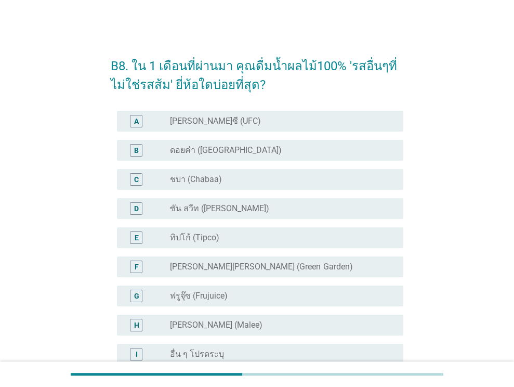
click at [246, 123] on div "radio_button_unchecked [PERSON_NAME]ซี (UFC)" at bounding box center [278, 121] width 217 height 10
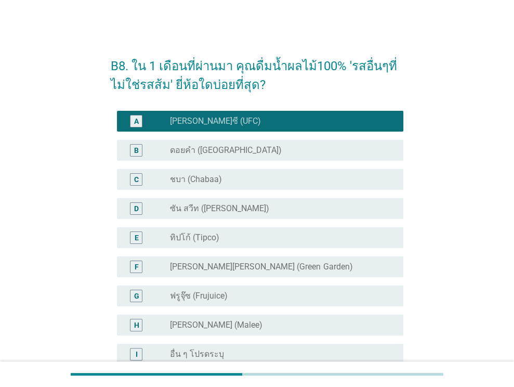
click at [249, 149] on div "radio_button_unchecked ดอยคำ (Doi-Khham)" at bounding box center [278, 150] width 217 height 10
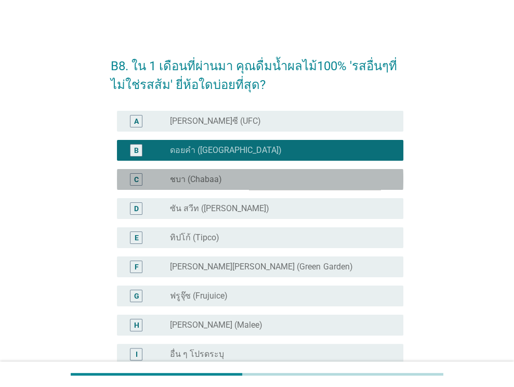
click at [251, 185] on div "radio_button_unchecked ชบา (Chabaa)" at bounding box center [282, 179] width 225 height 12
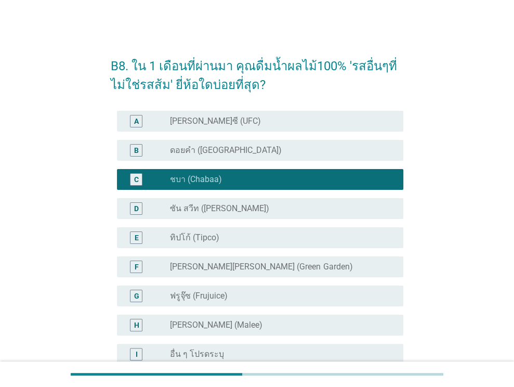
click at [250, 216] on div "D radio_button_unchecked ซัน สวีท (Sun sweet)" at bounding box center [260, 208] width 286 height 21
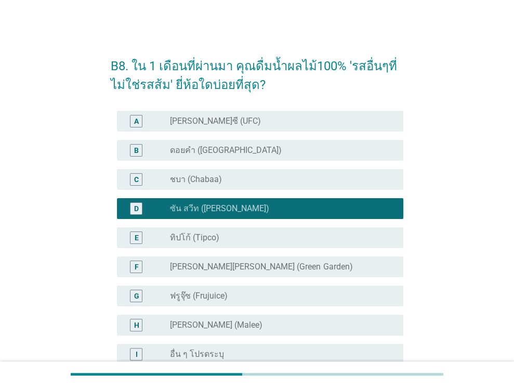
click at [229, 338] on div "A radio_button_unchecked [PERSON_NAME]ซี (UFC) B radio_button_unchecked ดอยคำ (…" at bounding box center [257, 238] width 293 height 262
click at [239, 327] on div "radio_button_unchecked [PERSON_NAME] (Malee)" at bounding box center [278, 325] width 217 height 10
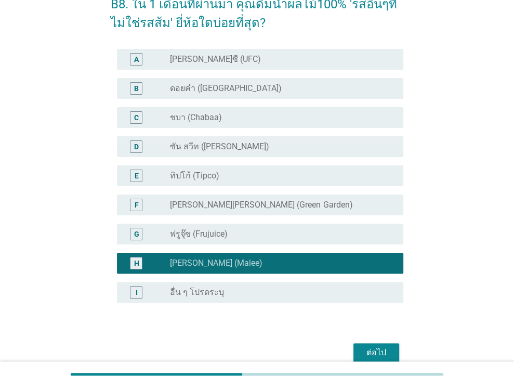
scroll to position [111, 0]
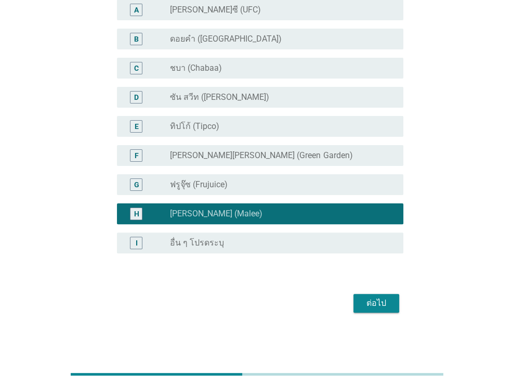
click at [364, 305] on div "ต่อไป" at bounding box center [376, 303] width 29 height 12
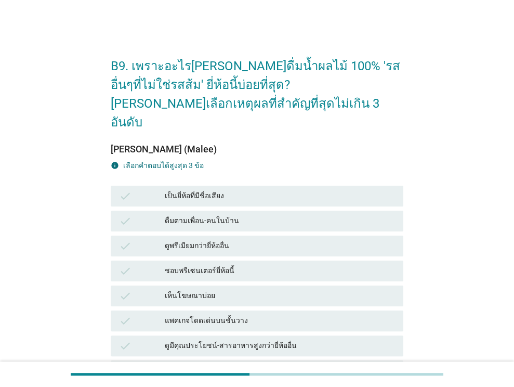
click at [248, 186] on div "check เป็นยี่ห้อที่มีชื่อเสียง" at bounding box center [257, 196] width 293 height 21
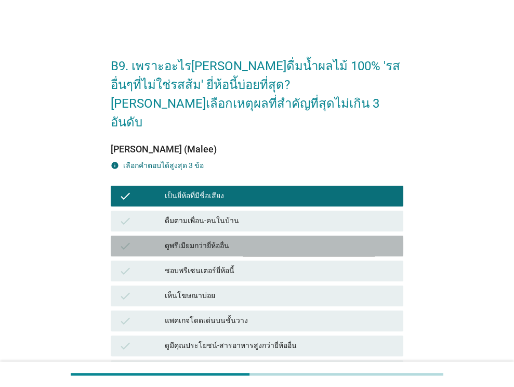
click at [254, 240] on div "ดูพรีเมียมกว่ายี่ห้ออื่น" at bounding box center [280, 246] width 230 height 12
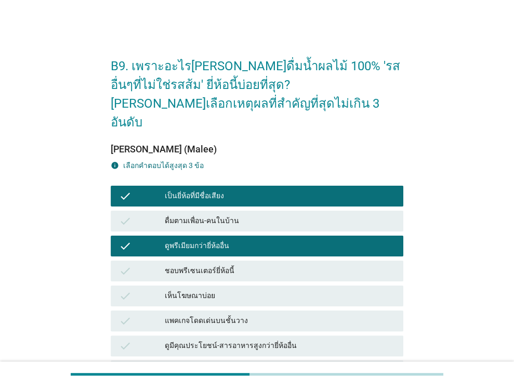
click at [250, 290] on div "เห็นโฆษณาบ่อย" at bounding box center [280, 296] width 230 height 12
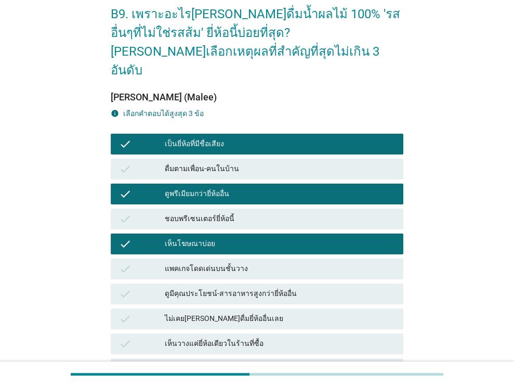
click at [250, 287] on div "ดูมีคุณประโยชน์-สารอาหารสูงกว่ายี่ห้ออื่น" at bounding box center [280, 293] width 230 height 12
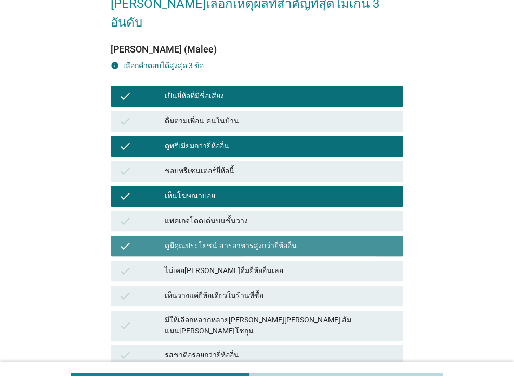
scroll to position [156, 0]
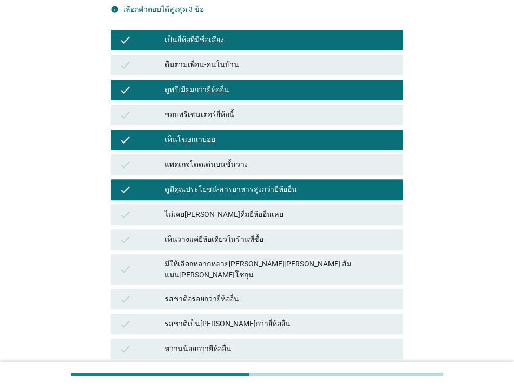
click at [256, 258] on div "มีให้เลือกหลากหลาย[PERSON_NAME][PERSON_NAME] ส้มแมน[PERSON_NAME]โชกุน" at bounding box center [280, 269] width 230 height 22
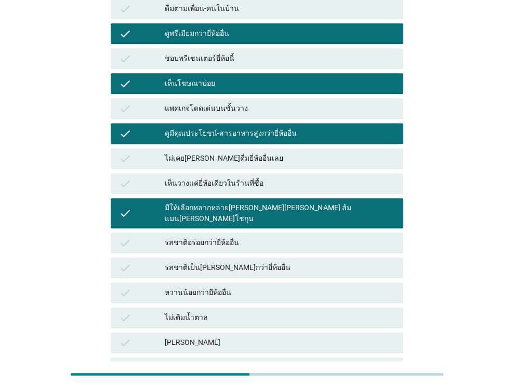
scroll to position [91, 0]
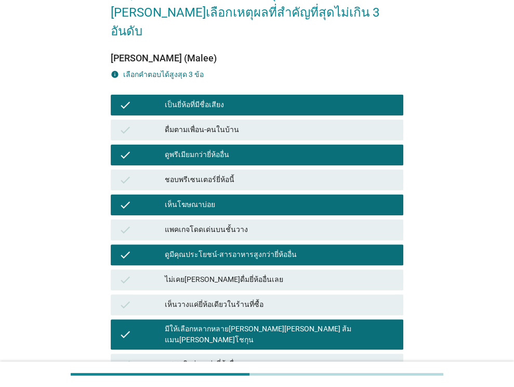
click at [269, 248] on div "ดูมีคุณประโยชน์-สารอาหารสูงกว่ายี่ห้ออื่น" at bounding box center [280, 254] width 230 height 12
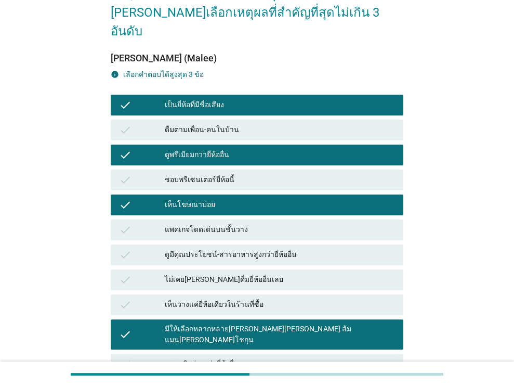
click at [268, 297] on div "check เห็นวางแค่ยี่ห้อเดียวในร้านที่ซื้อ" at bounding box center [257, 304] width 297 height 25
click at [277, 323] on div "มีให้เลือกหลากหลาย[PERSON_NAME][PERSON_NAME] ส้มแมน[PERSON_NAME]โชกุน" at bounding box center [280, 334] width 230 height 22
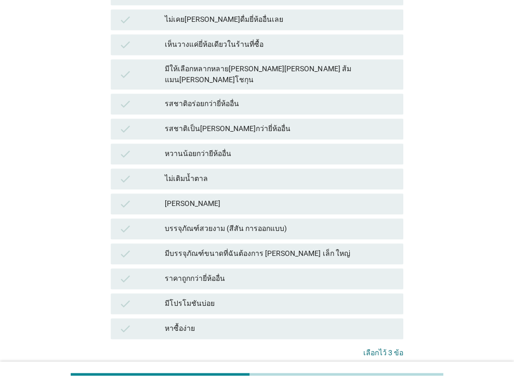
click at [358, 377] on button "คำถามต่อไป" at bounding box center [376, 386] width 56 height 19
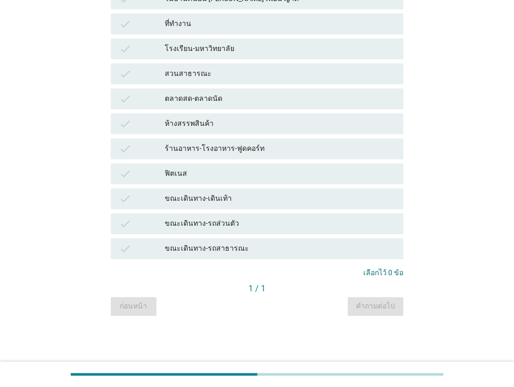
scroll to position [0, 0]
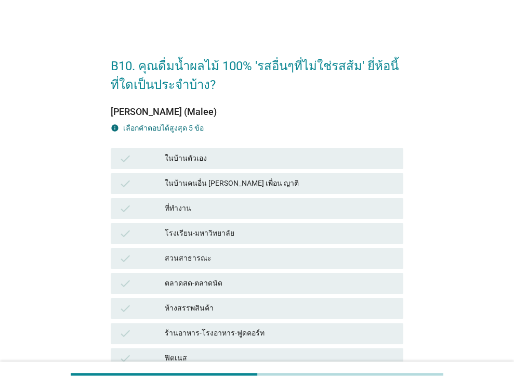
click at [245, 155] on div "ในบ้านตัวเอง" at bounding box center [280, 158] width 230 height 12
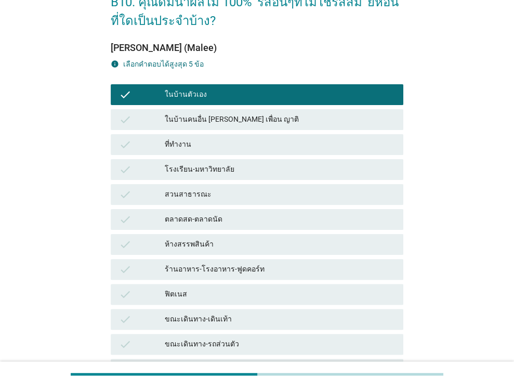
scroll to position [185, 0]
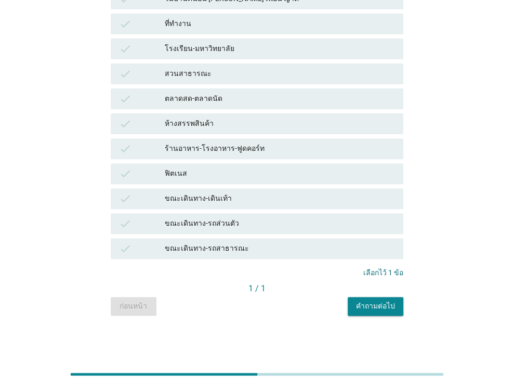
click at [367, 300] on div "คำถามต่อไป" at bounding box center [375, 305] width 39 height 11
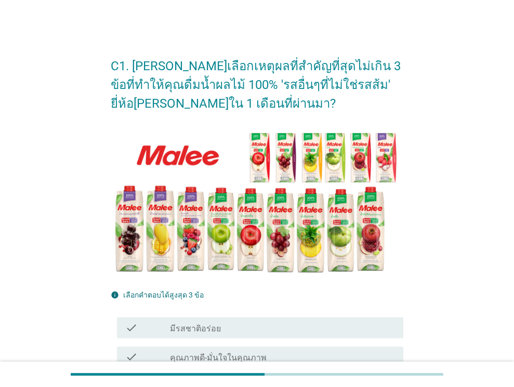
scroll to position [260, 0]
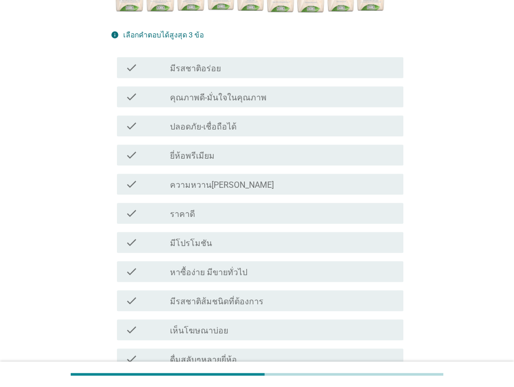
click at [227, 212] on div "check_box_outline_blank ราคาดี" at bounding box center [282, 213] width 225 height 12
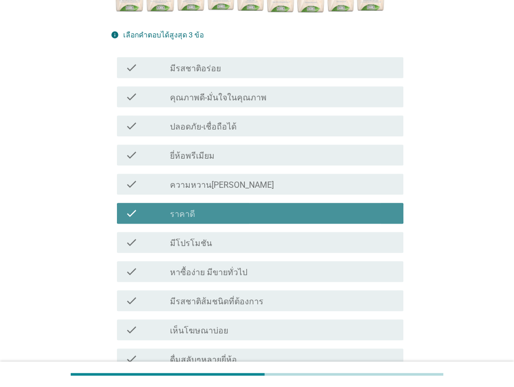
click at [230, 180] on label "ความหวาน[PERSON_NAME]" at bounding box center [222, 185] width 104 height 10
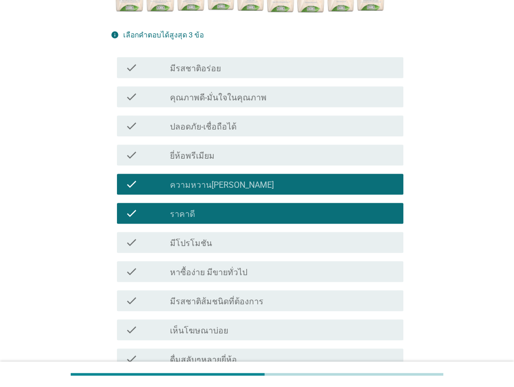
click at [233, 155] on div "check_box_outline_blank ยี่ห้อพรีเมียม" at bounding box center [282, 155] width 225 height 12
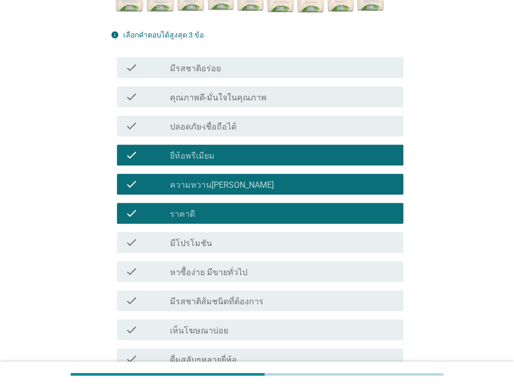
click at [228, 189] on label "ความหวาน[PERSON_NAME]" at bounding box center [222, 185] width 104 height 10
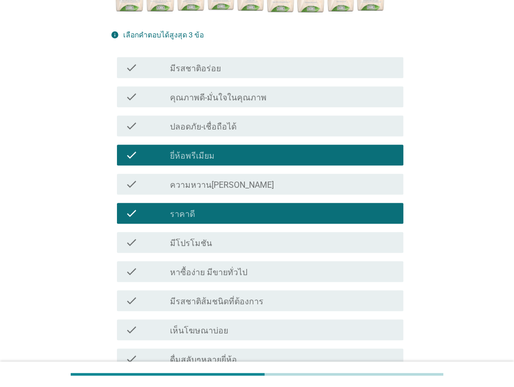
click at [255, 97] on label "คุณภาพดี-มั่นใจในคุณภาพ" at bounding box center [218, 98] width 97 height 10
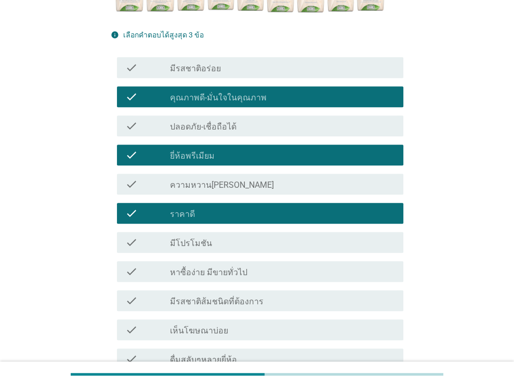
click at [274, 72] on div "check_box_outline_blank มีรสชาติอร่อย" at bounding box center [282, 67] width 225 height 12
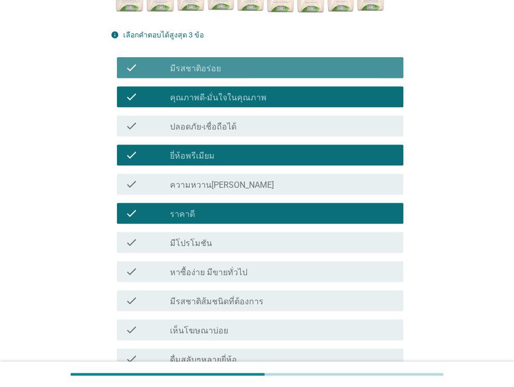
click at [275, 100] on div "check_box คุณภาพดี-มั่นใจในคุณภาพ" at bounding box center [282, 96] width 225 height 12
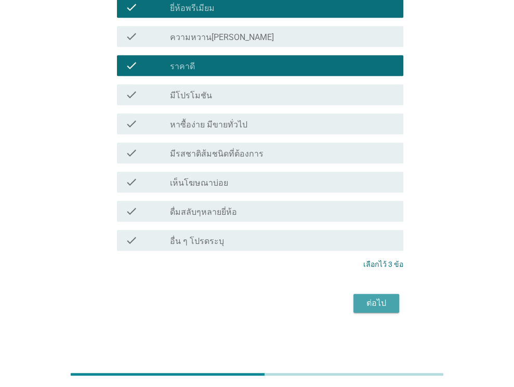
click at [378, 305] on div "ต่อไป" at bounding box center [376, 303] width 29 height 12
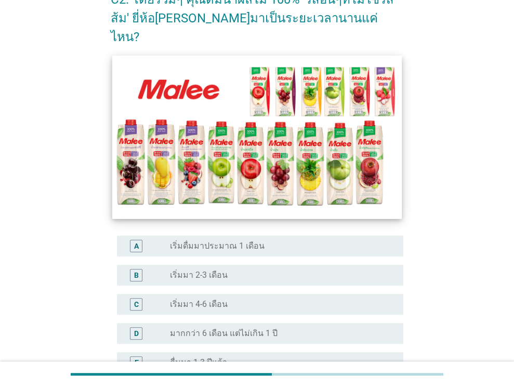
scroll to position [156, 0]
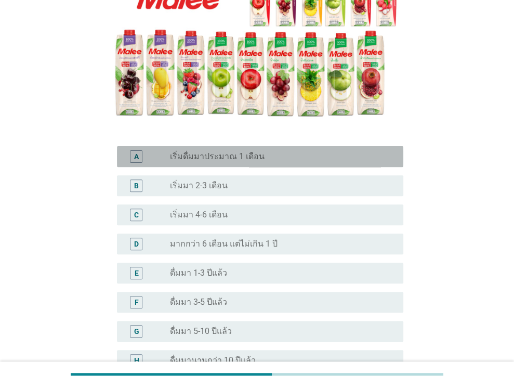
click at [263, 151] on div "radio_button_unchecked เริ่มดื่มมาประมาณ 1 เดือน" at bounding box center [278, 156] width 217 height 10
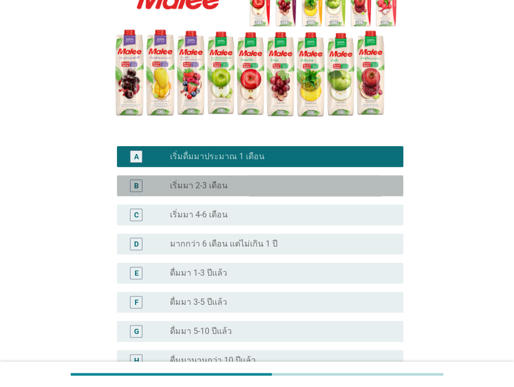
click at [268, 180] on div "radio_button_unchecked เริ่มมา 2-3 เดือน" at bounding box center [278, 185] width 217 height 10
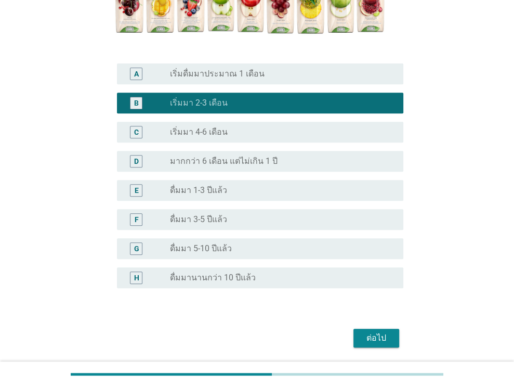
scroll to position [255, 0]
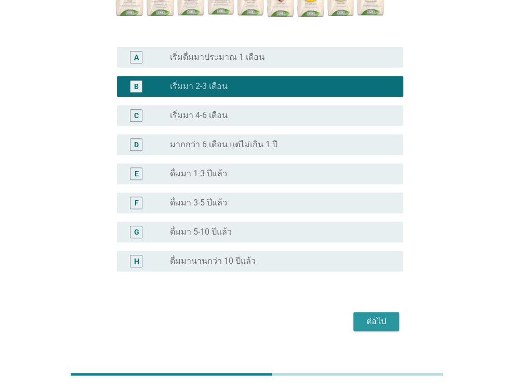
click at [364, 315] on div "ต่อไป" at bounding box center [376, 321] width 29 height 12
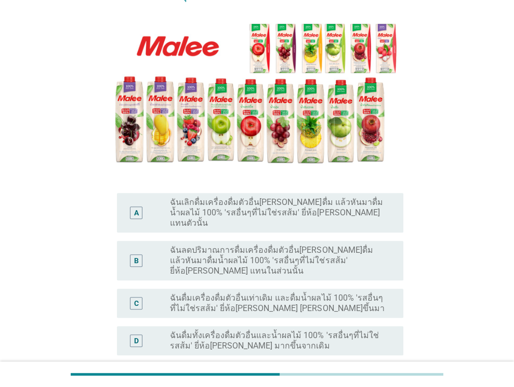
scroll to position [208, 0]
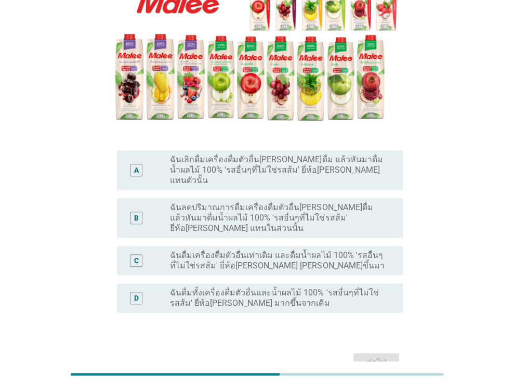
click at [256, 161] on div "A radio_button_unchecked ฉันเลิกดื่มเครื่องดื่มตัวอื่น[PERSON_NAME]ดื่ม แล้วหัน…" at bounding box center [257, 170] width 293 height 48
click at [258, 202] on label "ฉันลดปริมาณการดื่มเครื่องดื่มตัวอื่น[PERSON_NAME]ดื่ม แล้วหันมาดื่มน้ำผลไม้ 100…" at bounding box center [278, 217] width 217 height 31
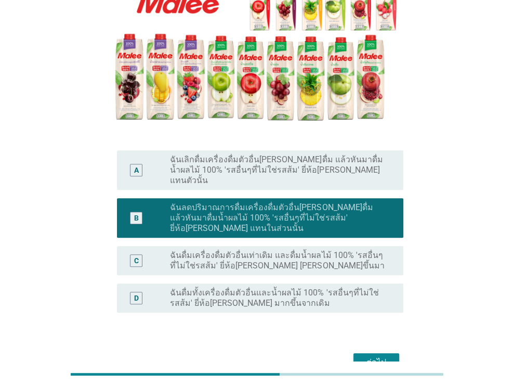
click at [253, 250] on label "ฉันดื่มเครื่องดื่มตัวอื่นเท่าเดิม และดื่มน้ำผลไม้ 100% 'รสอื่นๆที่ไม่ใช่รสส้ม' …" at bounding box center [278, 260] width 217 height 21
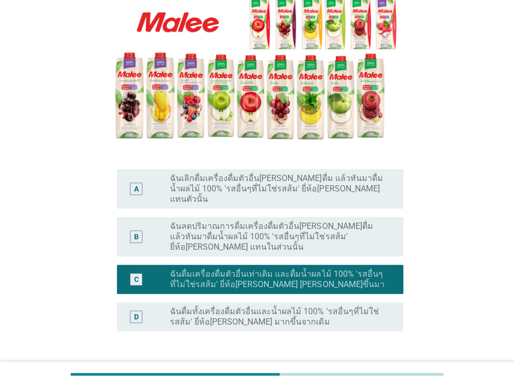
scroll to position [228, 0]
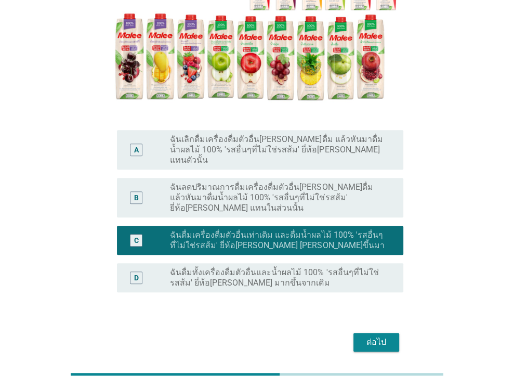
click at [211, 267] on label "ฉันดื่มทั้งเครื่องดื่มตัวอื่นและน้ำผลไม้ 100% 'รสอื่นๆที่ไม่ใช่รสส้ม' ยี่ห้อ[PE…" at bounding box center [278, 277] width 217 height 21
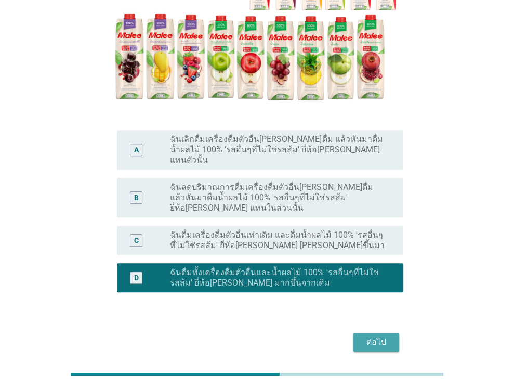
click at [364, 336] on div "ต่อไป" at bounding box center [376, 342] width 29 height 12
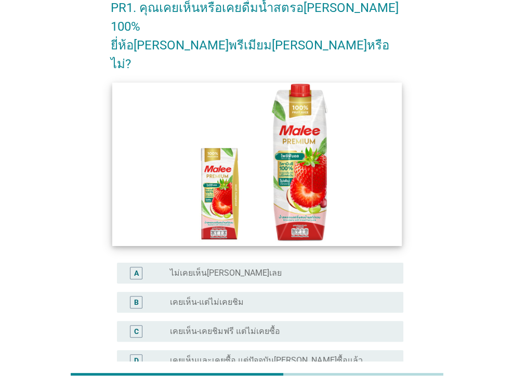
scroll to position [156, 0]
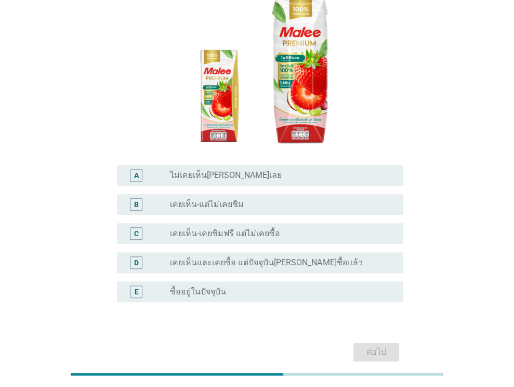
click at [313, 286] on div "radio_button_unchecked ซื้ออยู่ในปัจจุบัน" at bounding box center [278, 291] width 217 height 10
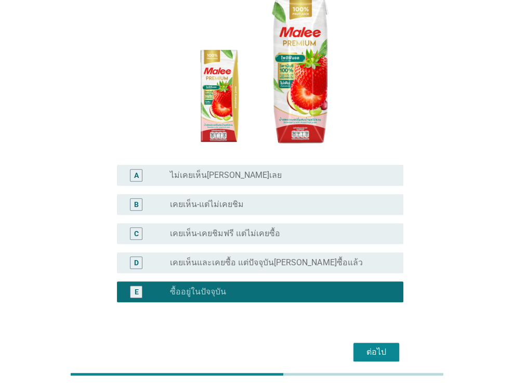
click at [349, 252] on div "D radio_button_unchecked เคยเห็นและเคยซื้อ แต่ปัจจุบัน[PERSON_NAME]ซื้อแล้ว" at bounding box center [260, 262] width 286 height 21
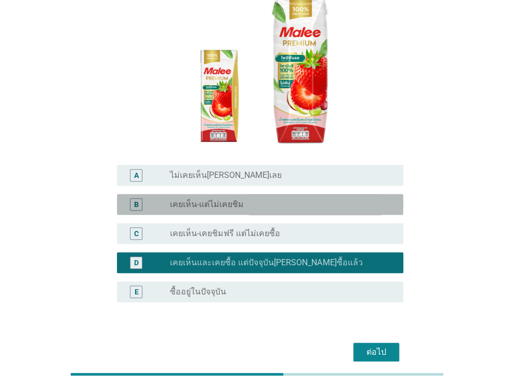
click at [336, 199] on div "radio_button_unchecked เคยเห็น-แต่ไม่เคยชิม" at bounding box center [278, 204] width 217 height 10
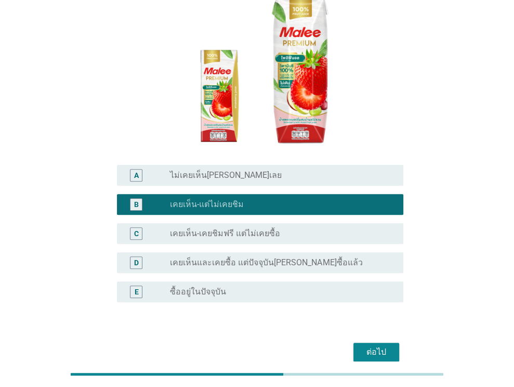
click at [345, 257] on div "radio_button_unchecked เคยเห็นและเคยซื้อ แต่ปัจจุบัน[PERSON_NAME]ซื้อแล้ว" at bounding box center [278, 262] width 217 height 10
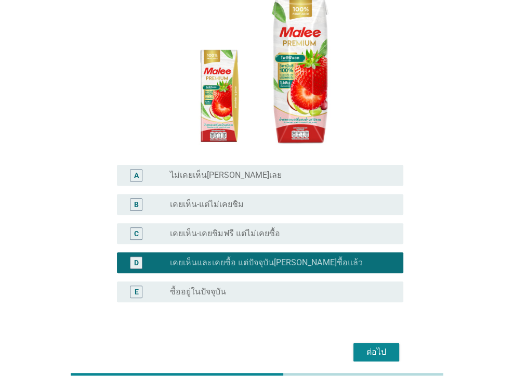
click at [343, 286] on div "radio_button_unchecked ซื้ออยู่ในปัจจุบัน" at bounding box center [278, 291] width 217 height 10
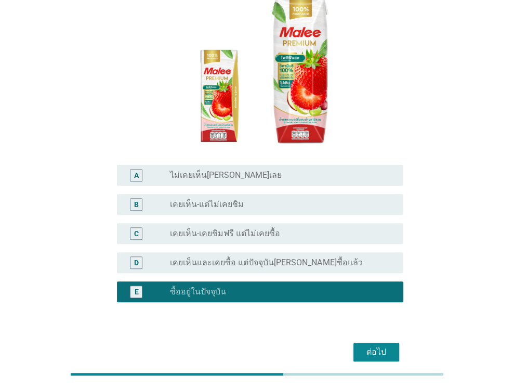
click at [372, 343] on button "ต่อไป" at bounding box center [376, 352] width 46 height 19
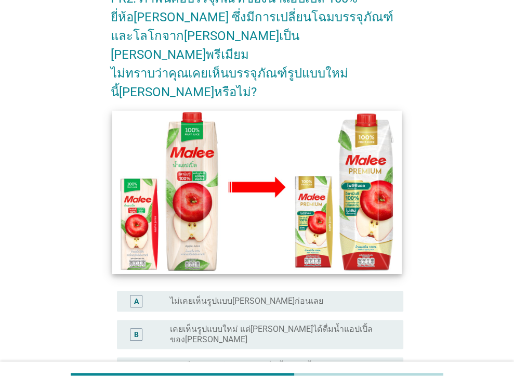
scroll to position [195, 0]
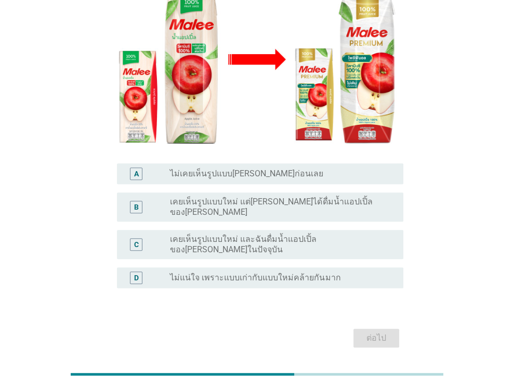
click at [339, 234] on label "เคยเห็นรูปแบบใหม่ และฉันดื่มน้ำแอปเปิ้ลของ[PERSON_NAME]ในปัจจุบัน" at bounding box center [278, 244] width 217 height 21
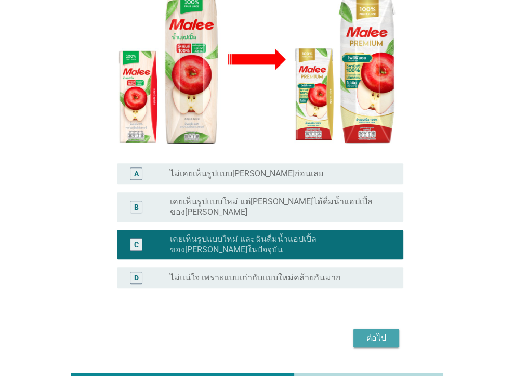
click at [379, 332] on div "ต่อไป" at bounding box center [376, 338] width 29 height 12
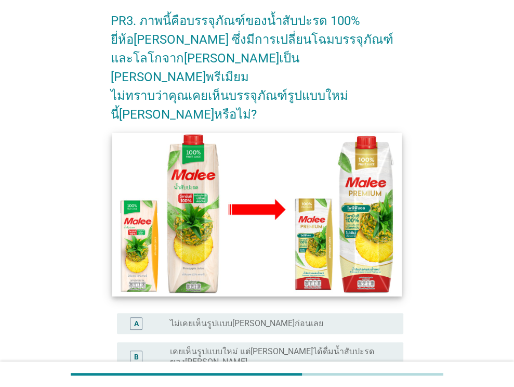
scroll to position [156, 0]
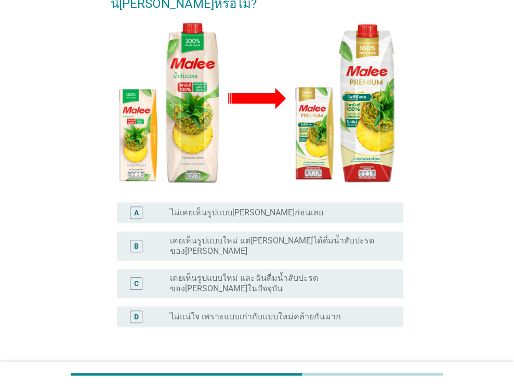
drag, startPoint x: 304, startPoint y: 250, endPoint x: 327, endPoint y: 273, distance: 33.5
click at [306, 273] on label "เคยเห็นรูปแบบใหม่ และฉันดื่มน้ำสับปะรดของ[PERSON_NAME]ในปัจจุบัน" at bounding box center [278, 283] width 217 height 21
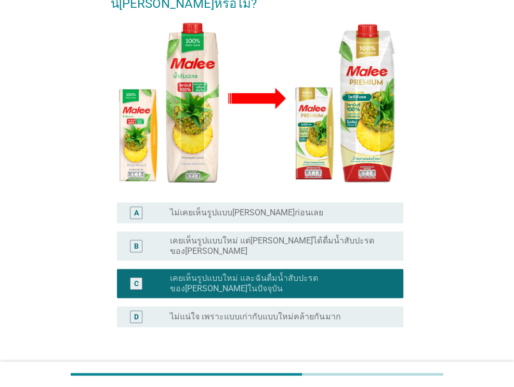
click at [368, 371] on div "ต่อไป" at bounding box center [376, 377] width 29 height 12
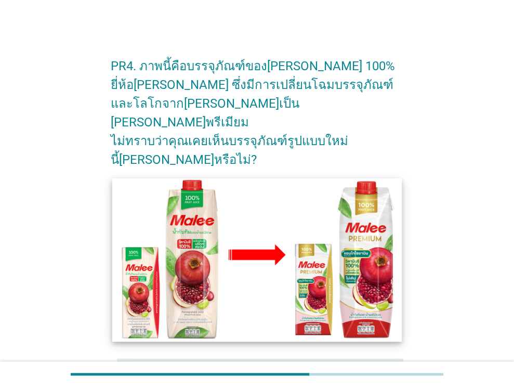
scroll to position [195, 0]
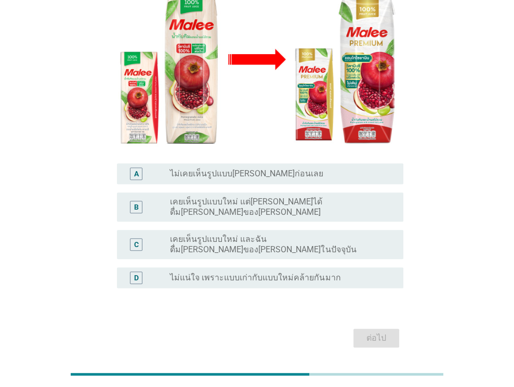
click at [318, 234] on label "เคยเห็นรูปแบบใหม่ และฉันดื่ม[PERSON_NAME]ของ[PERSON_NAME]ในปัจจุบัน" at bounding box center [278, 244] width 217 height 21
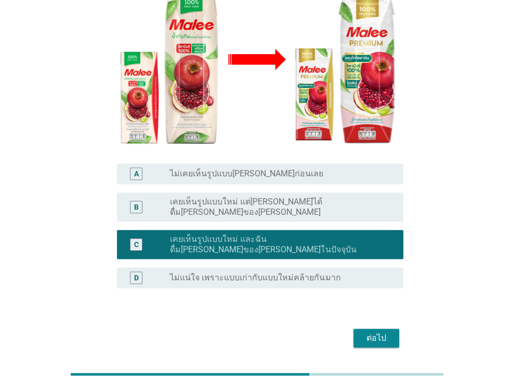
click at [370, 332] on div "ต่อไป" at bounding box center [376, 338] width 29 height 12
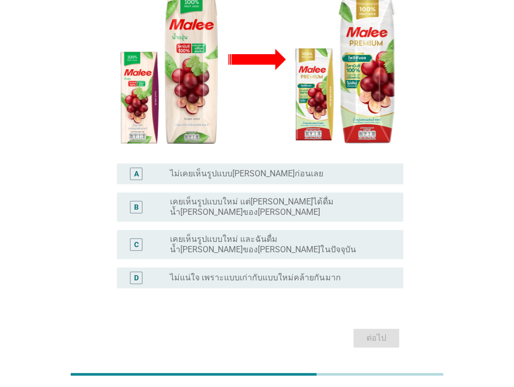
click at [323, 230] on div "C radio_button_unchecked เคยเห็นรูปแบบใหม่ และฉันดื่มน้ำ[PERSON_NAME]ของ[PERSON…" at bounding box center [260, 244] width 286 height 29
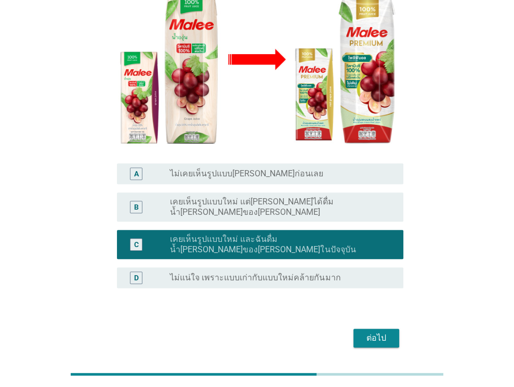
click at [376, 332] on div "ต่อไป" at bounding box center [376, 338] width 29 height 12
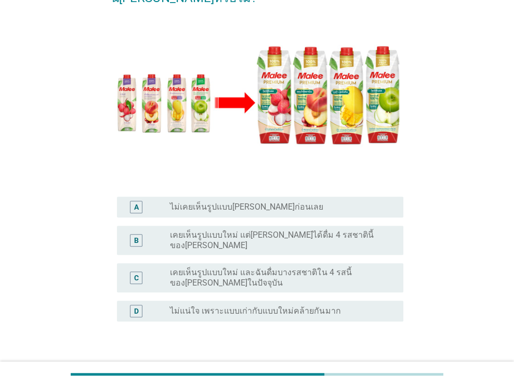
scroll to position [203, 0]
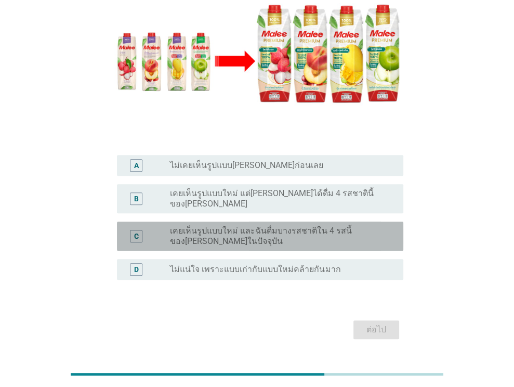
click at [336, 226] on label "เคยเห็นรูปแบบใหม่ และฉันดื่มบางรสชาติใน 4 รสนี้ของ[PERSON_NAME]ในปัจจุบัน" at bounding box center [278, 236] width 217 height 21
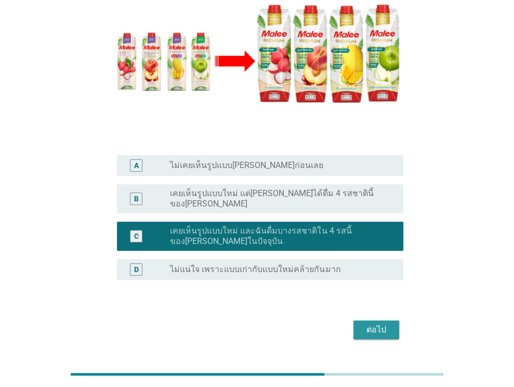
click at [376, 323] on div "ต่อไป" at bounding box center [376, 329] width 29 height 12
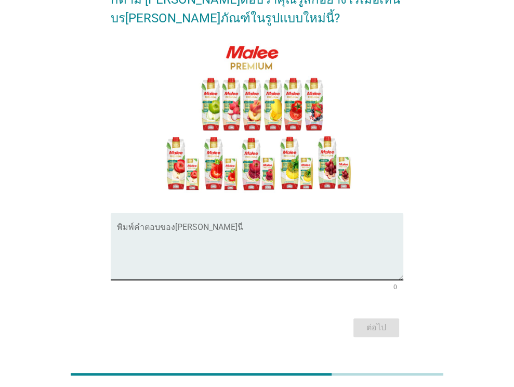
click at [241, 248] on textarea "พิมพ์คำตอบของคุณ ที่นี่" at bounding box center [260, 252] width 286 height 55
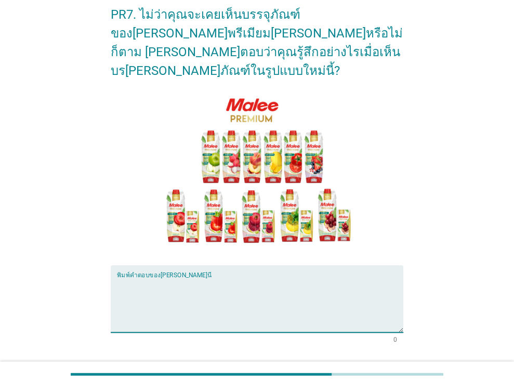
scroll to position [52, 0]
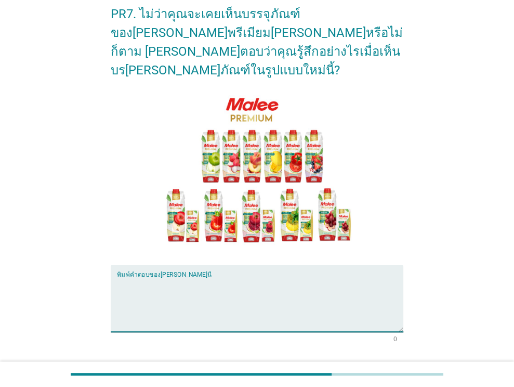
click at [254, 278] on textarea "พิมพ์คำตอบของคุณ ที่นี่" at bounding box center [260, 304] width 286 height 55
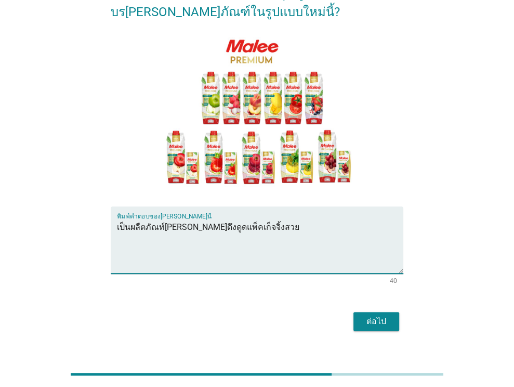
type textarea "เป็นผลืตภัณท์[PERSON_NAME]ดึงดูดแพ็คเก็จจิ้งสวย"
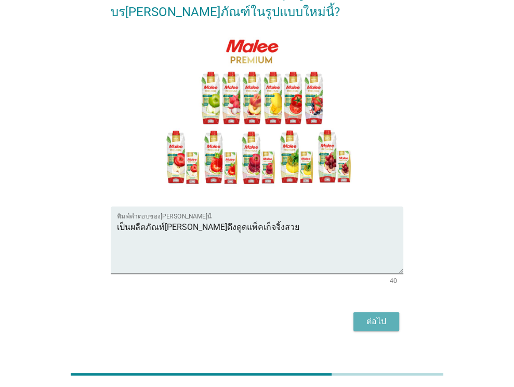
click at [365, 315] on div "ต่อไป" at bounding box center [376, 321] width 29 height 12
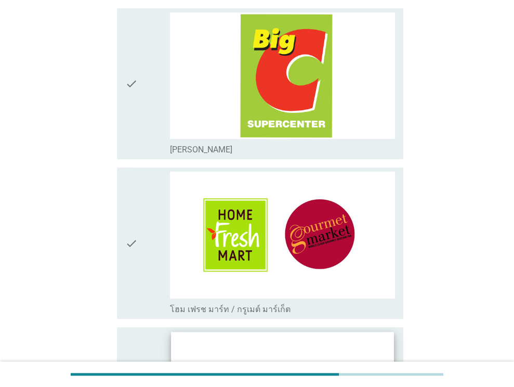
scroll to position [104, 0]
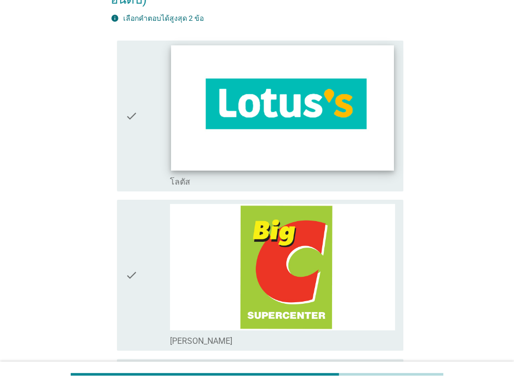
click at [330, 140] on img at bounding box center [283, 107] width 222 height 125
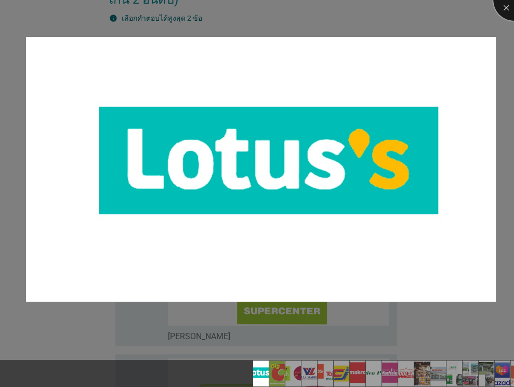
click at [498, 11] on div at bounding box center [514, 0] width 42 height 42
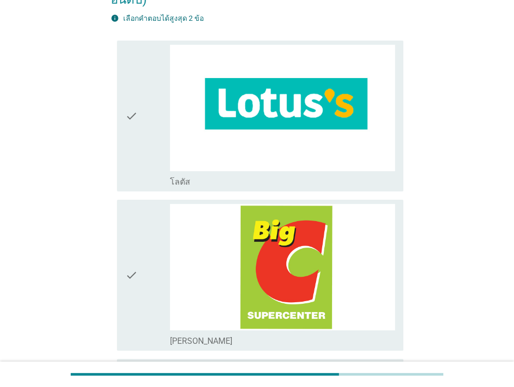
click at [117, 107] on div "check check_box_outline_blank โลตัส" at bounding box center [260, 116] width 286 height 151
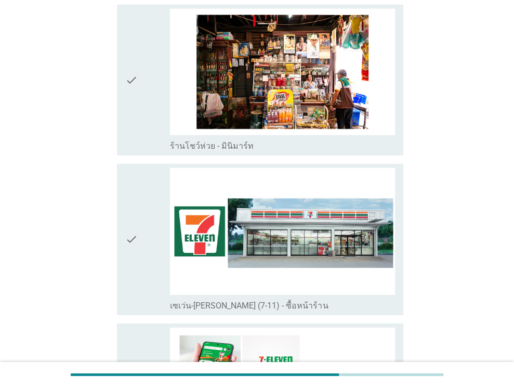
scroll to position [1871, 0]
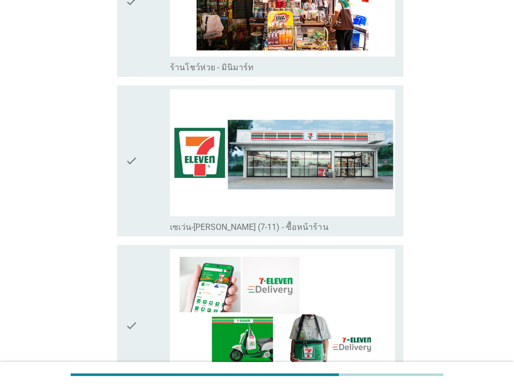
click at [143, 133] on div "check" at bounding box center [147, 160] width 45 height 142
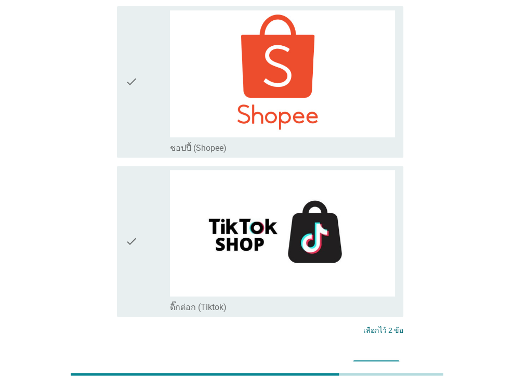
click at [368, 363] on div "ต่อไป" at bounding box center [376, 369] width 29 height 12
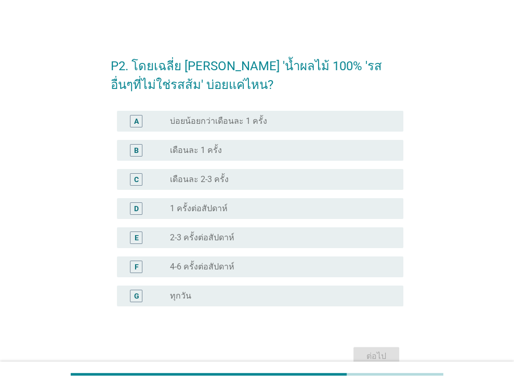
click at [246, 261] on div "radio_button_unchecked 4-6 ครั้งต่อสัปดาห์" at bounding box center [278, 266] width 217 height 10
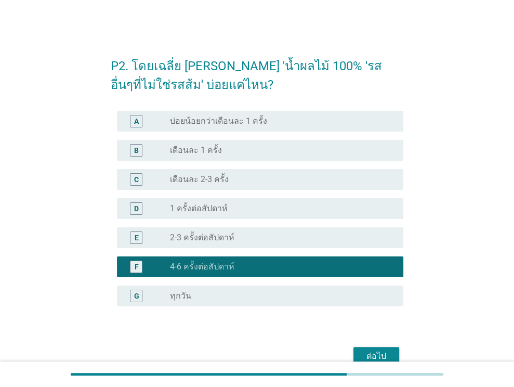
click at [250, 242] on div "radio_button_unchecked 2-3 ครั้งต่อสัปดาห์" at bounding box center [278, 237] width 217 height 10
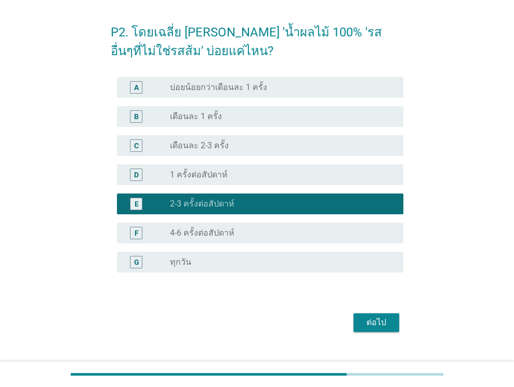
scroll to position [52, 0]
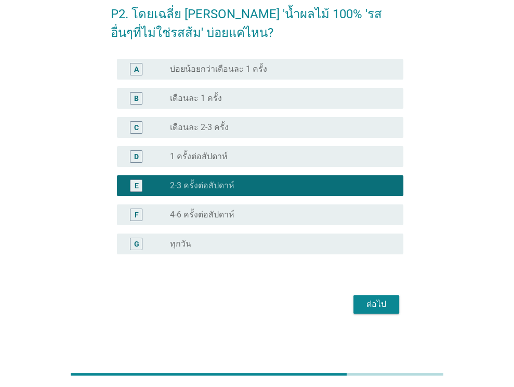
click at [377, 299] on div "ต่อไป" at bounding box center [376, 304] width 29 height 12
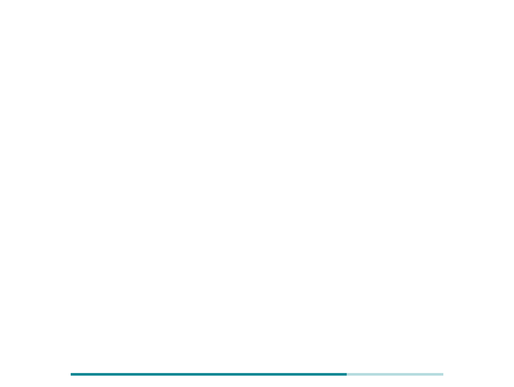
scroll to position [0, 0]
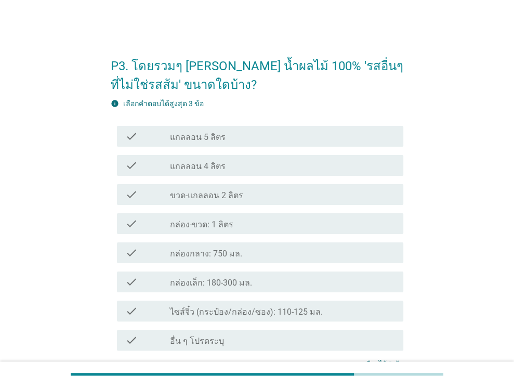
click at [256, 230] on div "check check_box_outline_blank กล่อง-ขวด: 1 ลิตร" at bounding box center [260, 223] width 286 height 21
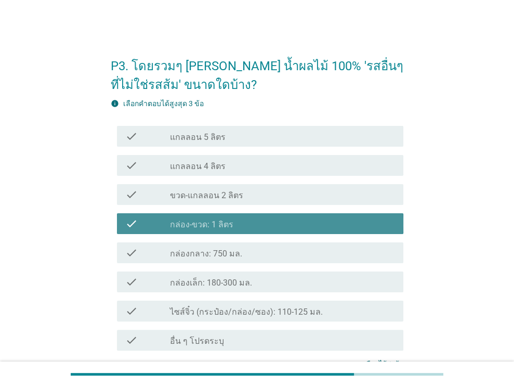
click at [255, 253] on div "check_box_outline_blank กล่องกลาง: 750 มล." at bounding box center [282, 252] width 225 height 12
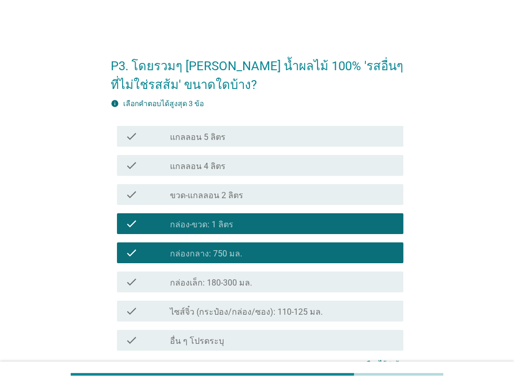
click at [255, 284] on div "check_box_outline_blank กล่องเล็ก: 180-300 มล." at bounding box center [282, 282] width 225 height 12
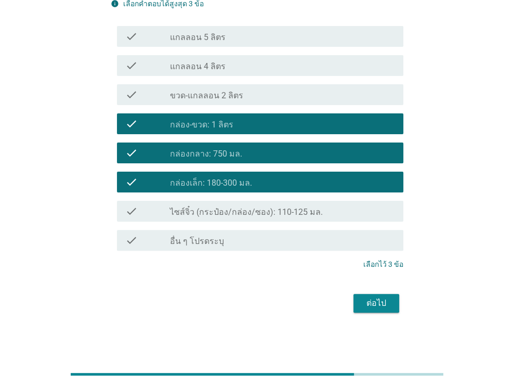
click at [374, 307] on div "ต่อไป" at bounding box center [376, 303] width 29 height 12
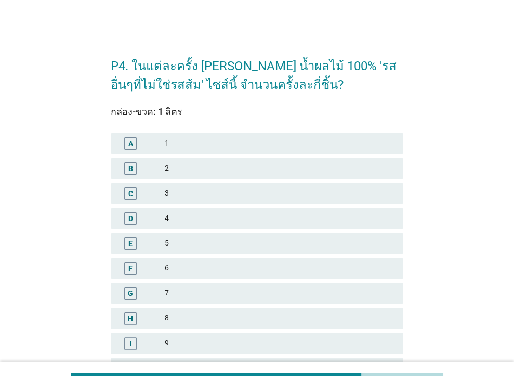
click at [187, 164] on div "2" at bounding box center [280, 168] width 230 height 12
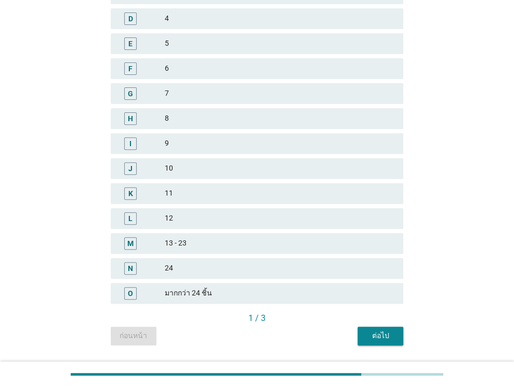
scroll to position [229, 0]
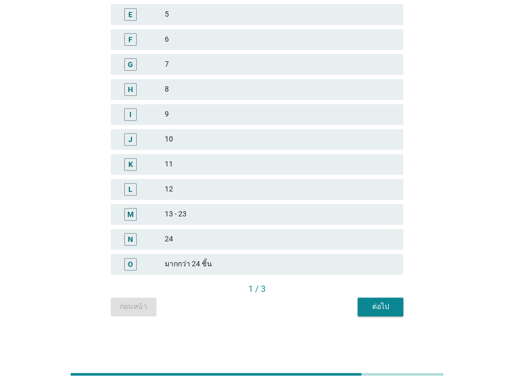
click at [381, 310] on div "ต่อไป" at bounding box center [380, 306] width 29 height 11
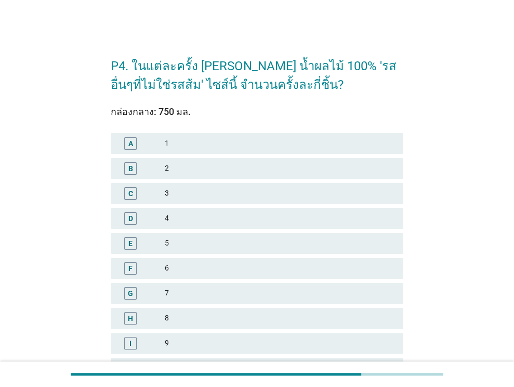
click at [204, 167] on div "2" at bounding box center [280, 168] width 230 height 12
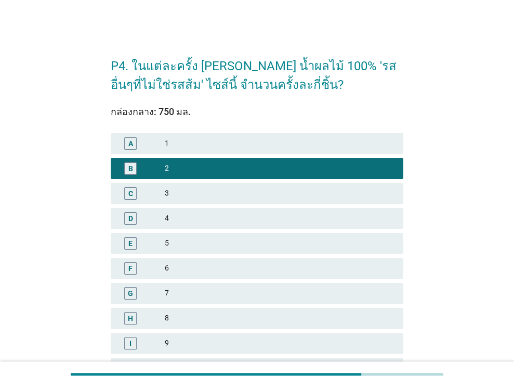
scroll to position [208, 0]
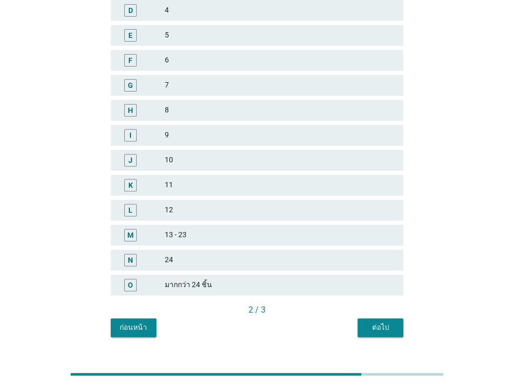
click at [391, 332] on div "ต่อไป" at bounding box center [380, 327] width 29 height 11
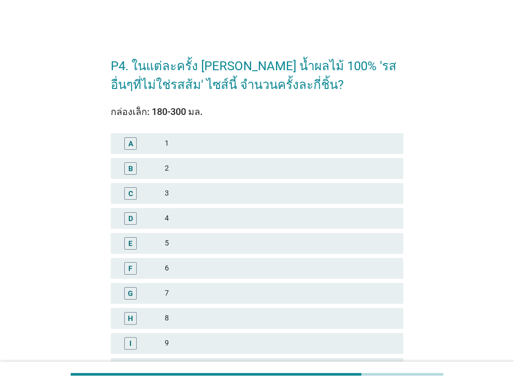
click at [209, 221] on div "4" at bounding box center [280, 218] width 230 height 12
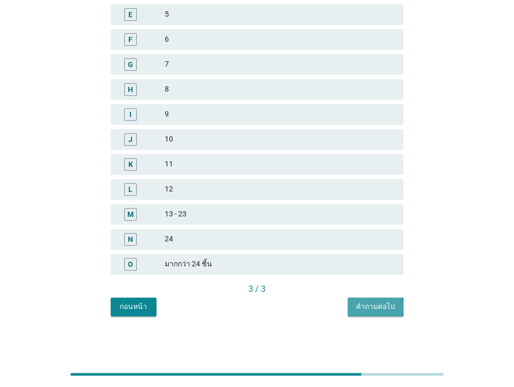
click at [376, 311] on div "คำถามต่อไป" at bounding box center [375, 306] width 39 height 11
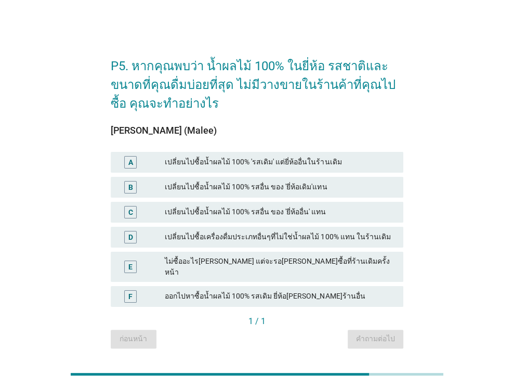
click at [272, 191] on div "เปลี่ยนไปซื้อน้ำผลไม้ 100% รสอื่น ของ 'ยี่ห้อเดิม'แทน" at bounding box center [280, 187] width 230 height 12
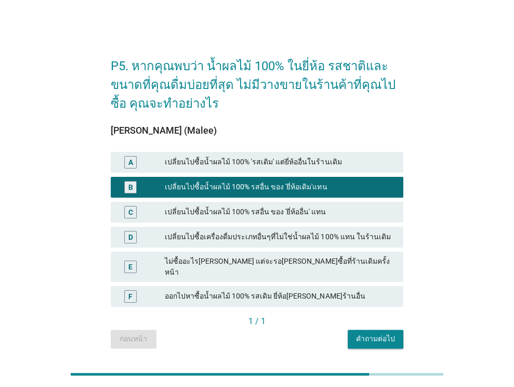
click at [329, 210] on div "เปลี่ยนไปซื้อน้ำผลไม้ 100% รสอื่น ของ 'ยี่ห้ออื่น' แทน" at bounding box center [280, 212] width 230 height 12
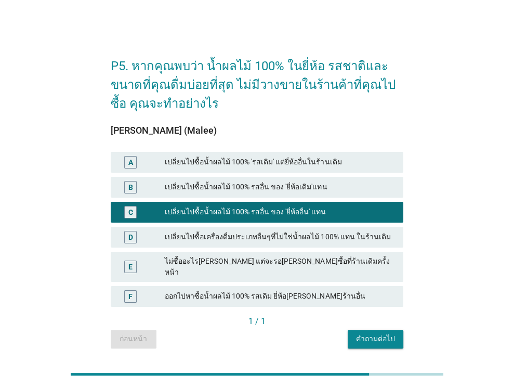
click at [326, 189] on div "เปลี่ยนไปซื้อน้ำผลไม้ 100% รสอื่น ของ 'ยี่ห้อเดิม'แทน" at bounding box center [280, 187] width 230 height 12
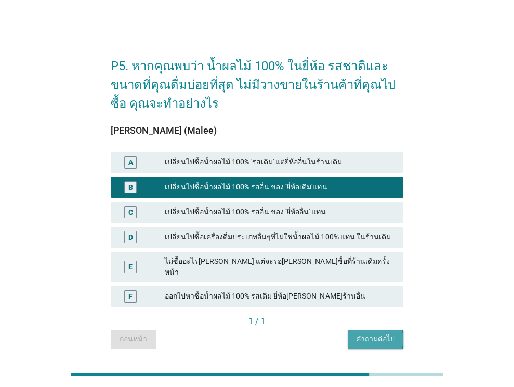
click at [374, 333] on div "คำถามต่อไป" at bounding box center [375, 338] width 39 height 11
